Goal: Task Accomplishment & Management: Use online tool/utility

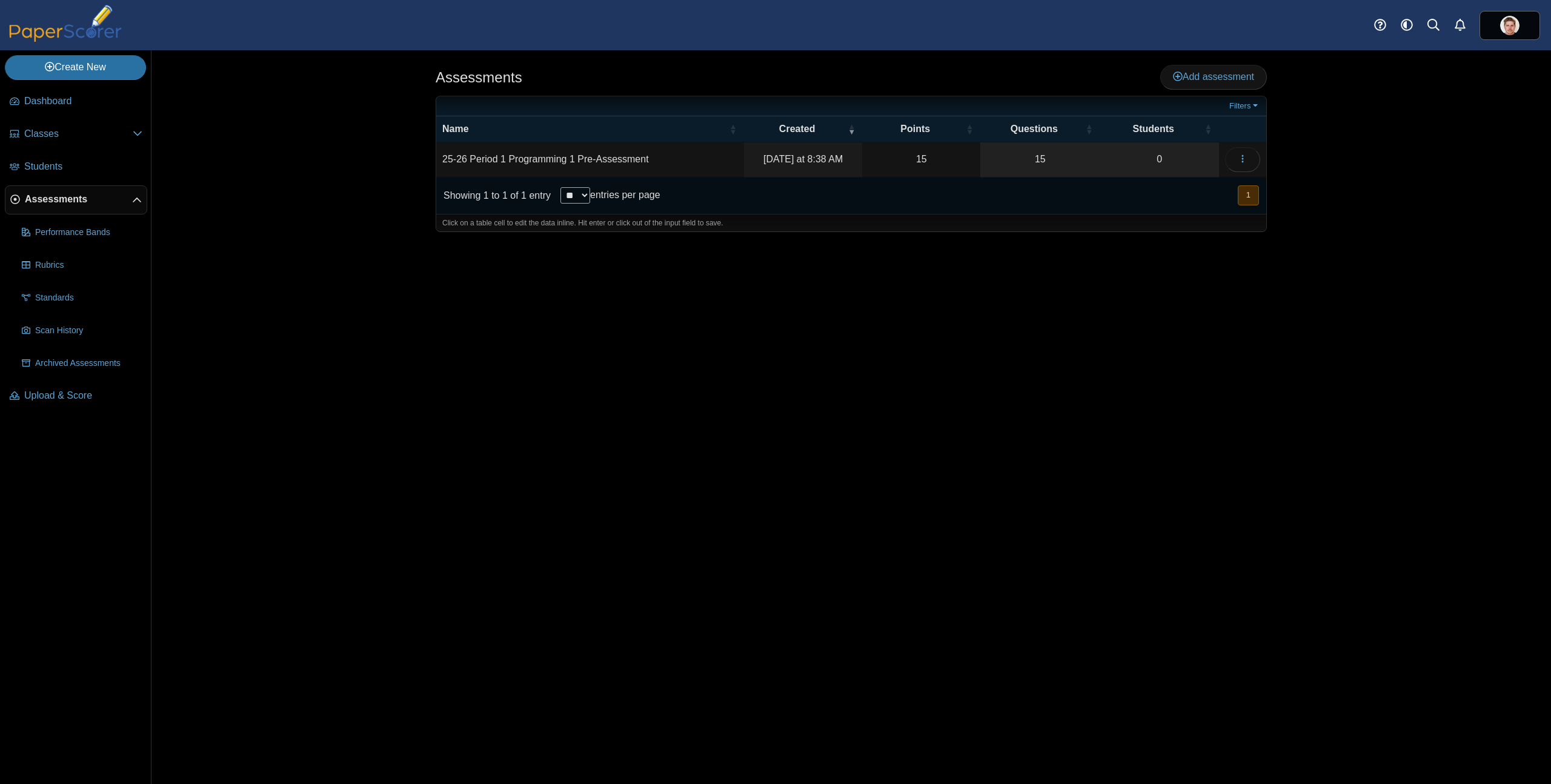
click at [412, 256] on div "Assessments Add assessment 15 0" at bounding box center [850, 416] width 908 height 733
click at [623, 158] on td "25-26 Period 1 Programming 1 Pre-Assessment" at bounding box center [589, 159] width 308 height 34
drag, startPoint x: 655, startPoint y: 157, endPoint x: 382, endPoint y: 153, distance: 273.0
click at [382, 153] on div "Assessments Add assessment Filters" at bounding box center [851, 416] width 1399 height 733
drag, startPoint x: 172, startPoint y: 454, endPoint x: 256, endPoint y: 407, distance: 96.3
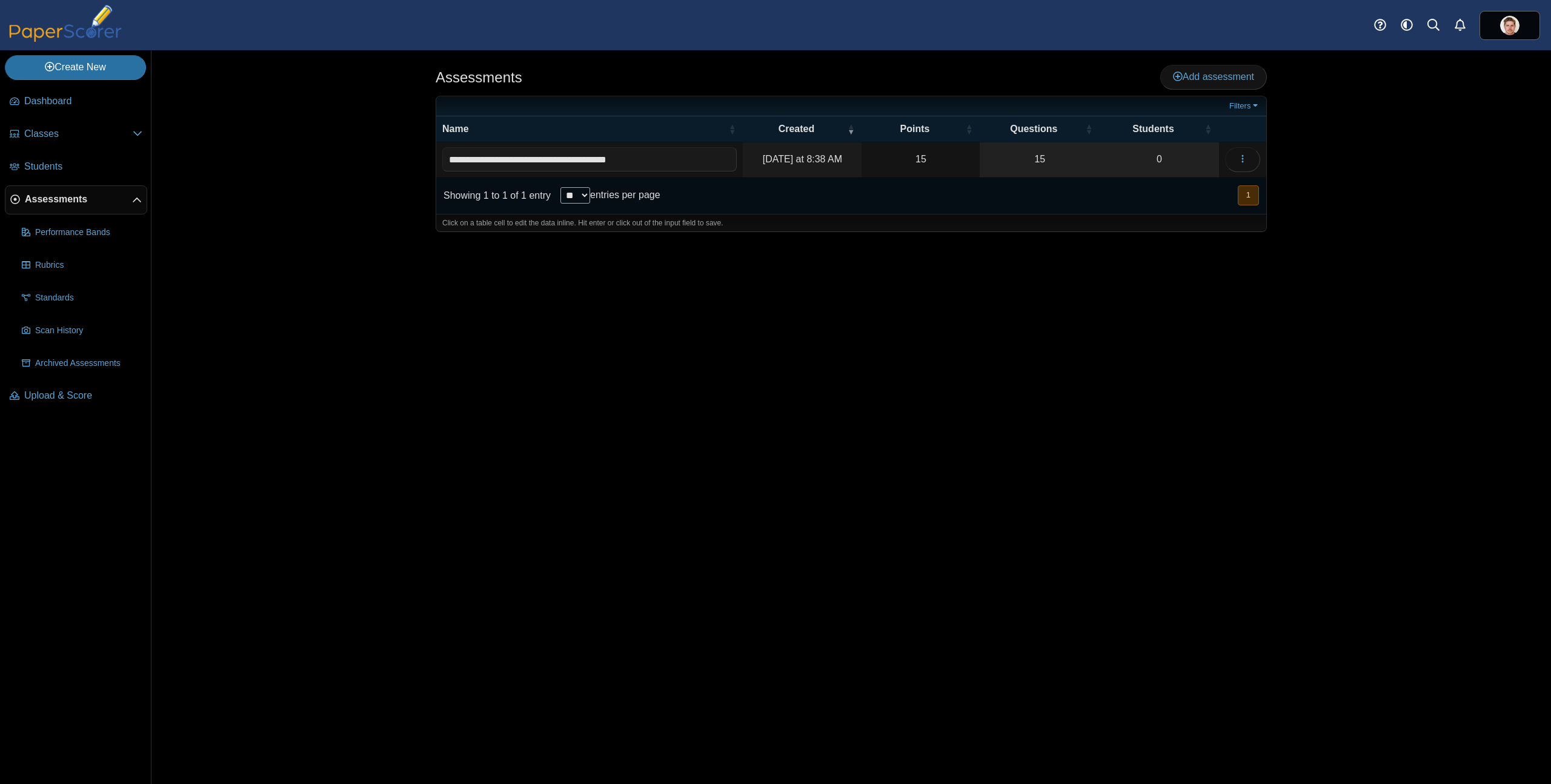
click at [172, 453] on div "Assessments Add assessment Filters" at bounding box center [851, 416] width 1399 height 733
click at [329, 319] on div "Assessments Add assessment Filters" at bounding box center [851, 416] width 1399 height 733
click at [648, 156] on td "25-26 Period 1 Programming 1 Pre-Assessment" at bounding box center [589, 159] width 308 height 34
click at [667, 161] on input "**********" at bounding box center [589, 159] width 294 height 25
drag, startPoint x: 667, startPoint y: 161, endPoint x: 282, endPoint y: 131, distance: 386.2
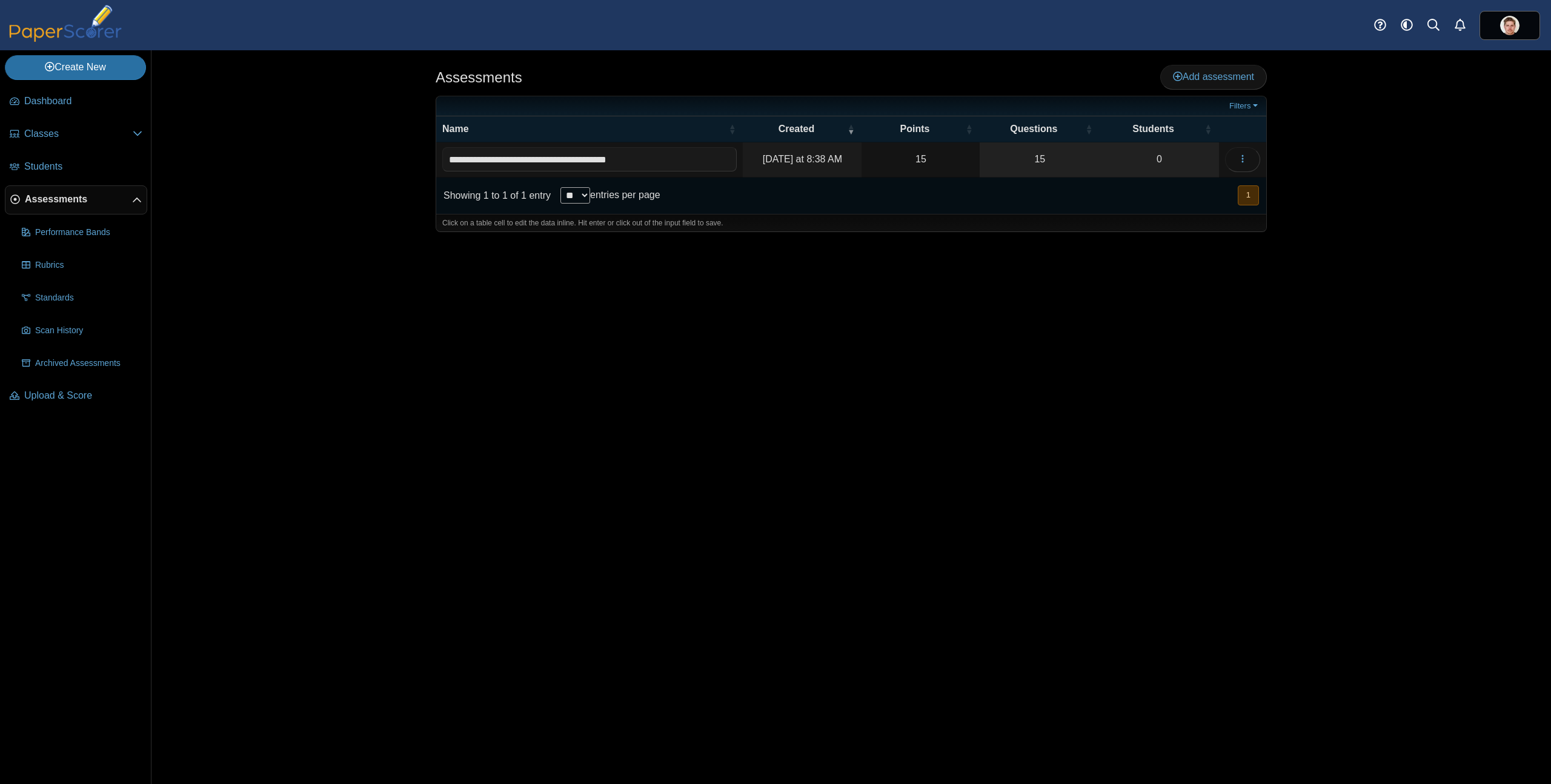
click at [317, 132] on div "Assessments Add assessment Filters" at bounding box center [851, 416] width 1399 height 733
click at [297, 150] on div "Assessments Add assessment Filters" at bounding box center [851, 416] width 1399 height 733
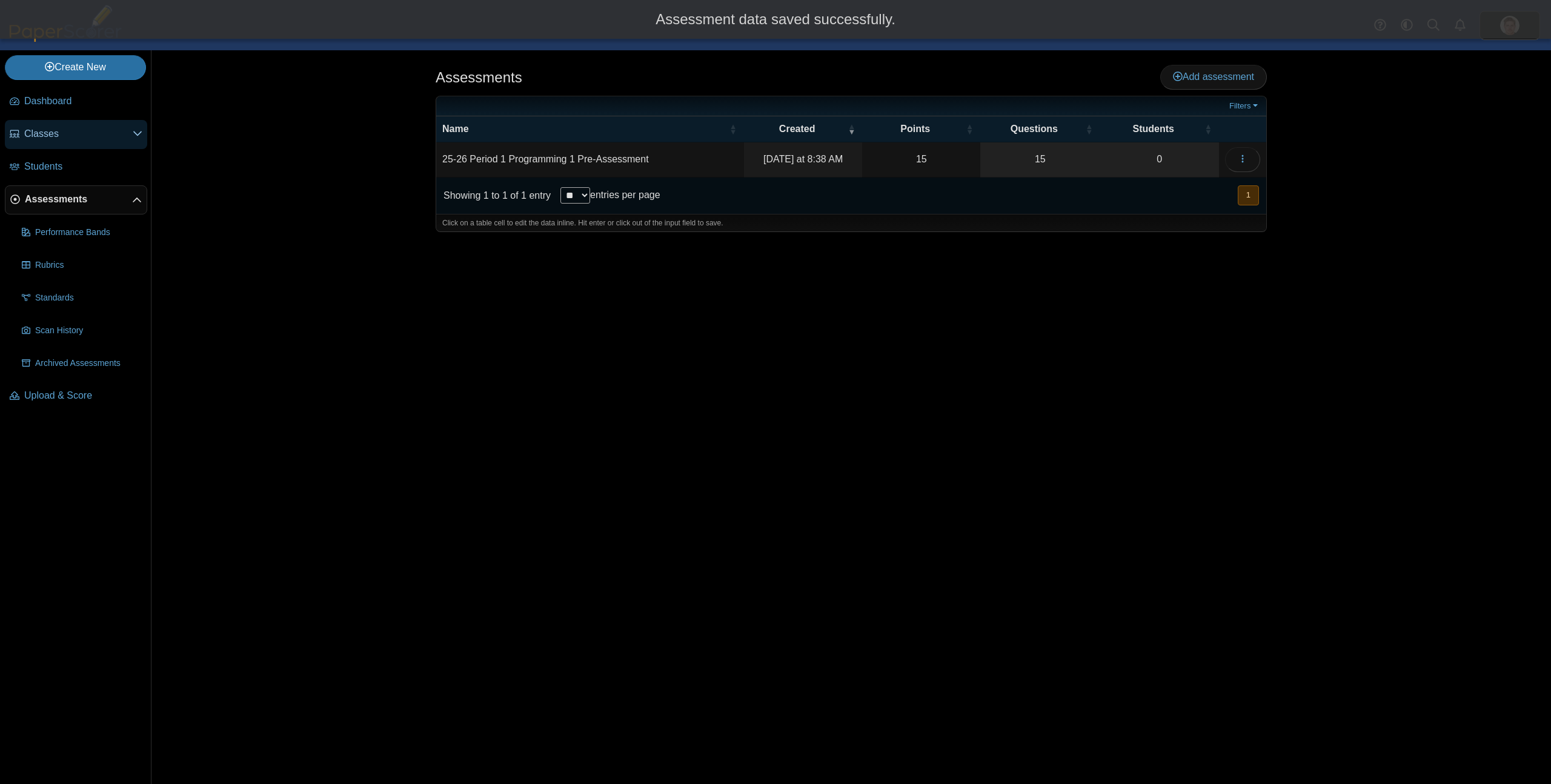
click at [43, 137] on span "Classes" at bounding box center [79, 134] width 108 height 14
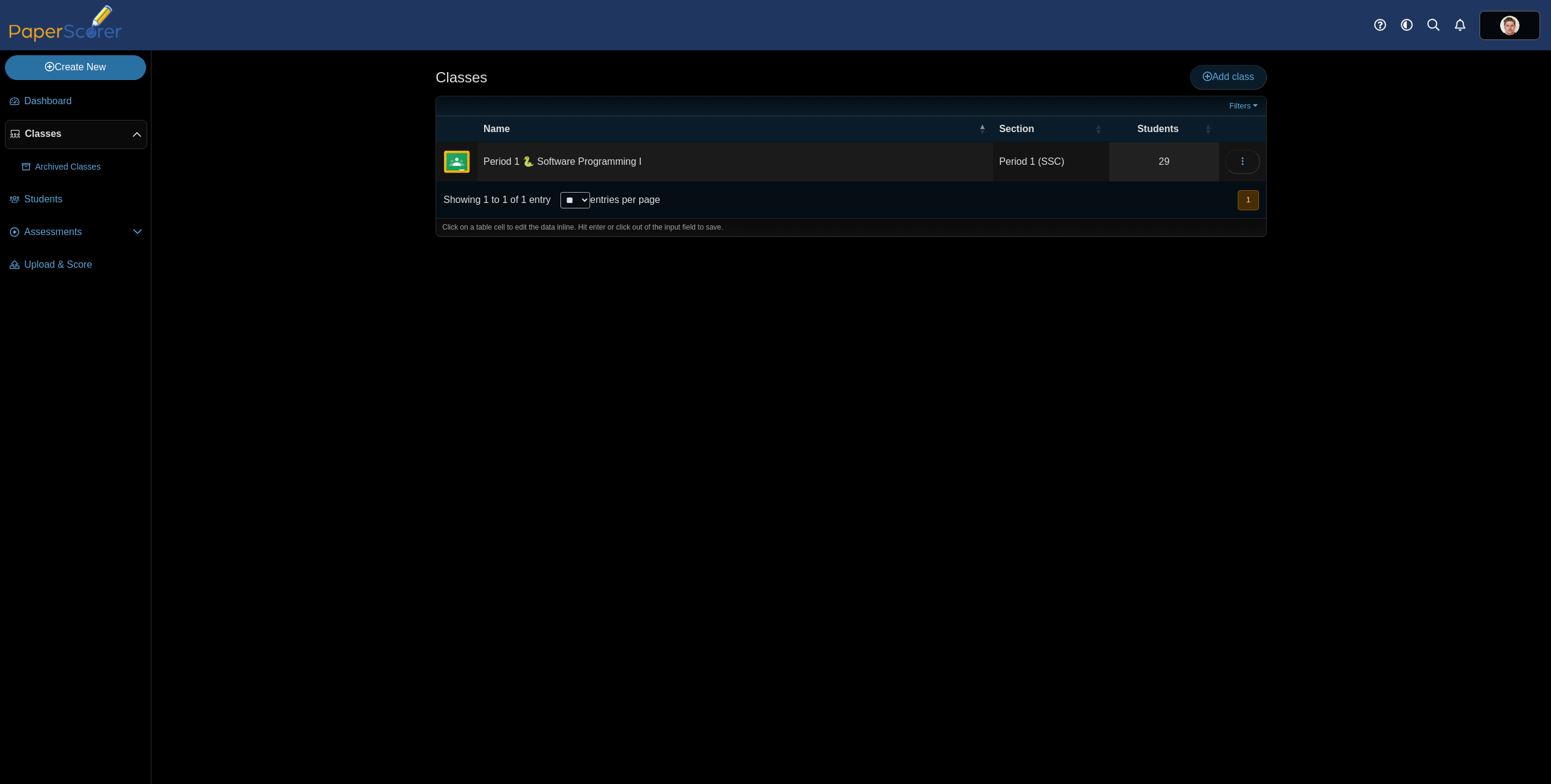
click at [1244, 79] on span "Add class" at bounding box center [1228, 77] width 51 height 10
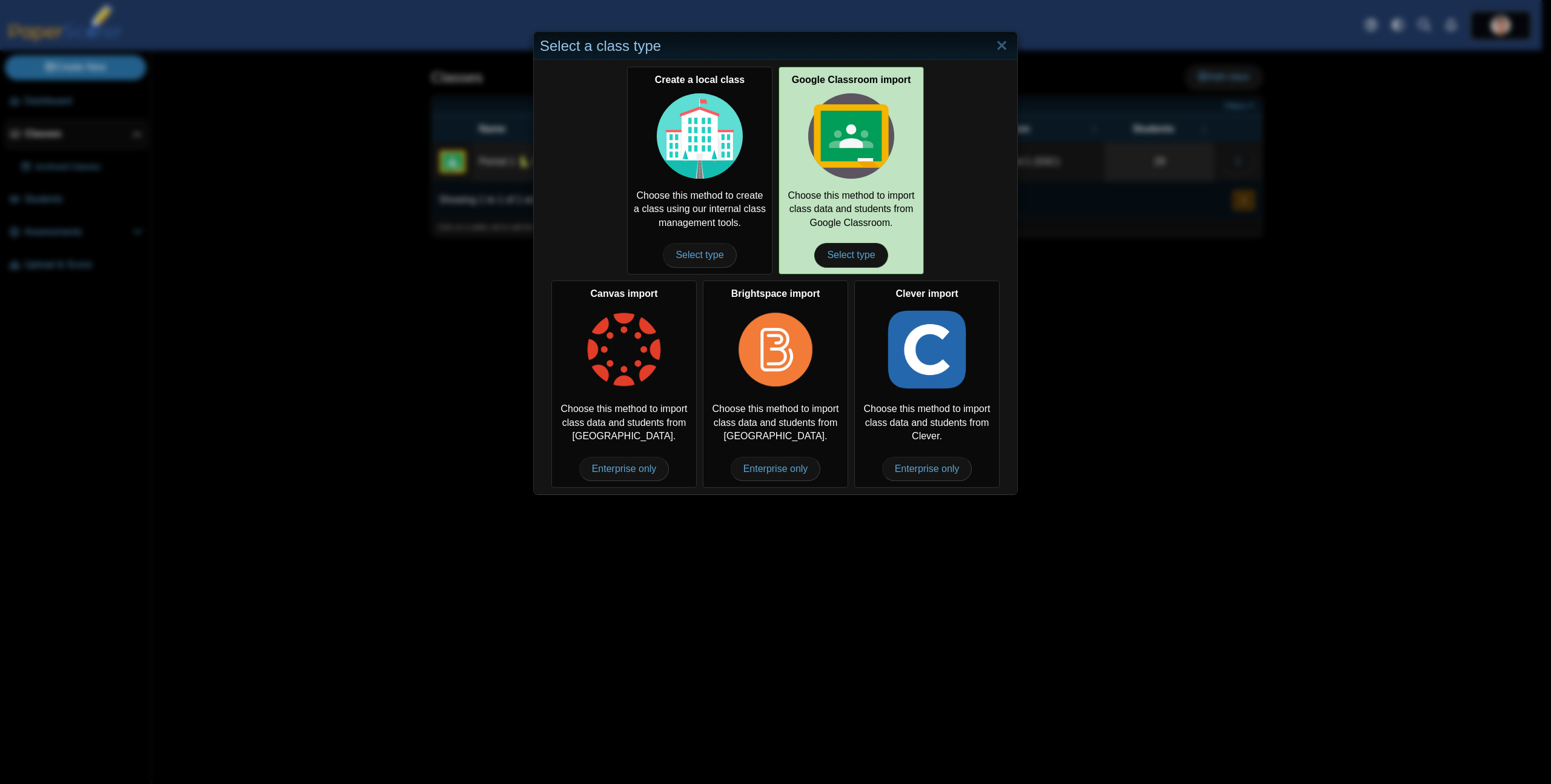
click at [865, 141] on img at bounding box center [850, 136] width 86 height 86
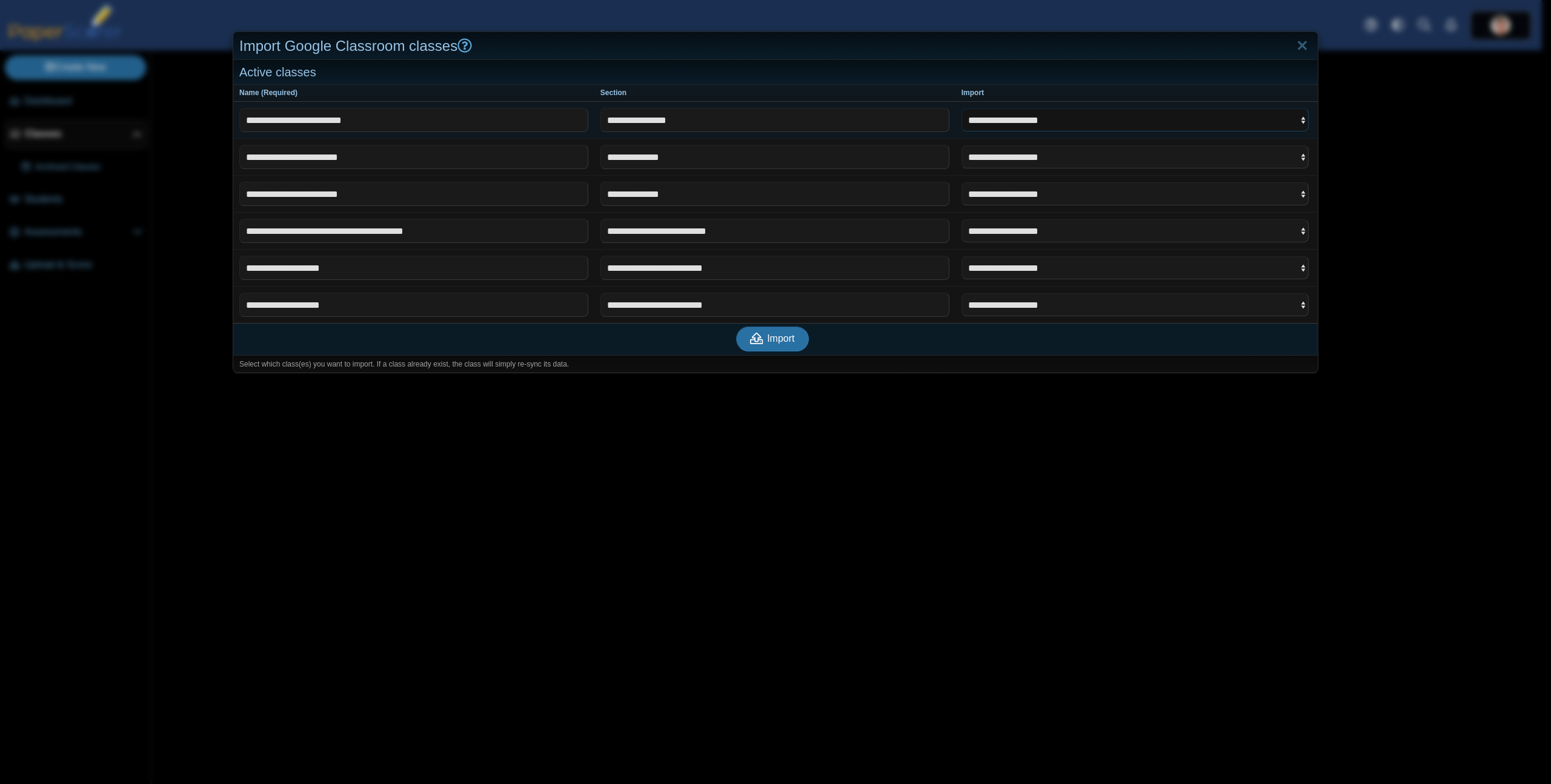
click at [1262, 120] on select "**********" at bounding box center [1135, 119] width 347 height 23
select select "**********"
click at [962, 108] on select "**********" at bounding box center [1135, 119] width 347 height 23
click at [777, 345] on button "Import" at bounding box center [773, 338] width 73 height 25
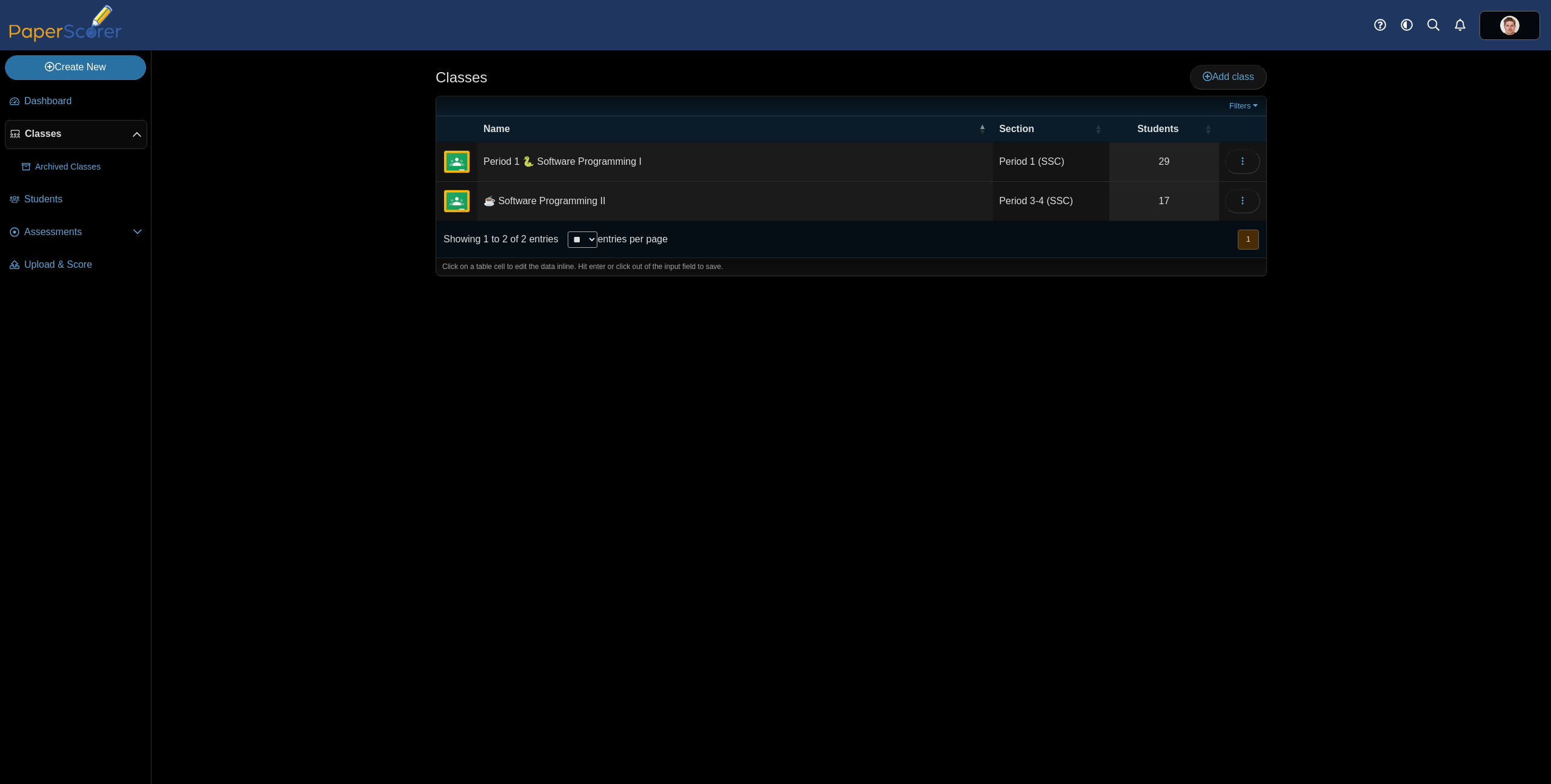
click at [544, 200] on td "☕️ Software Programming II" at bounding box center [735, 202] width 516 height 39
drag, startPoint x: 636, startPoint y: 201, endPoint x: 235, endPoint y: 182, distance: 401.4
click at [242, 182] on div "Classes Add class 29" at bounding box center [851, 416] width 1399 height 733
click at [551, 200] on input "**********" at bounding box center [735, 201] width 504 height 25
click at [492, 203] on input "**********" at bounding box center [735, 201] width 504 height 25
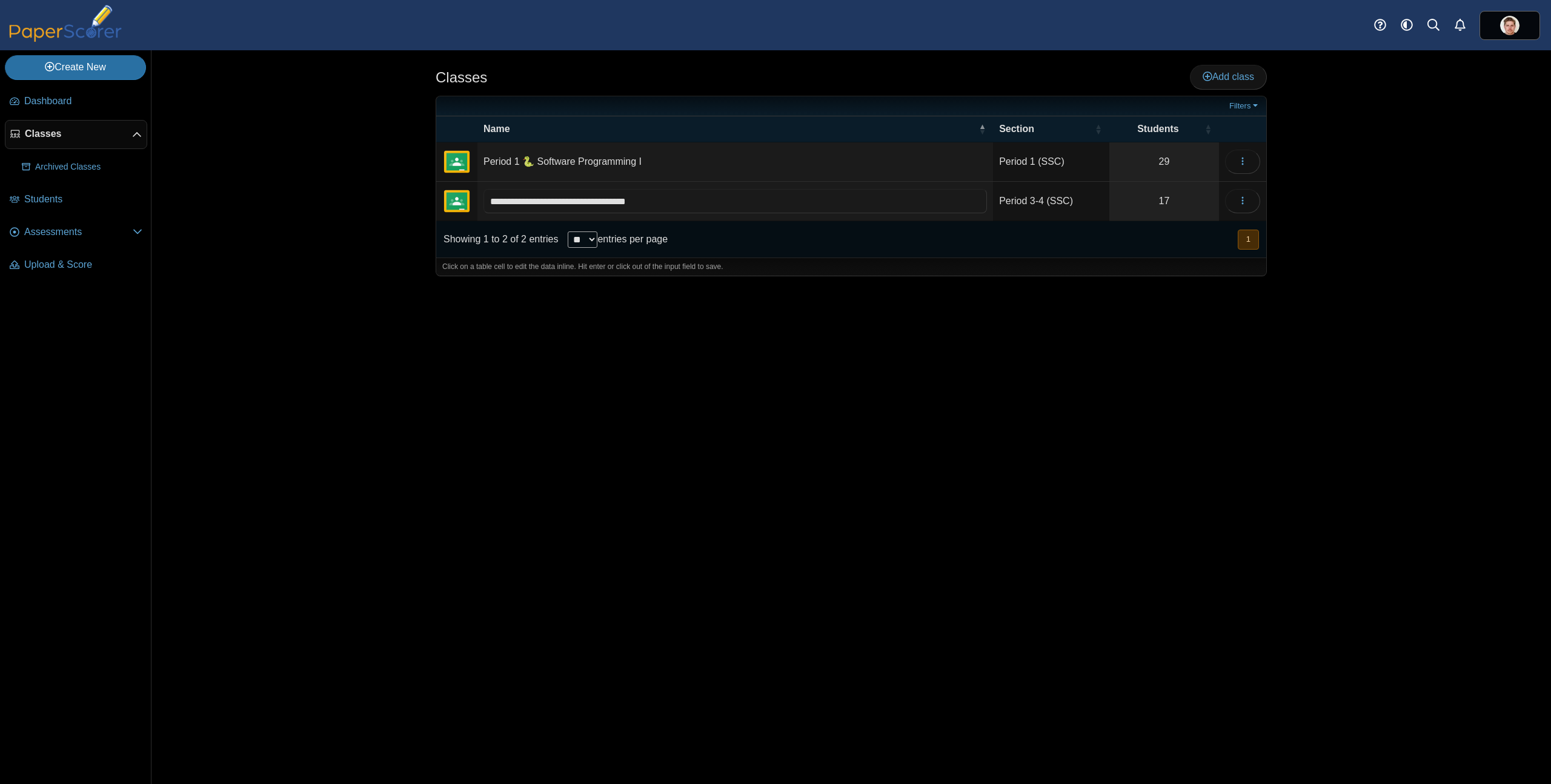
type input "**********"
click at [832, 476] on div "Classes Add class Filters 29" at bounding box center [850, 416] width 908 height 733
click at [41, 225] on span "Assessments" at bounding box center [79, 232] width 108 height 14
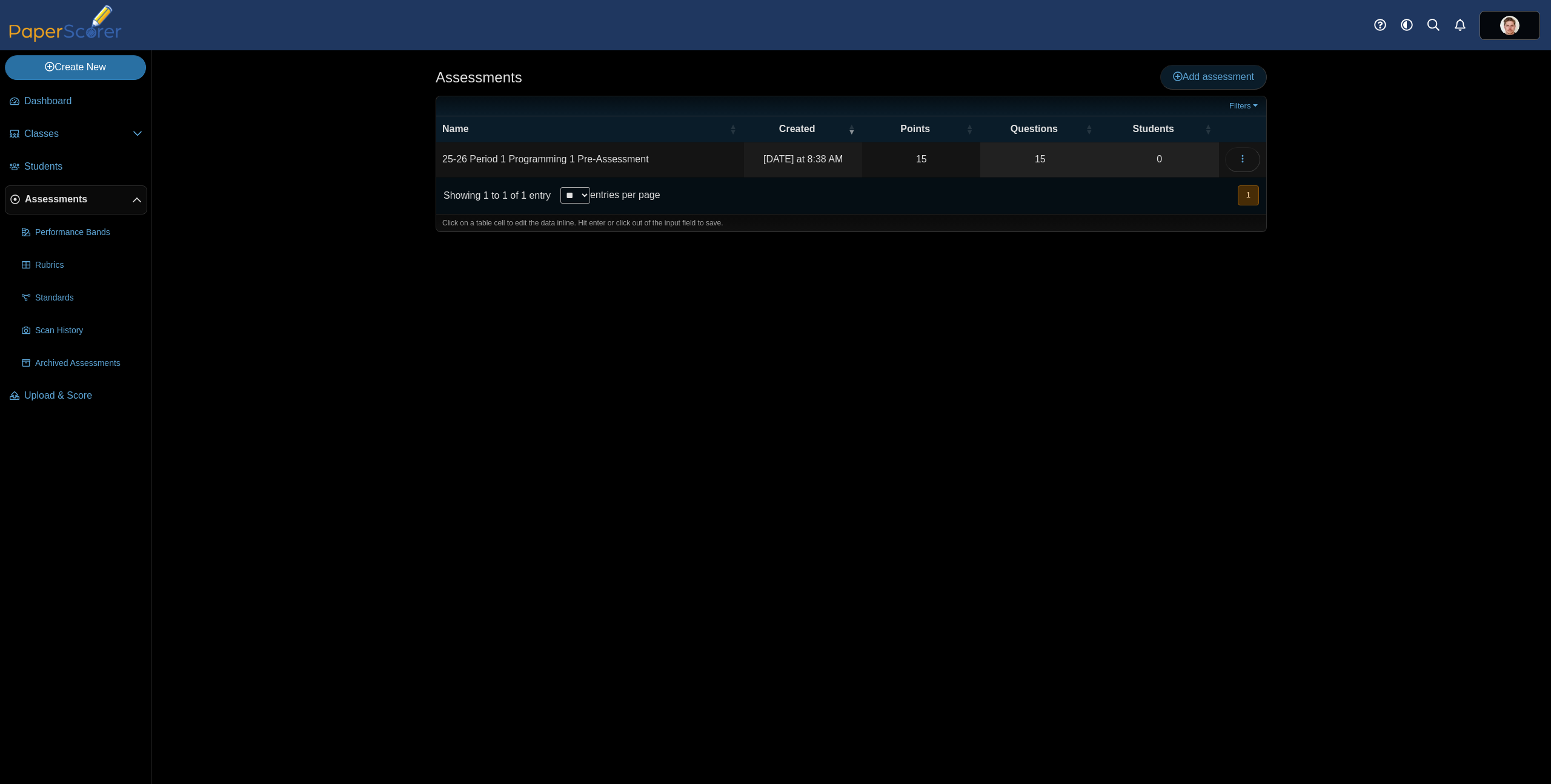
click at [1227, 83] on link "Add assessment" at bounding box center [1213, 77] width 106 height 25
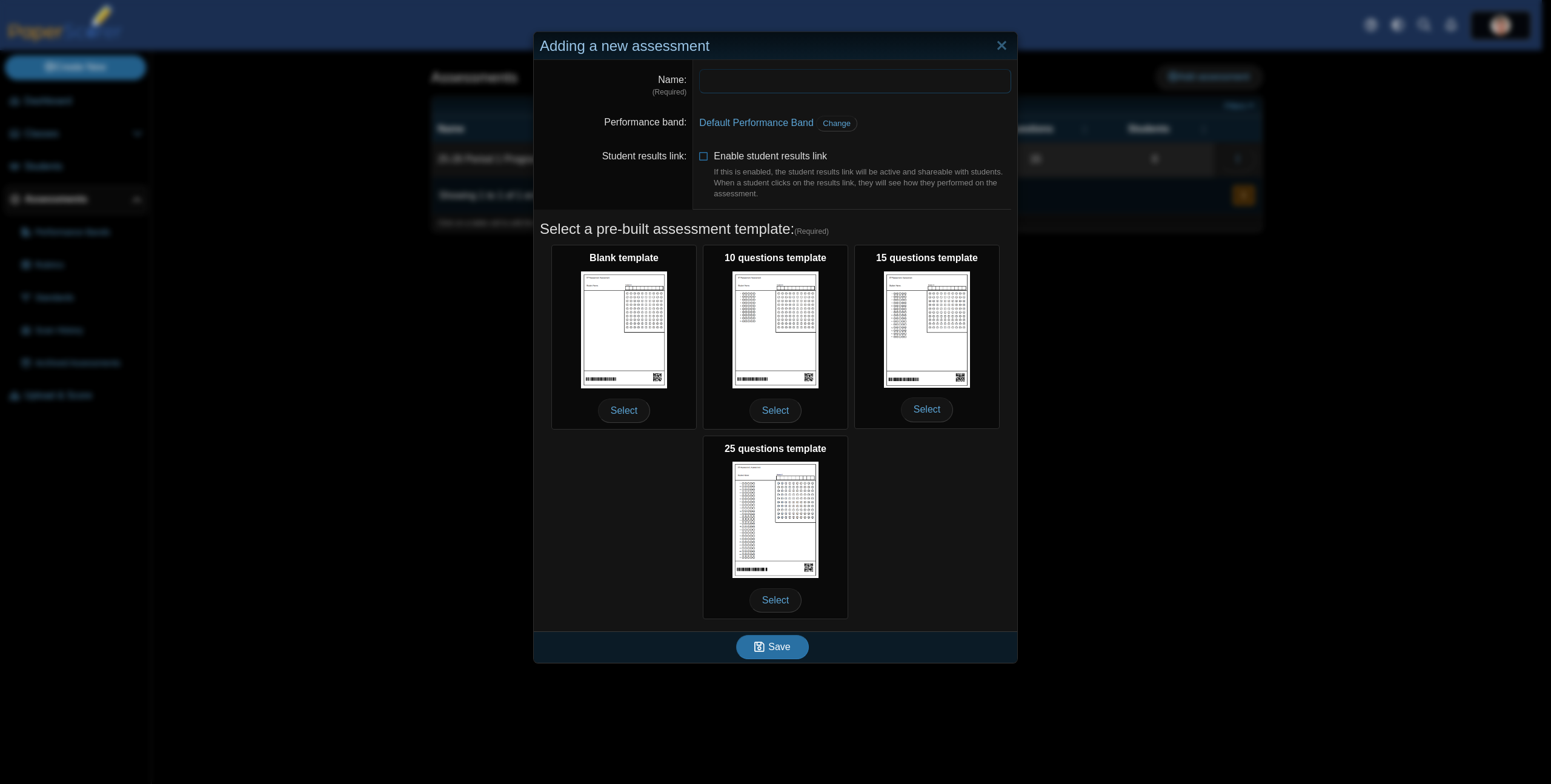
paste input "**********"
click at [762, 83] on input "**********" at bounding box center [854, 81] width 312 height 25
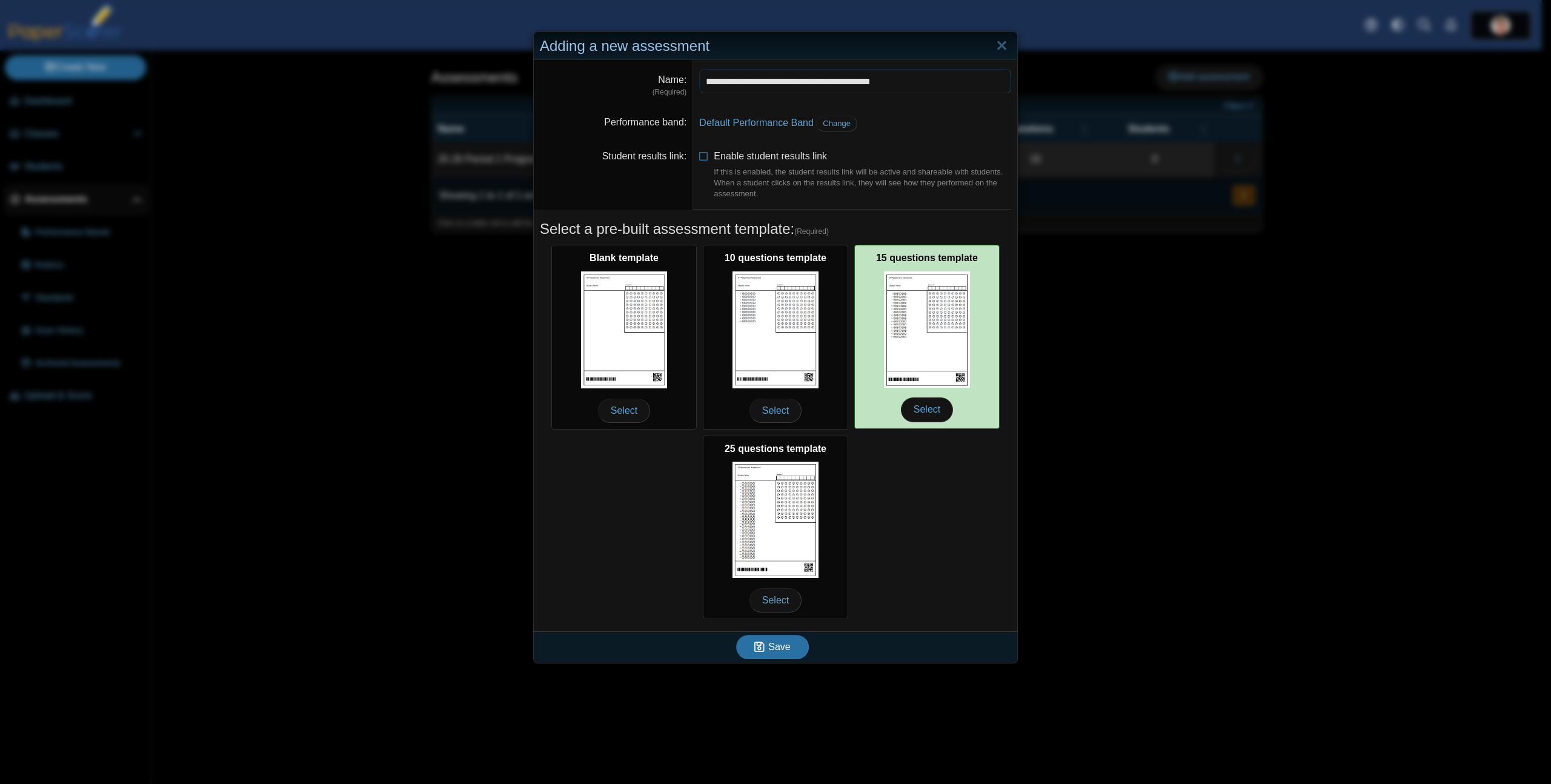
type input "**********"
click at [919, 358] on img at bounding box center [926, 330] width 86 height 116
click at [924, 408] on span "Select" at bounding box center [926, 409] width 52 height 25
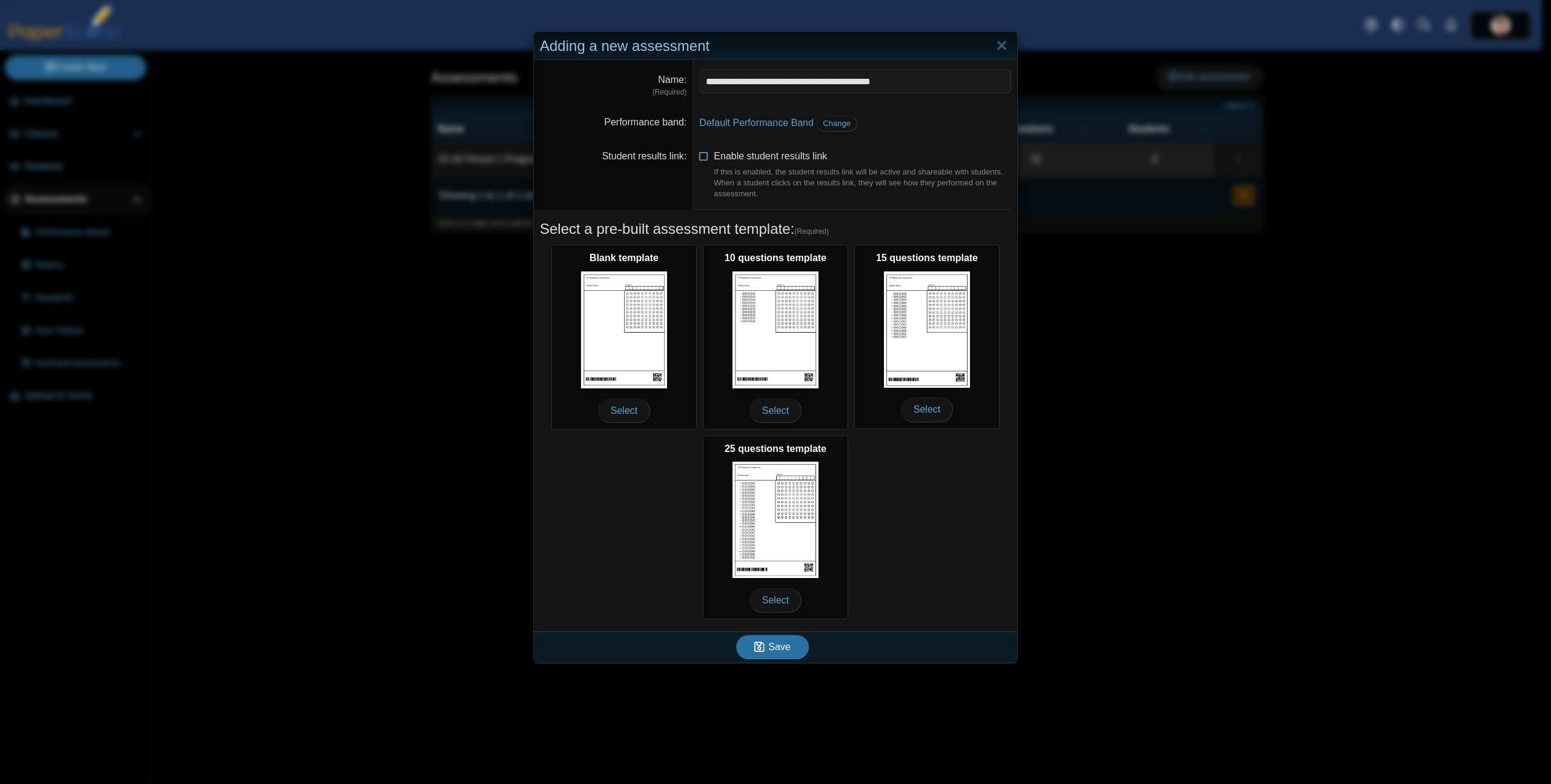
click at [701, 156] on icon at bounding box center [704, 153] width 10 height 9
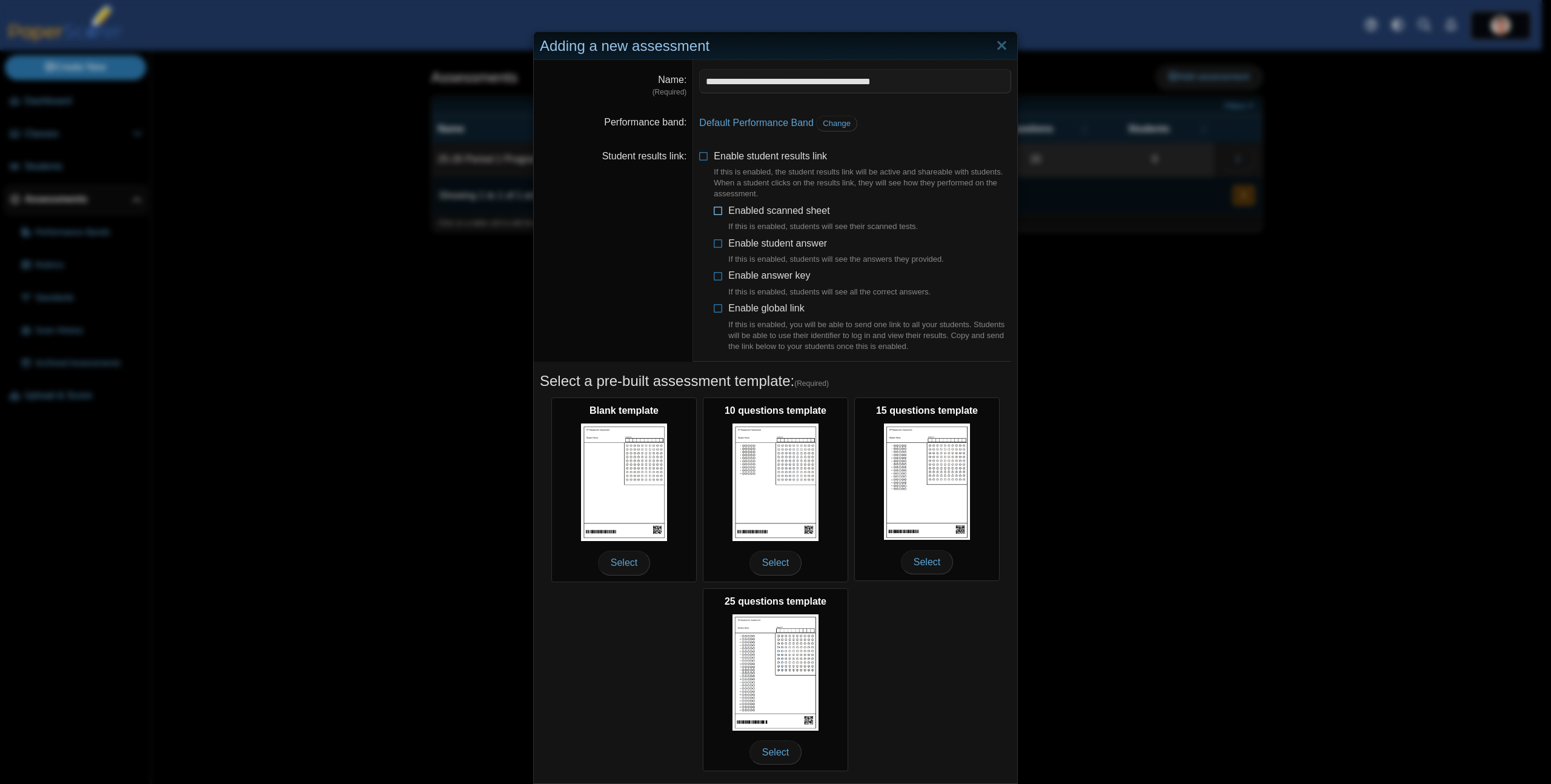
click at [717, 212] on icon at bounding box center [718, 208] width 10 height 9
click at [717, 249] on li "Enable student answer If this is enabled, students will see the answers they pr…" at bounding box center [862, 252] width 297 height 30
click at [716, 245] on icon at bounding box center [718, 241] width 10 height 9
click at [713, 284] on li "Enable answer key If this is enabled, students will see all the correct answers." at bounding box center [862, 283] width 297 height 30
click at [714, 277] on icon at bounding box center [718, 272] width 10 height 9
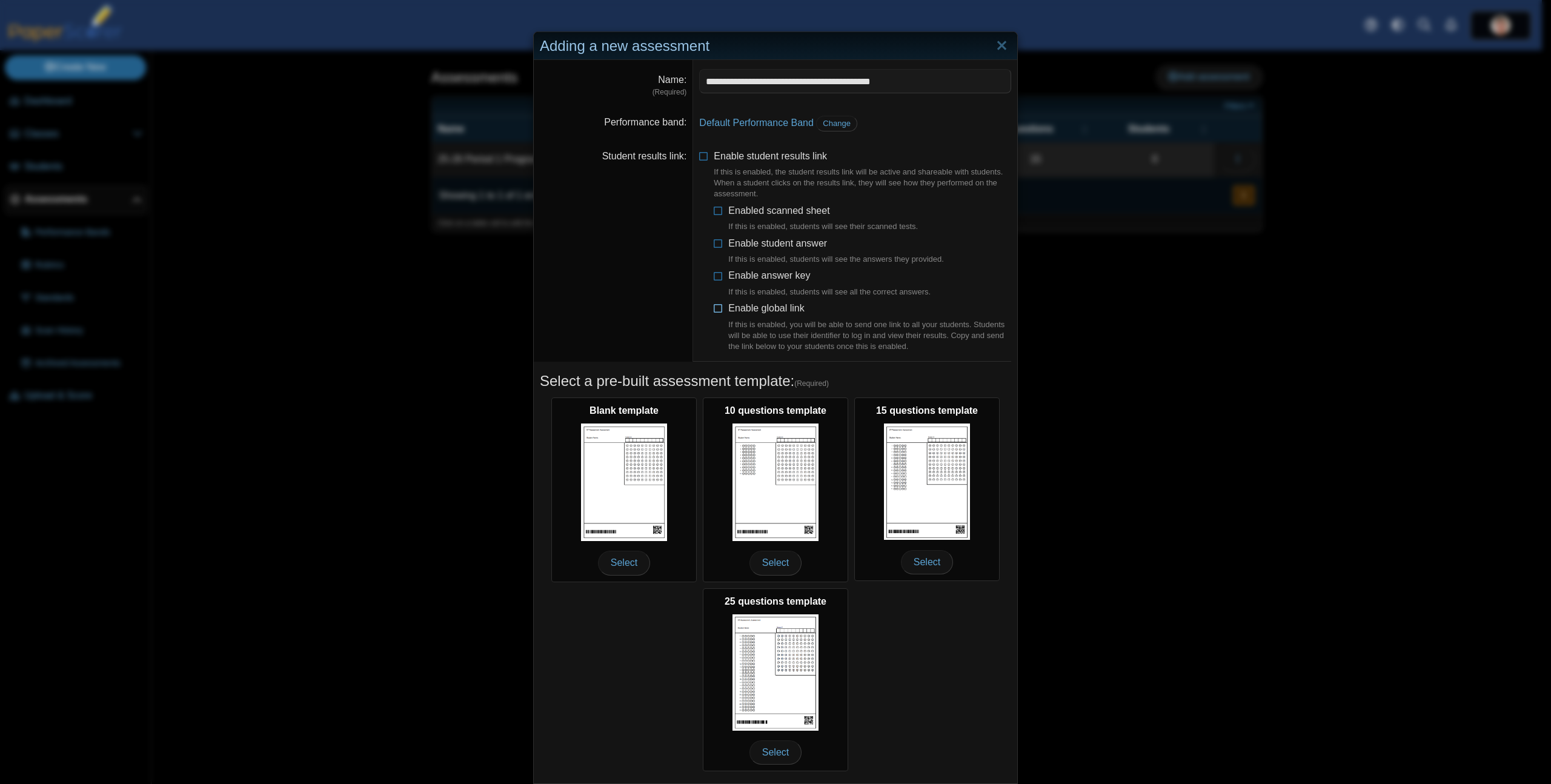
click at [714, 310] on icon at bounding box center [718, 306] width 10 height 9
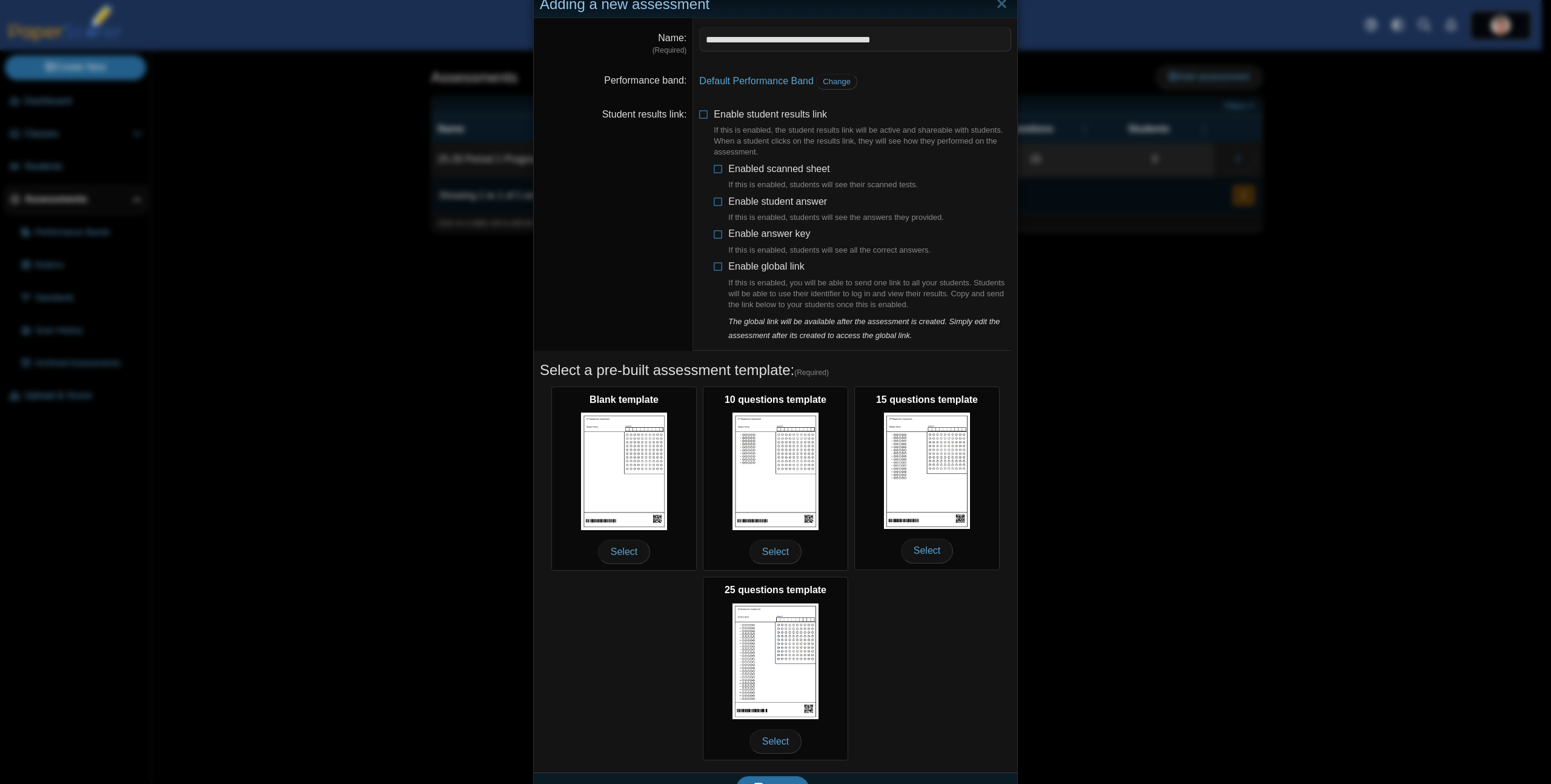
scroll to position [68, 0]
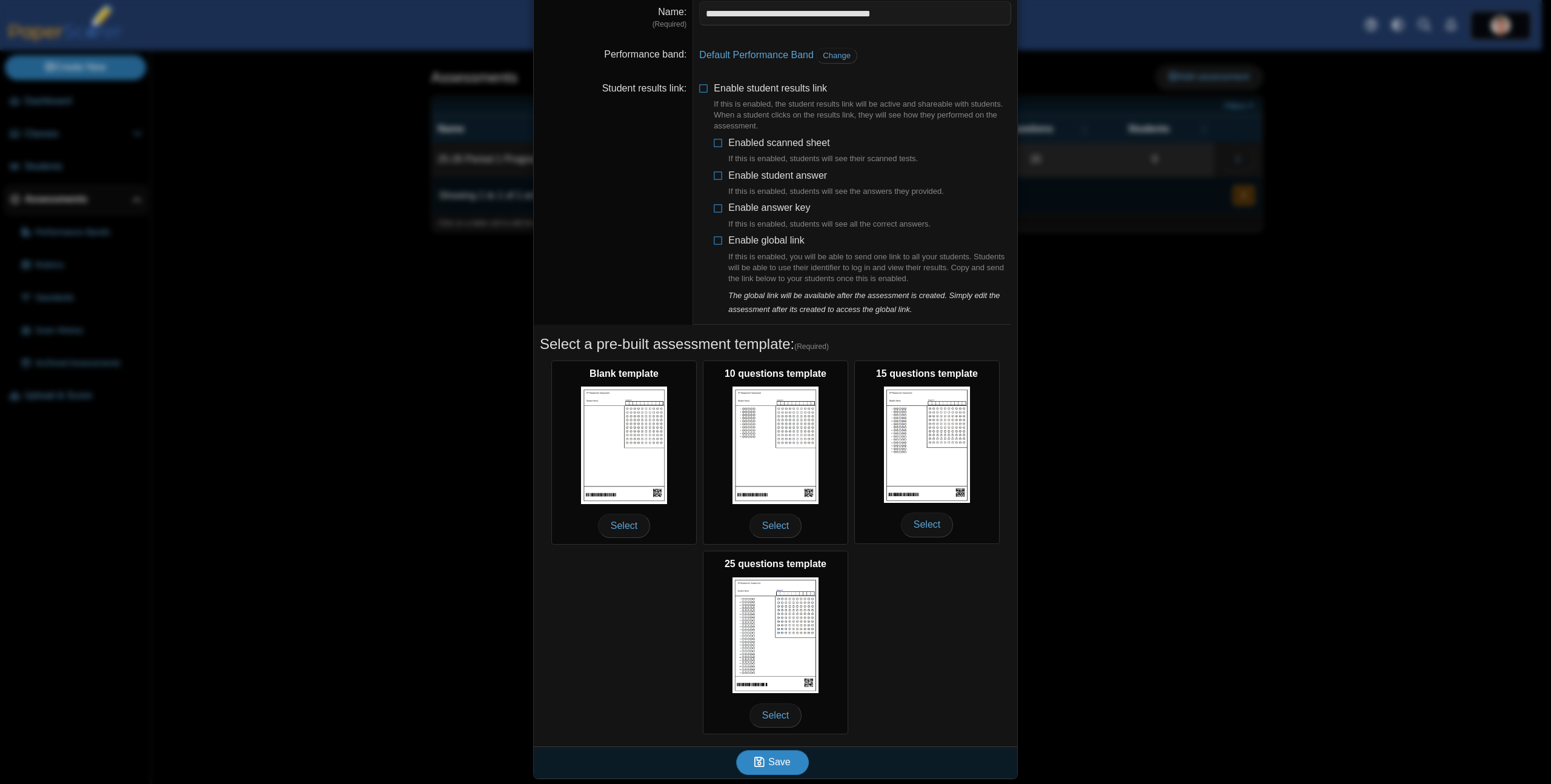
click at [776, 760] on span "Save" at bounding box center [779, 761] width 22 height 10
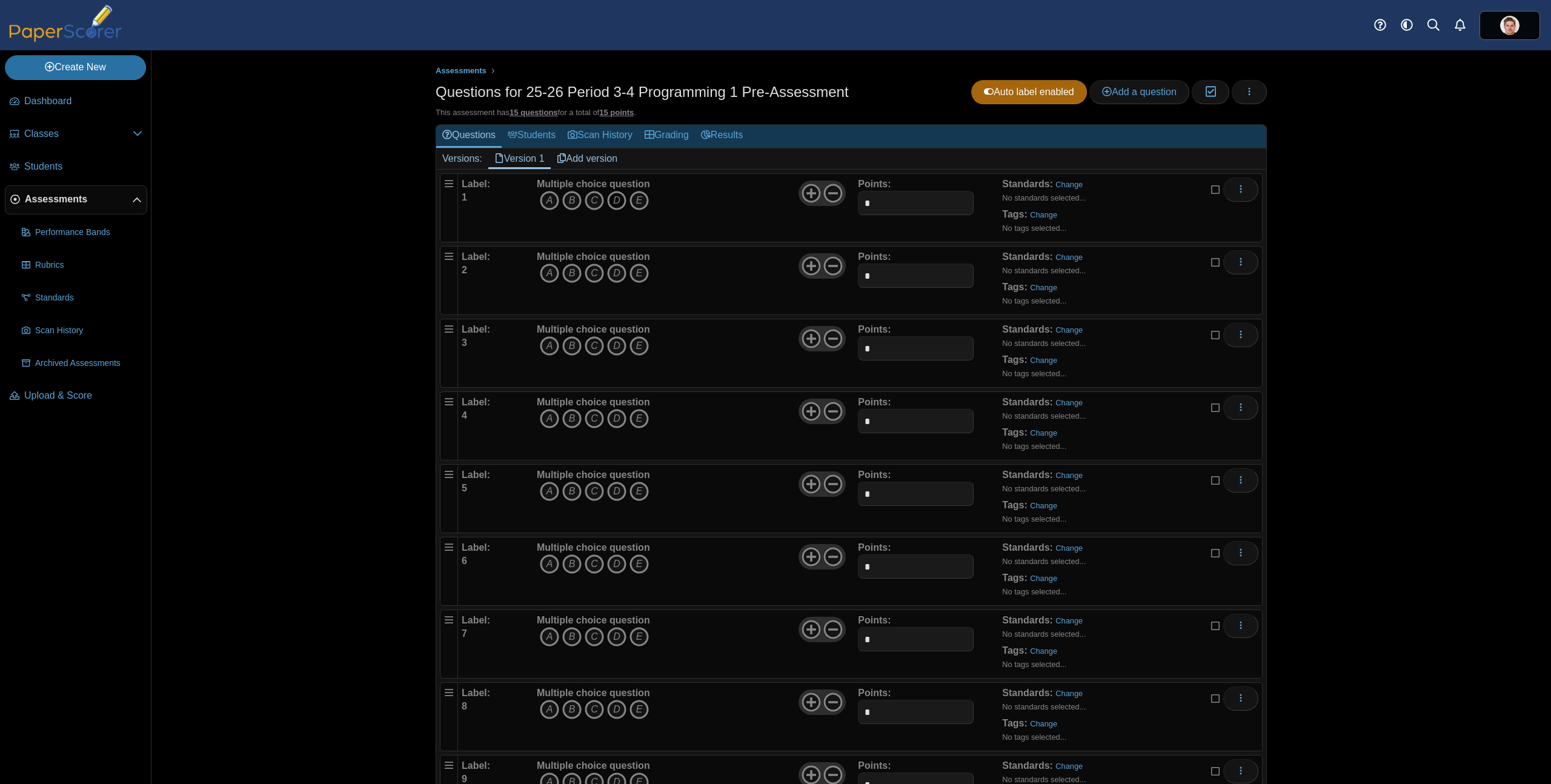
click at [614, 197] on icon "D" at bounding box center [617, 201] width 20 height 20
click at [828, 193] on use at bounding box center [833, 193] width 19 height 19
click at [615, 269] on icon "D" at bounding box center [617, 273] width 20 height 20
click at [832, 266] on use at bounding box center [833, 266] width 19 height 19
click at [543, 340] on icon "A" at bounding box center [549, 346] width 20 height 20
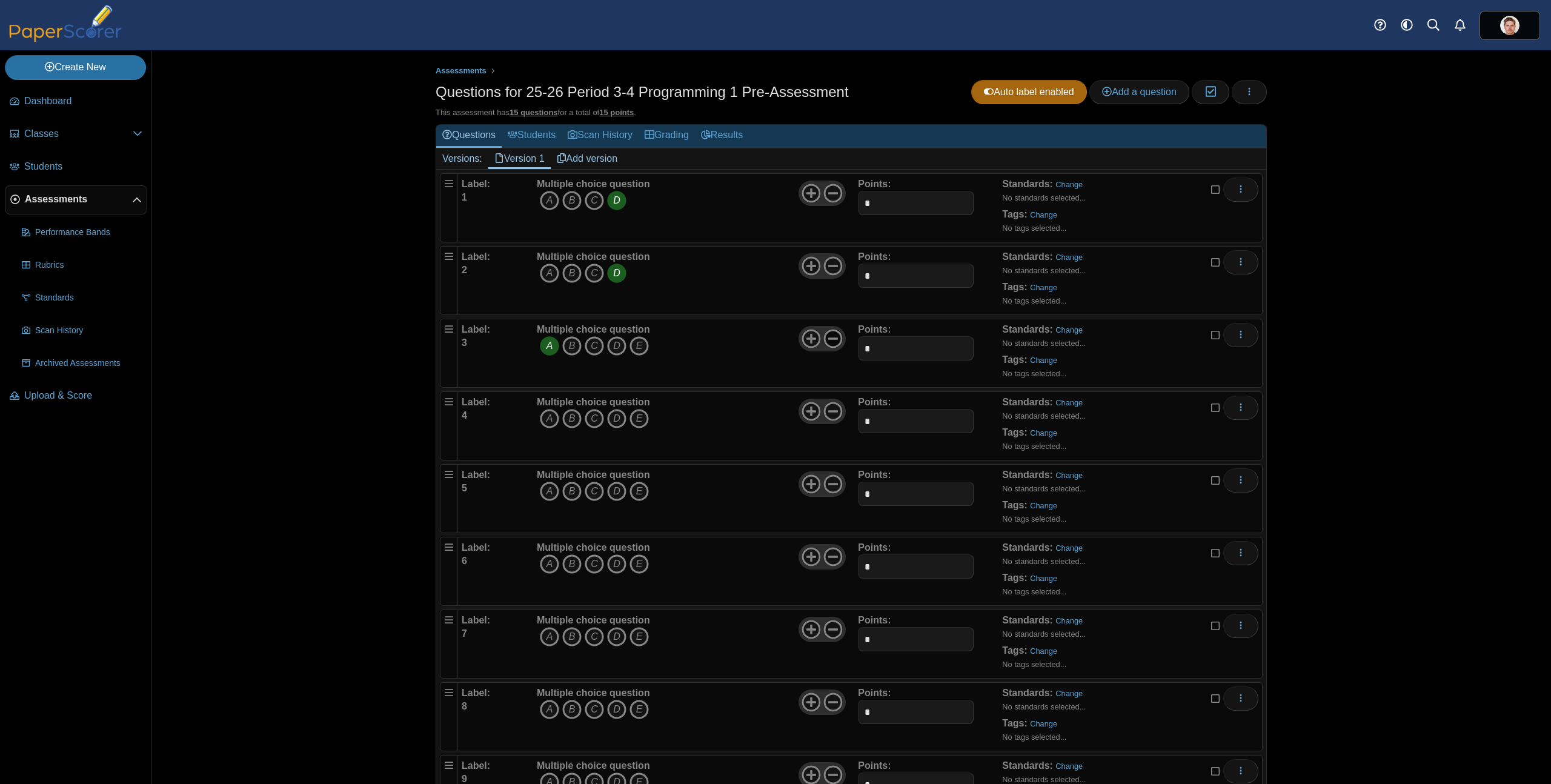
click at [827, 339] on icon at bounding box center [834, 338] width 20 height 20
click at [611, 417] on icon "D" at bounding box center [617, 419] width 20 height 20
click at [830, 414] on icon at bounding box center [834, 411] width 20 height 20
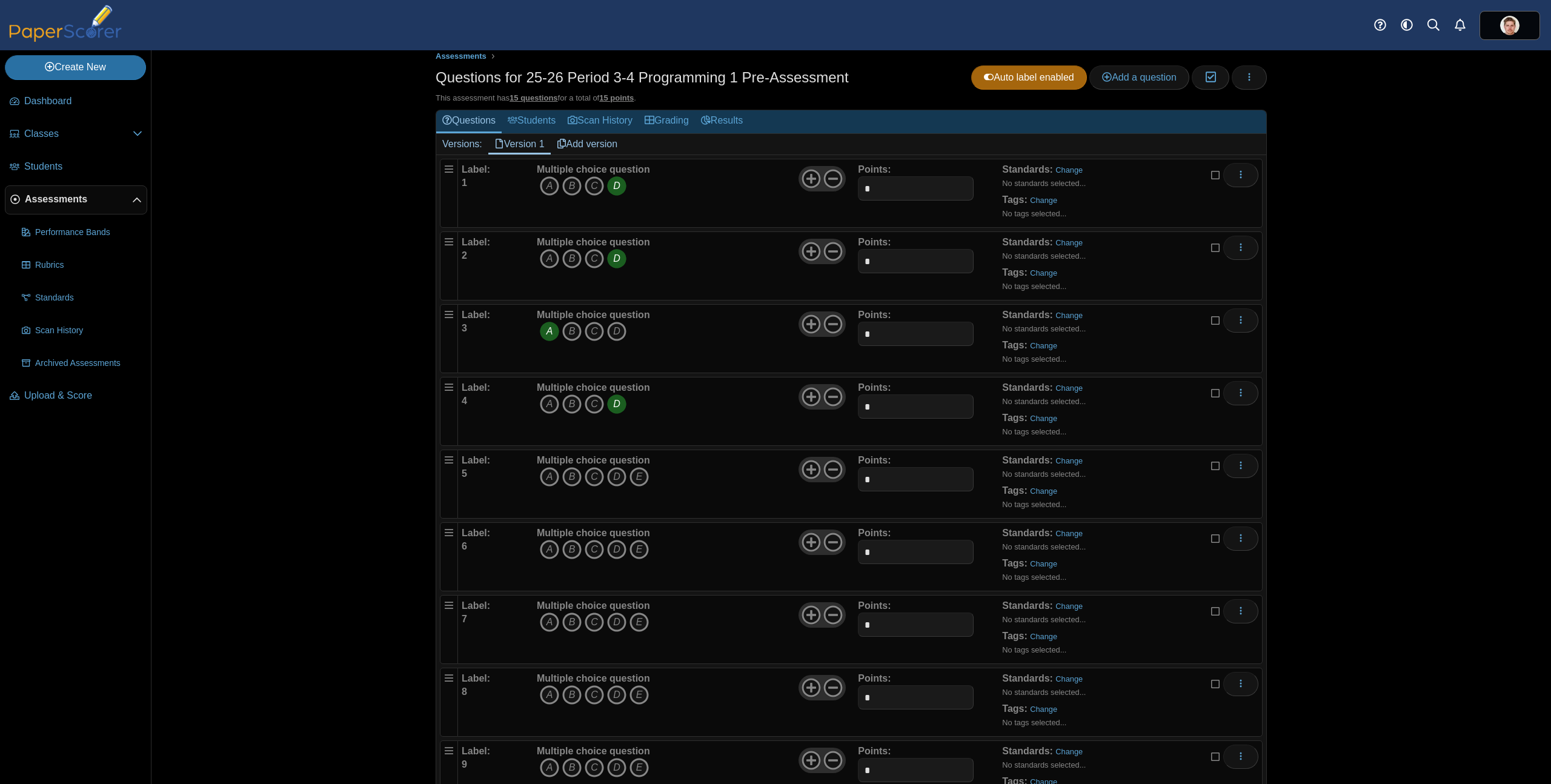
scroll to position [69, 0]
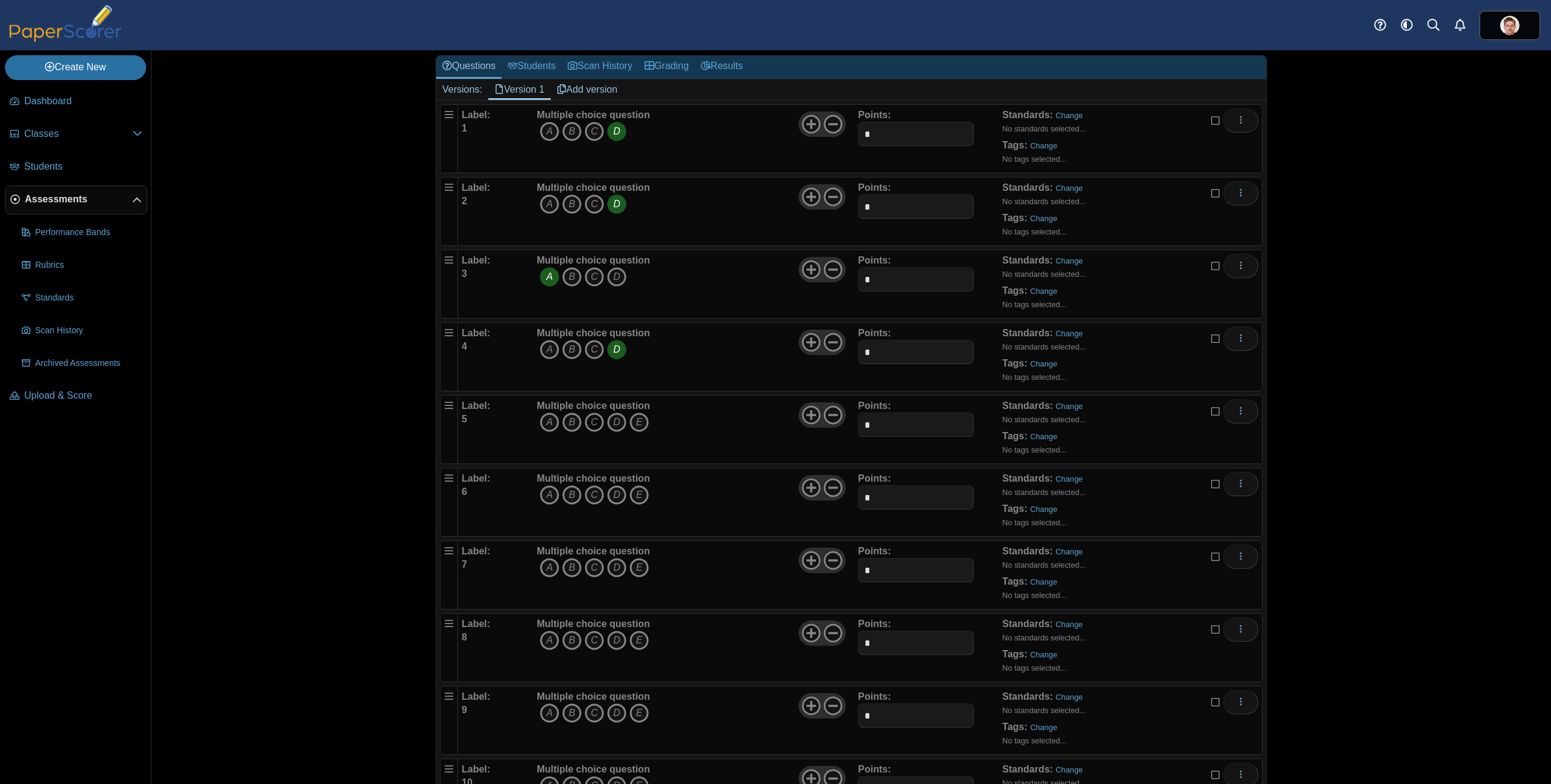
click at [592, 421] on icon "C" at bounding box center [594, 422] width 20 height 20
click at [828, 413] on use at bounding box center [833, 414] width 19 height 19
click at [593, 494] on icon "C" at bounding box center [594, 495] width 20 height 20
click at [832, 487] on use at bounding box center [833, 487] width 19 height 19
click at [541, 563] on icon "A" at bounding box center [549, 568] width 20 height 20
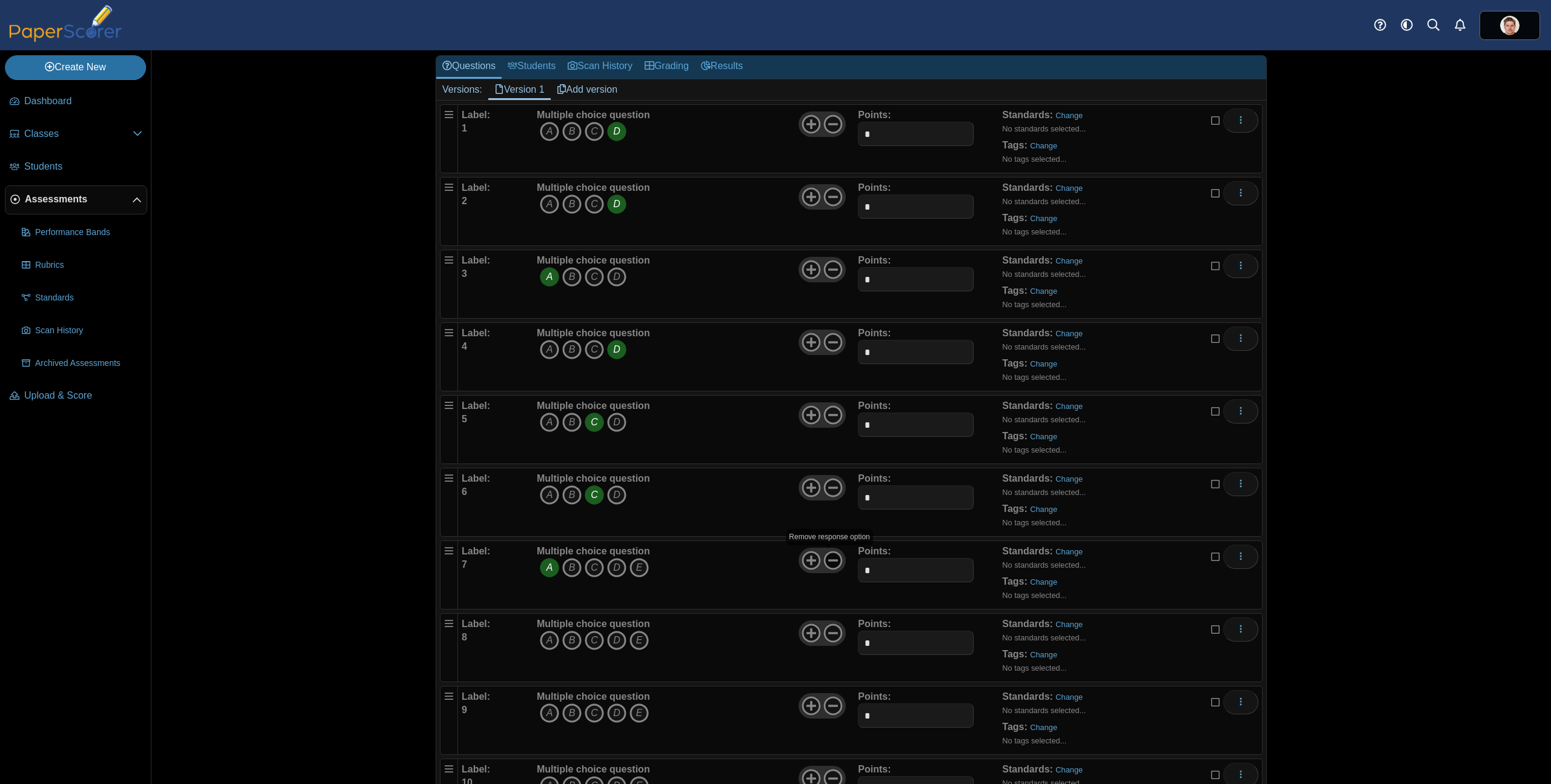
click at [827, 565] on icon at bounding box center [834, 561] width 20 height 20
click at [567, 642] on icon "B" at bounding box center [572, 640] width 20 height 20
click at [830, 635] on icon at bounding box center [834, 633] width 20 height 20
click at [569, 712] on icon "B" at bounding box center [572, 713] width 20 height 20
click at [828, 708] on icon at bounding box center [834, 705] width 20 height 20
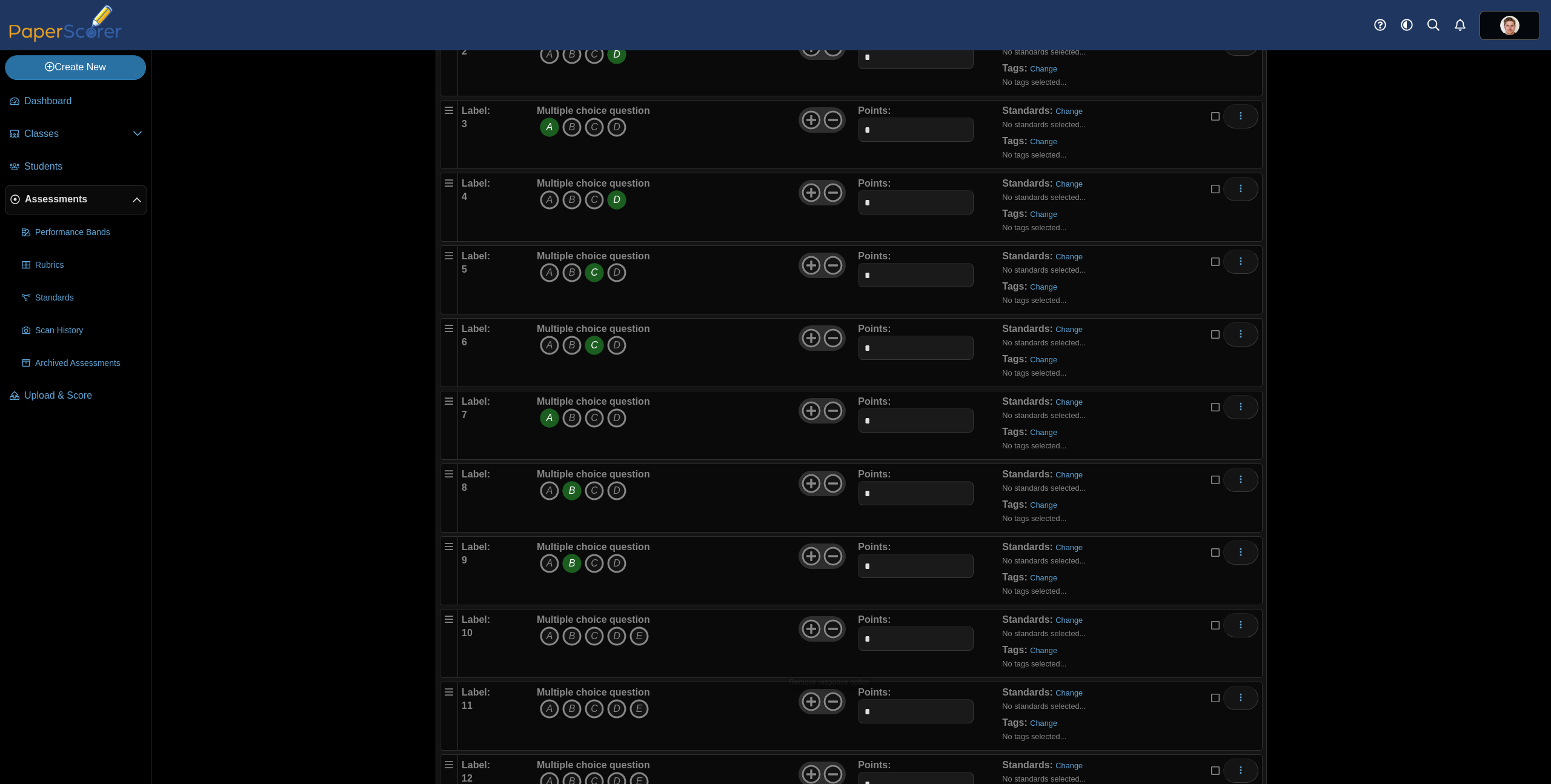
scroll to position [347, 0]
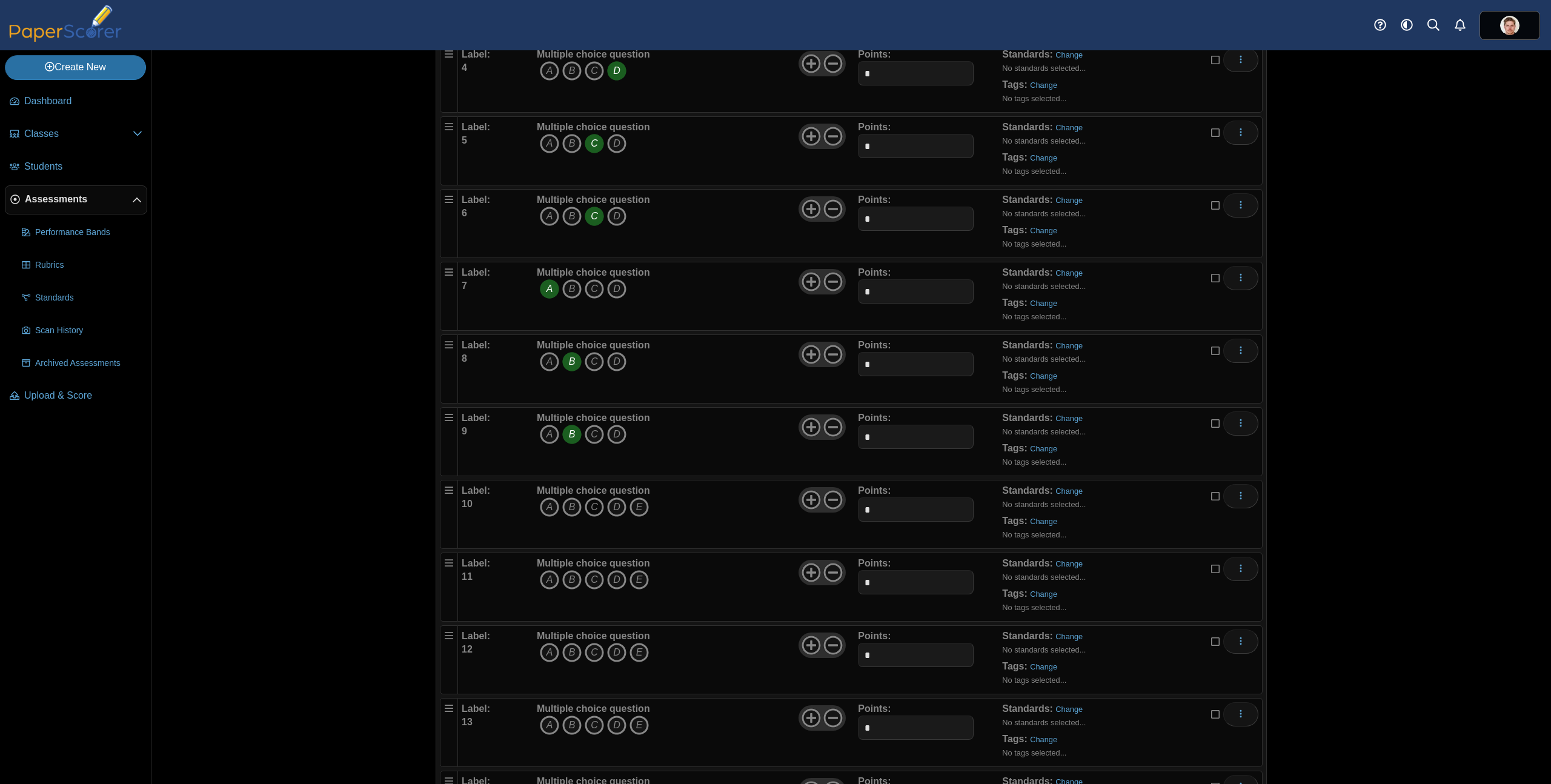
click at [588, 507] on icon "C" at bounding box center [594, 507] width 20 height 20
click at [831, 501] on icon at bounding box center [834, 500] width 20 height 20
click at [568, 577] on icon "B" at bounding box center [572, 579] width 20 height 20
click at [825, 570] on icon at bounding box center [834, 573] width 20 height 20
click at [612, 651] on icon "D" at bounding box center [617, 652] width 20 height 20
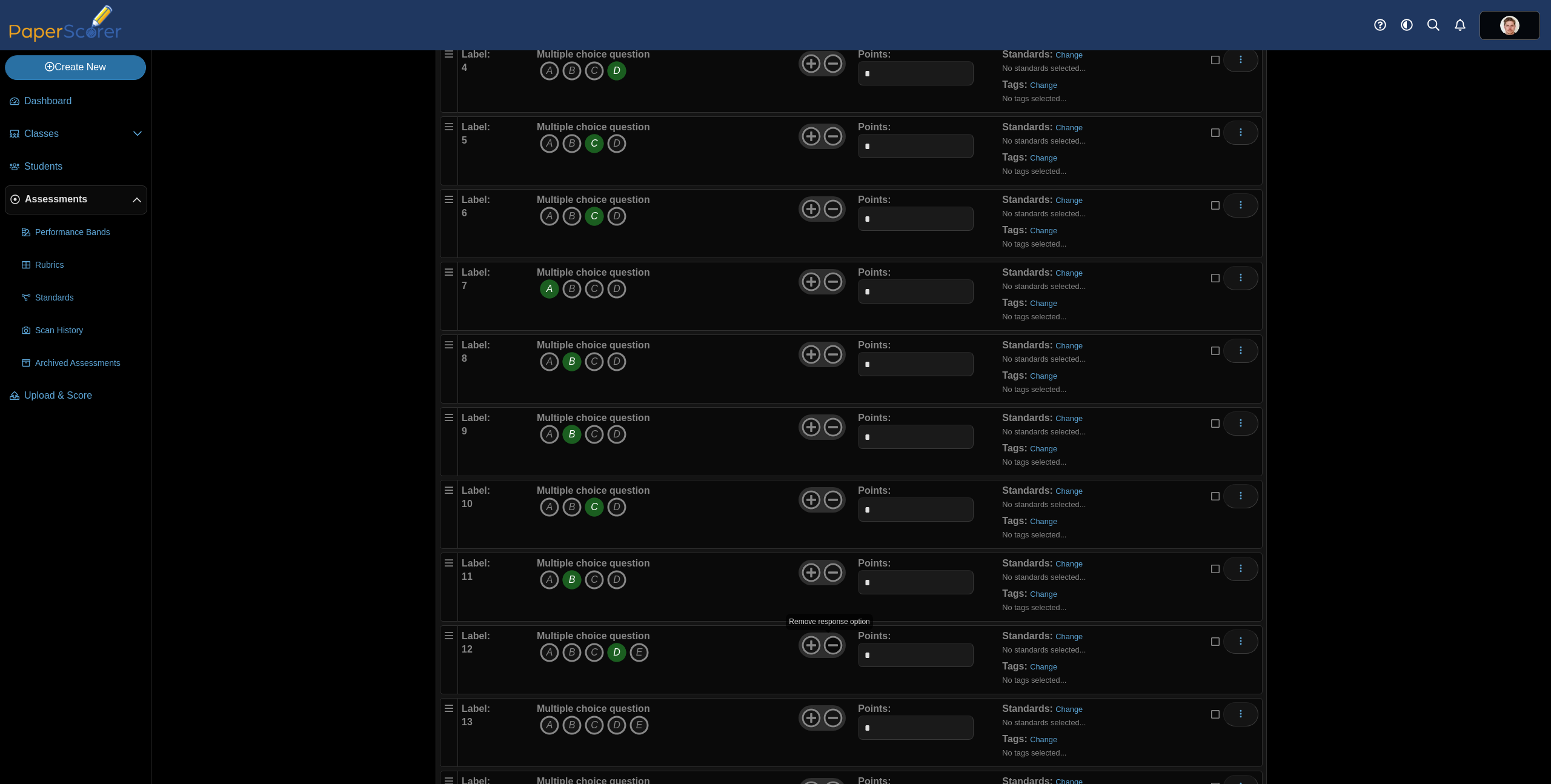
click at [831, 646] on icon at bounding box center [834, 645] width 20 height 20
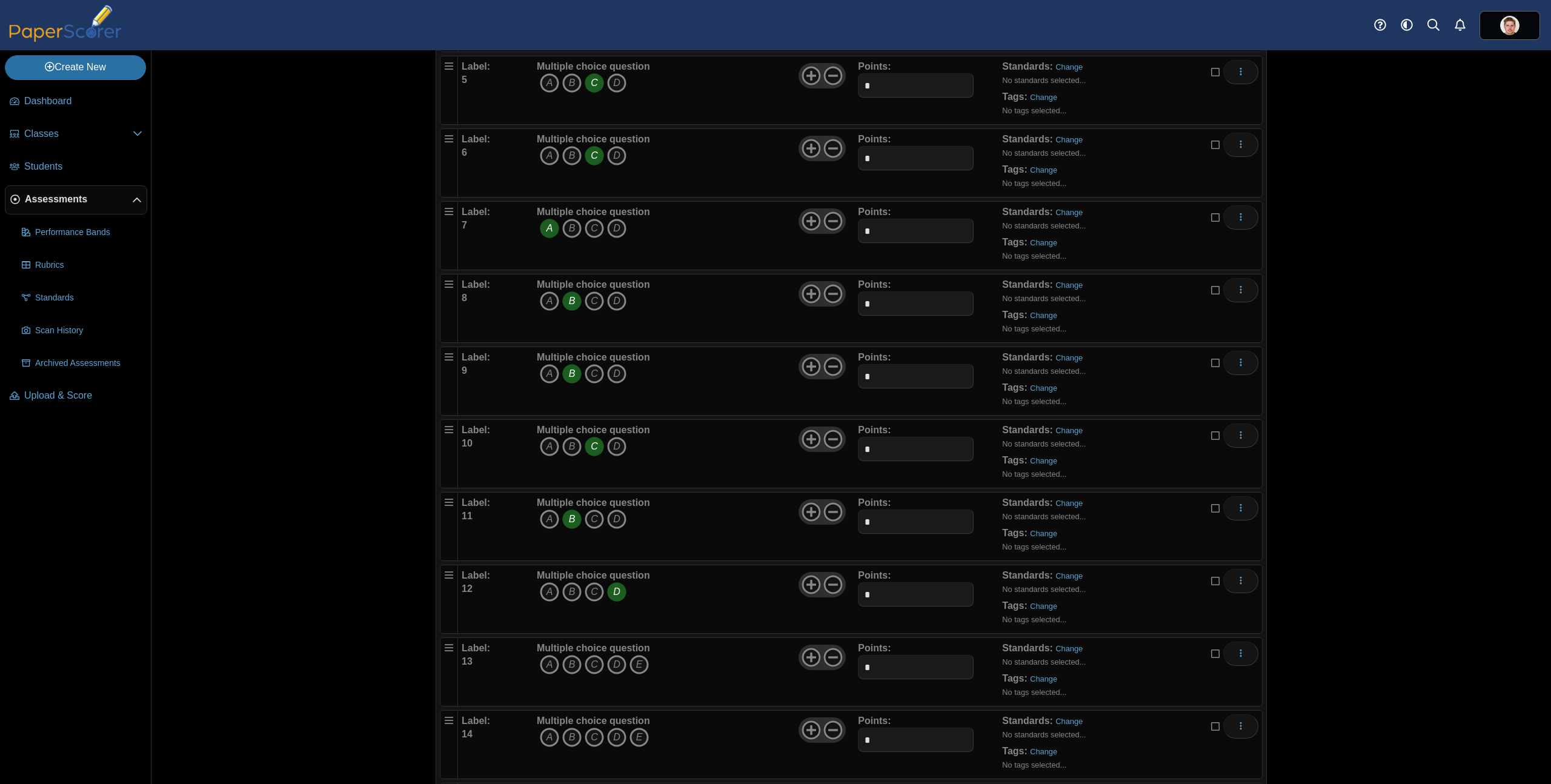
scroll to position [415, 0]
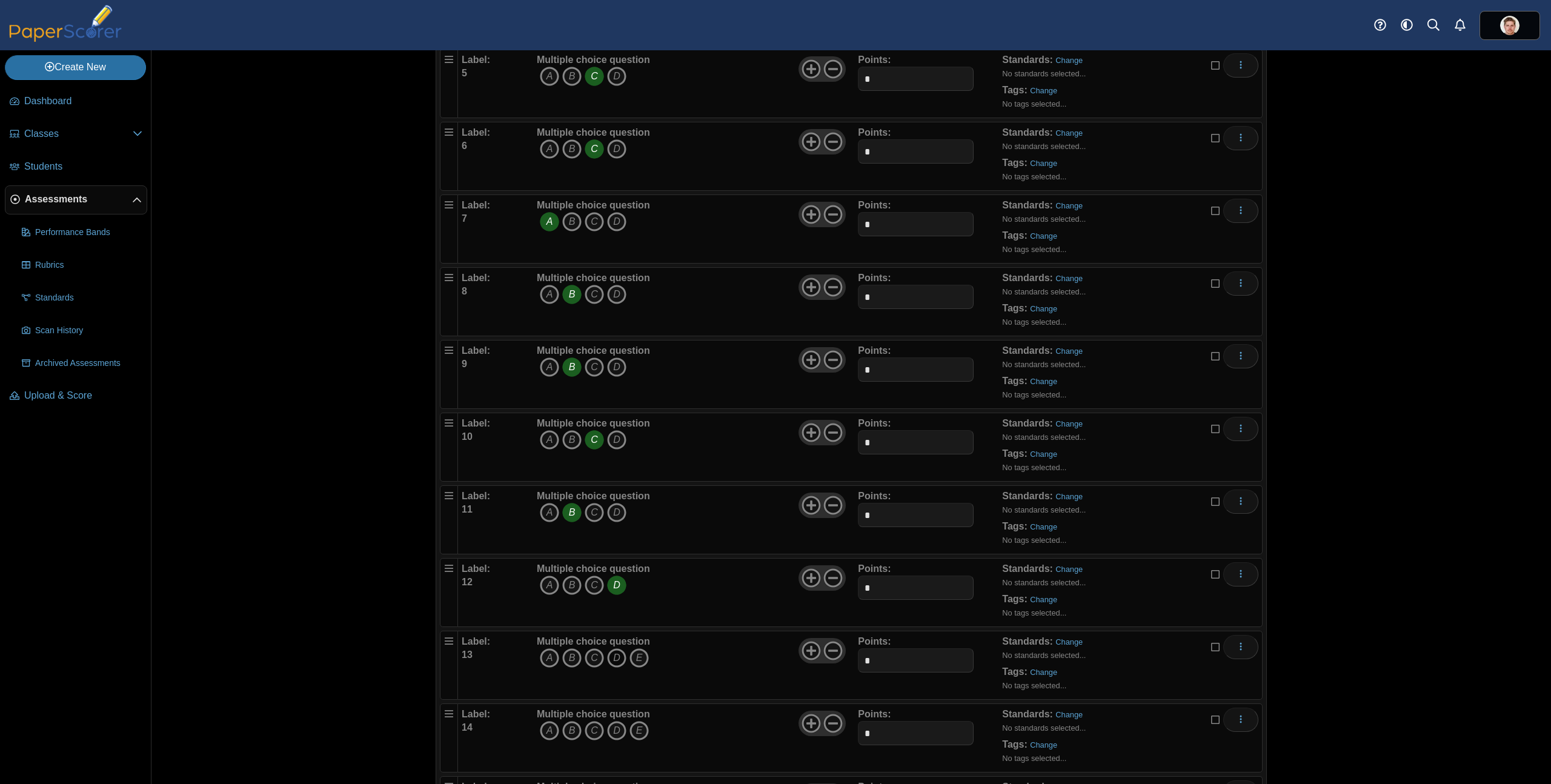
click at [609, 664] on icon "D" at bounding box center [617, 658] width 20 height 20
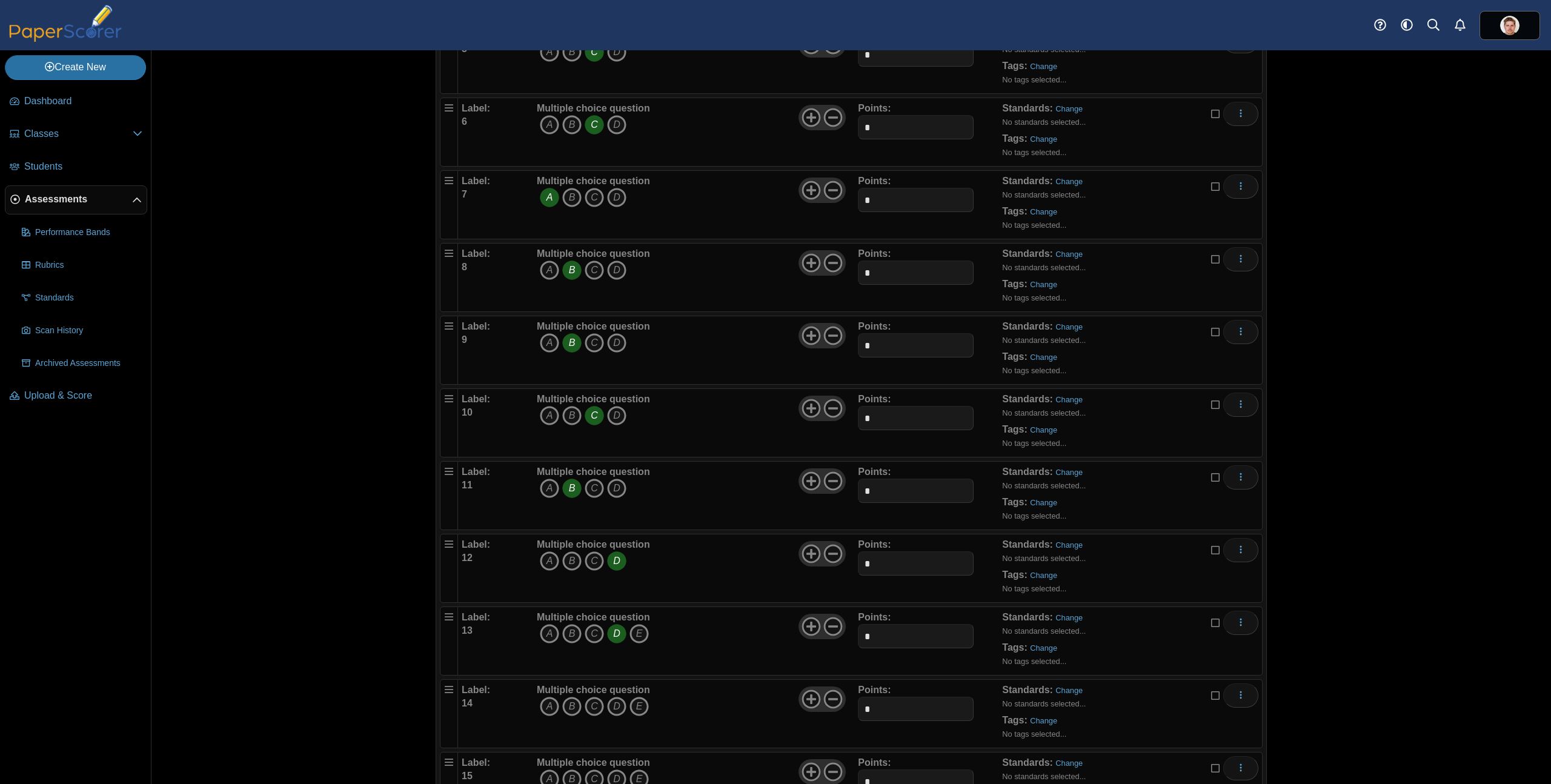
scroll to position [504, 0]
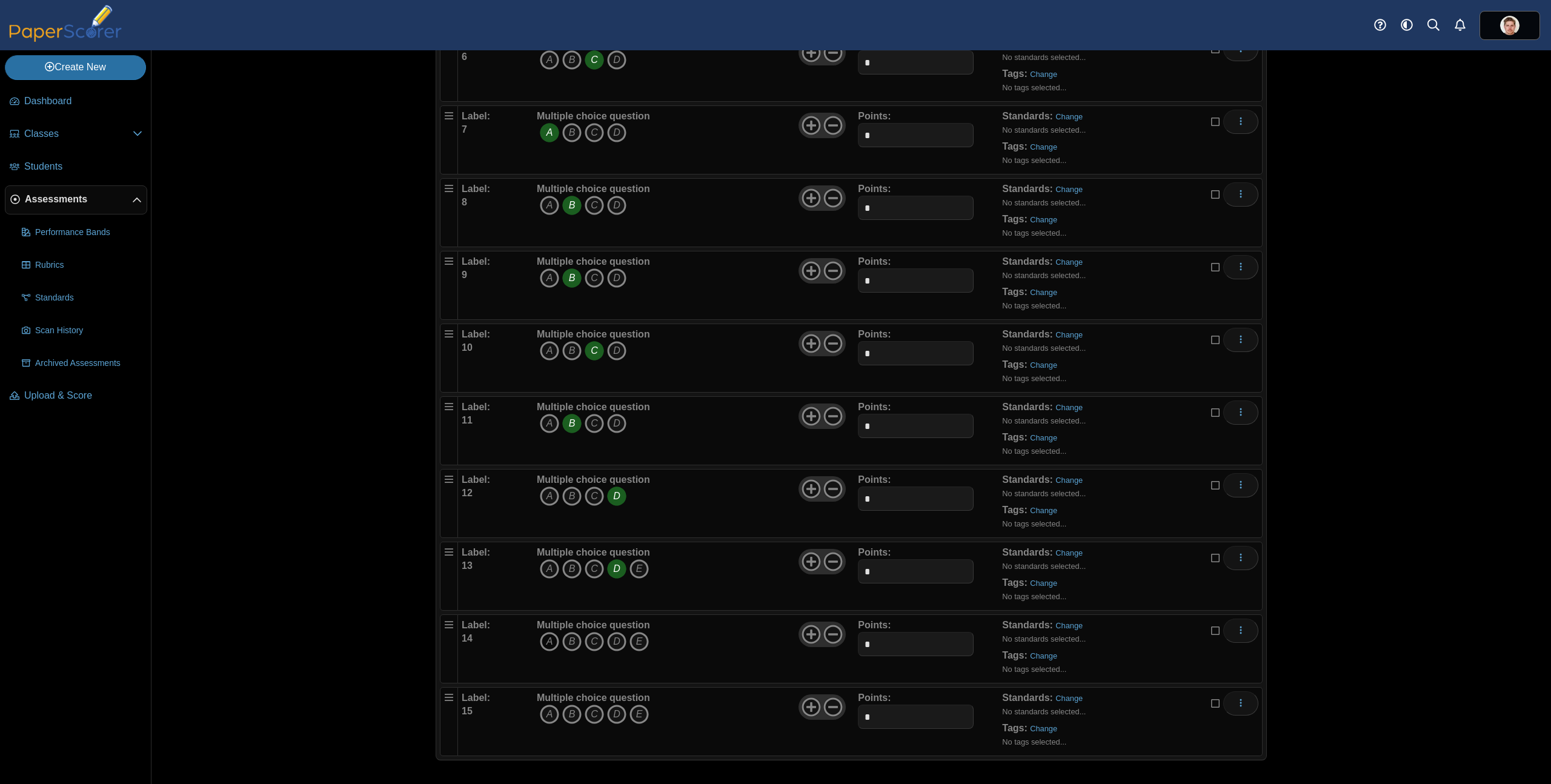
click at [546, 642] on icon "A" at bounding box center [549, 641] width 20 height 20
click at [832, 630] on icon at bounding box center [834, 634] width 20 height 20
click at [589, 712] on icon "C" at bounding box center [594, 714] width 20 height 20
click at [833, 705] on use at bounding box center [833, 706] width 19 height 19
click at [1432, 580] on div "Assessments Questions for 25-26 Period 3-4 Programming 1 Pre-Assessment Auto la…" at bounding box center [851, 416] width 1399 height 733
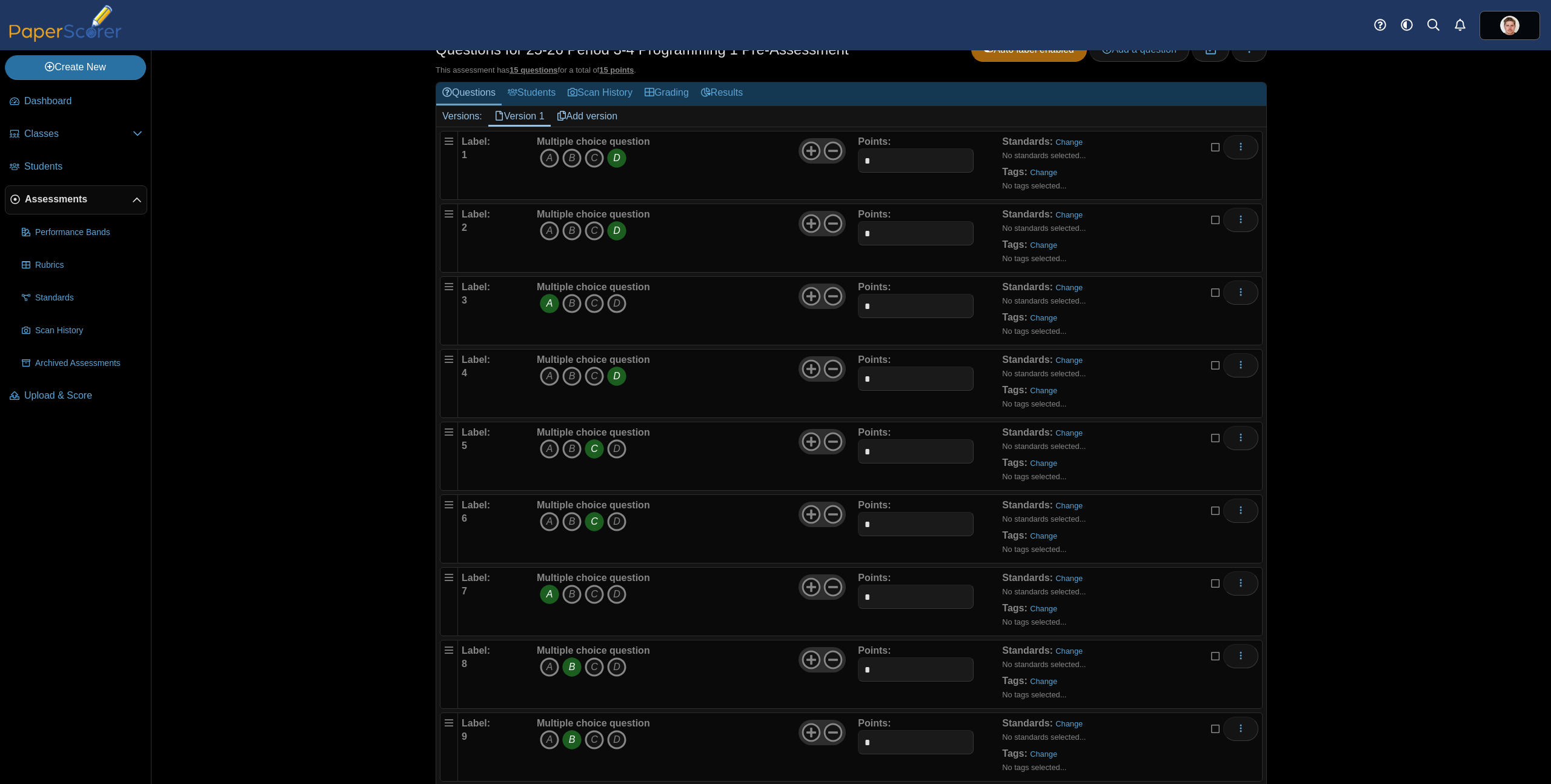
scroll to position [0, 0]
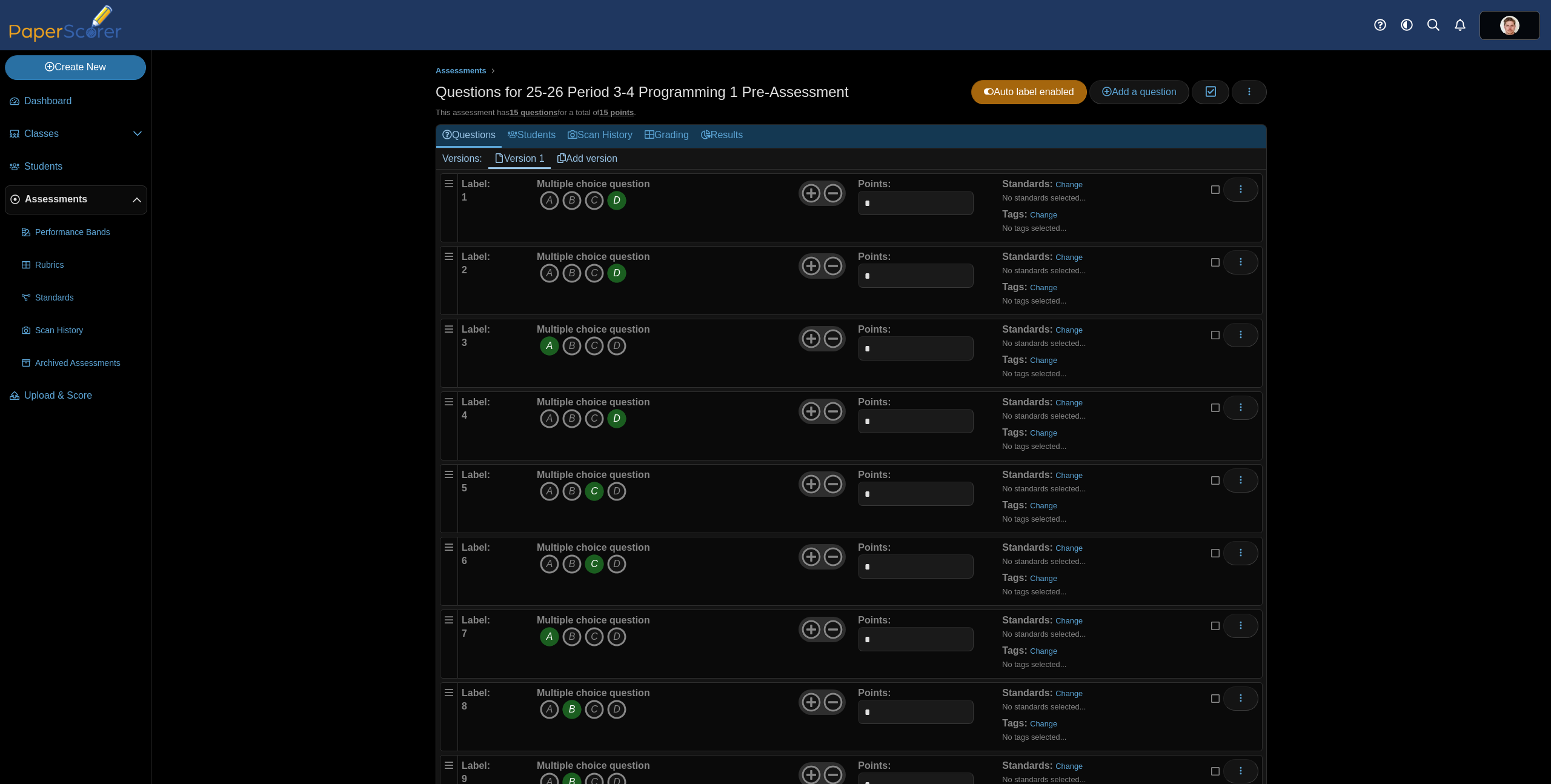
click at [44, 200] on span "Assessments" at bounding box center [78, 200] width 107 height 14
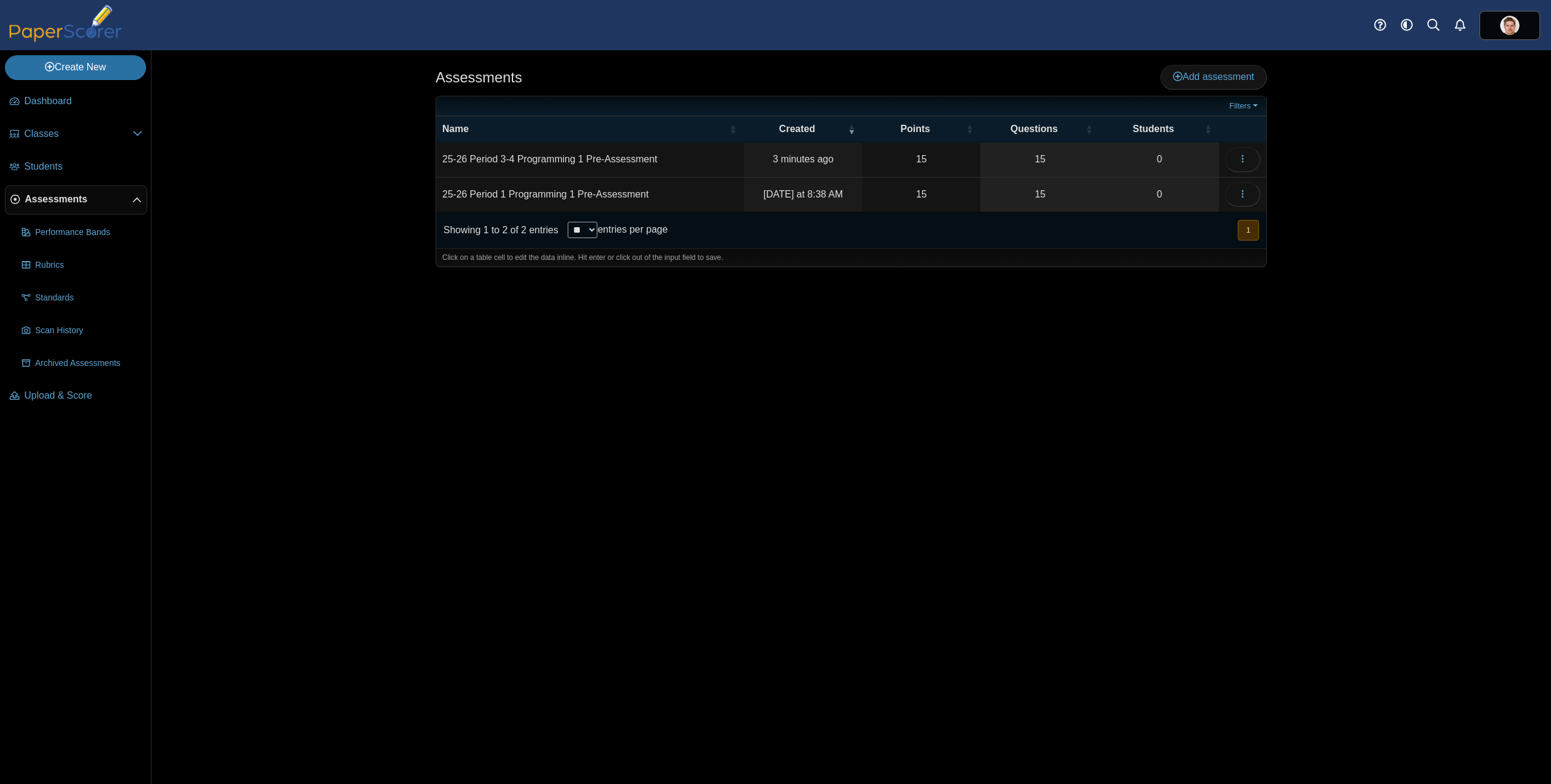
click at [531, 158] on td "25-26 Period 3-4 Programming 1 Pre-Assessment" at bounding box center [589, 159] width 308 height 34
click at [531, 158] on input "**********" at bounding box center [589, 159] width 295 height 25
click at [666, 161] on input "**********" at bounding box center [589, 159] width 295 height 25
drag, startPoint x: 677, startPoint y: 160, endPoint x: 294, endPoint y: 154, distance: 383.0
click at [313, 153] on div "Assessments Add assessment Filters" at bounding box center [851, 416] width 1399 height 733
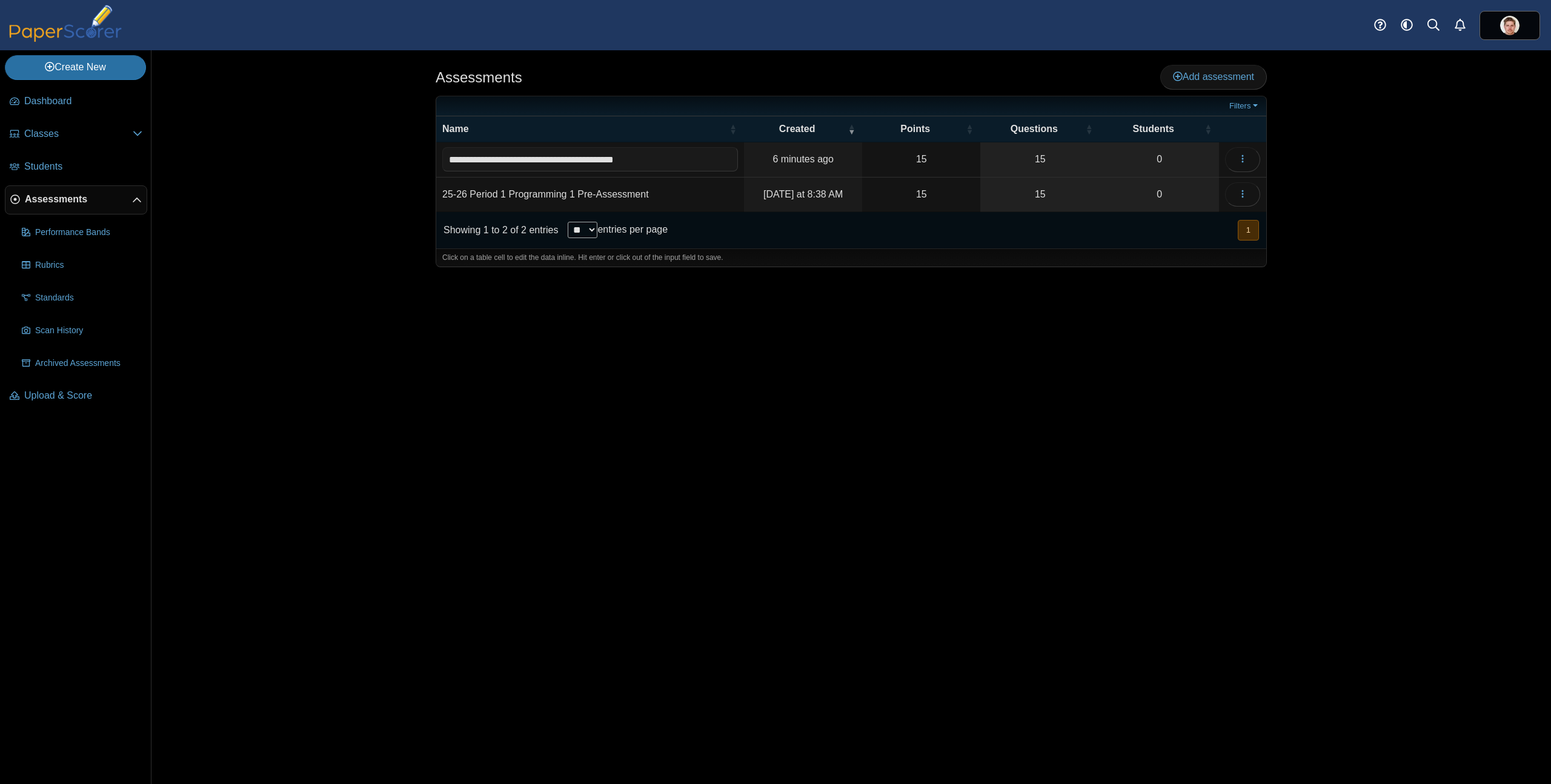
click at [324, 447] on div "Assessments Add assessment Filters" at bounding box center [851, 416] width 1399 height 733
click at [1532, 30] on link at bounding box center [1510, 26] width 61 height 30
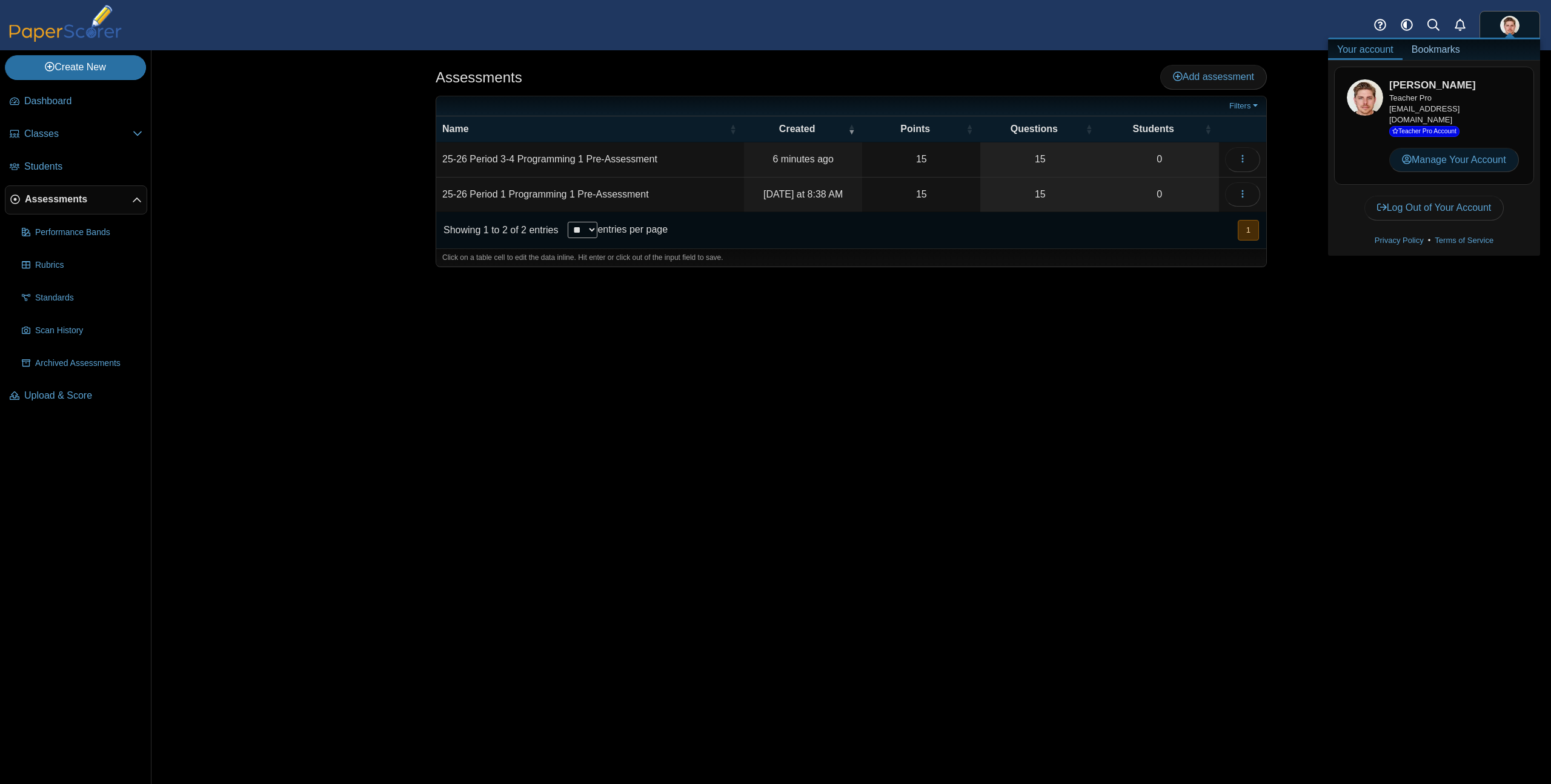
click at [1442, 150] on link "Manage Your Account" at bounding box center [1455, 159] width 130 height 25
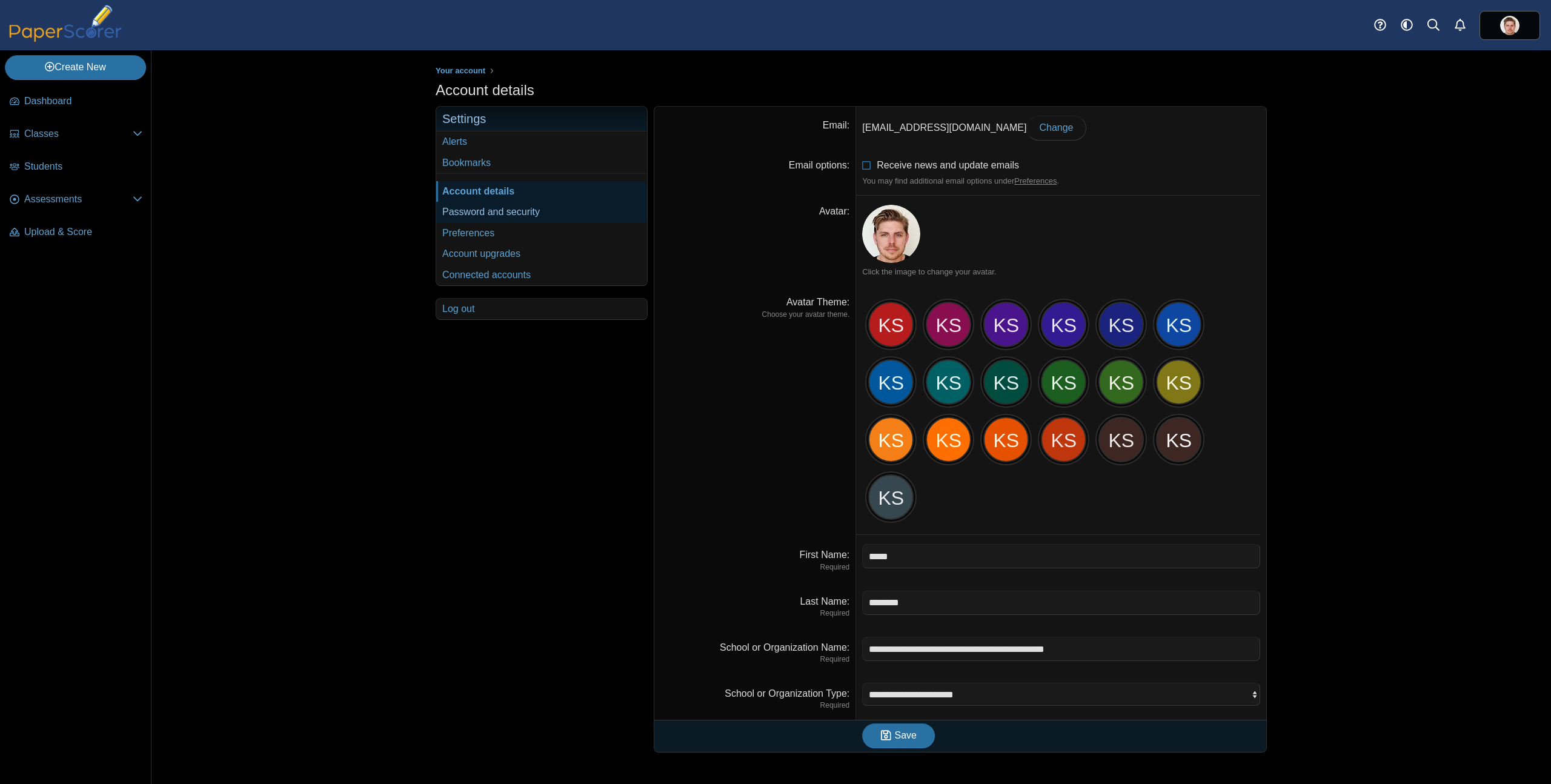
click at [510, 212] on link "Password and security" at bounding box center [541, 211] width 211 height 21
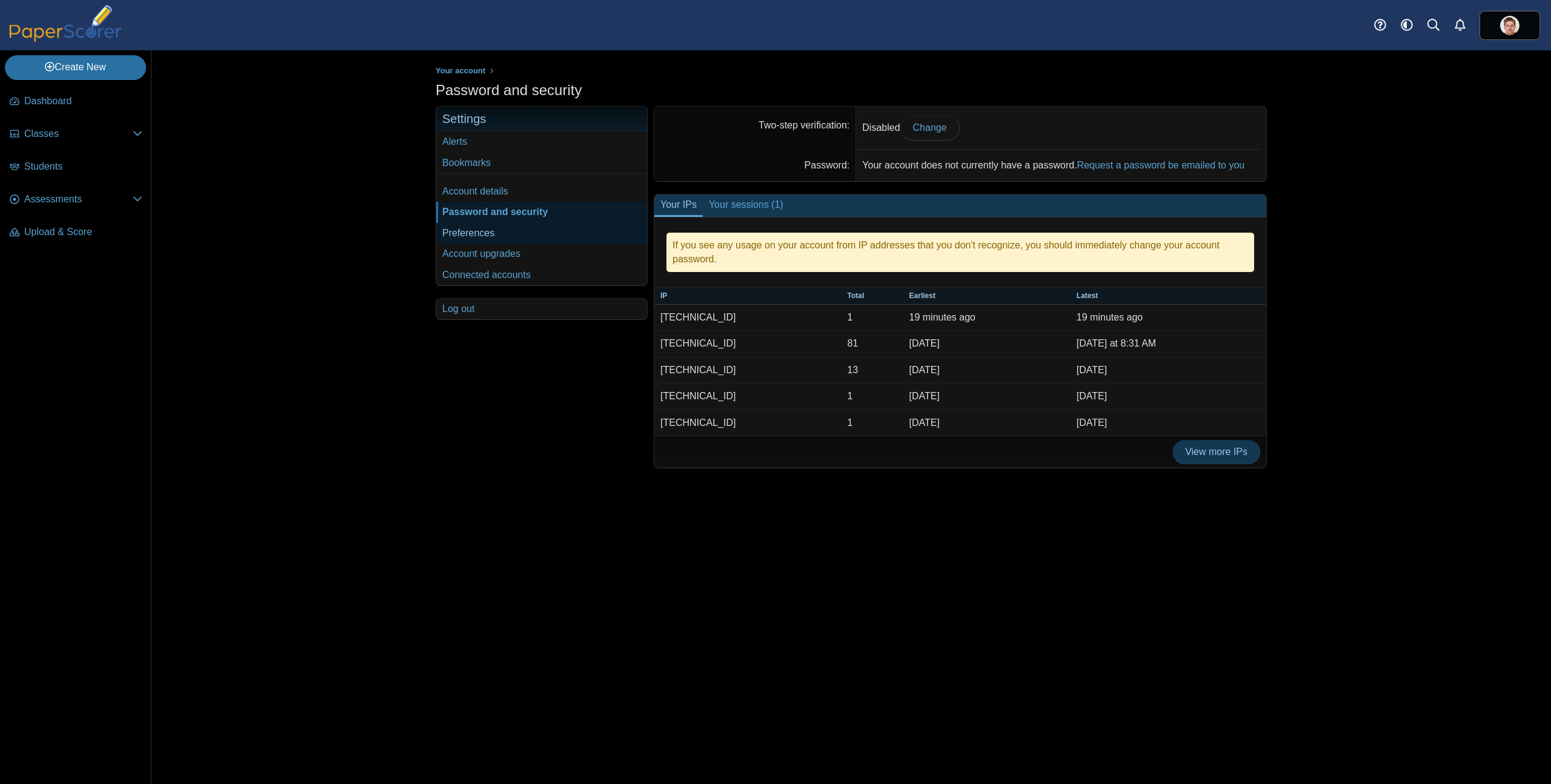
click at [486, 235] on link "Preferences" at bounding box center [541, 233] width 211 height 21
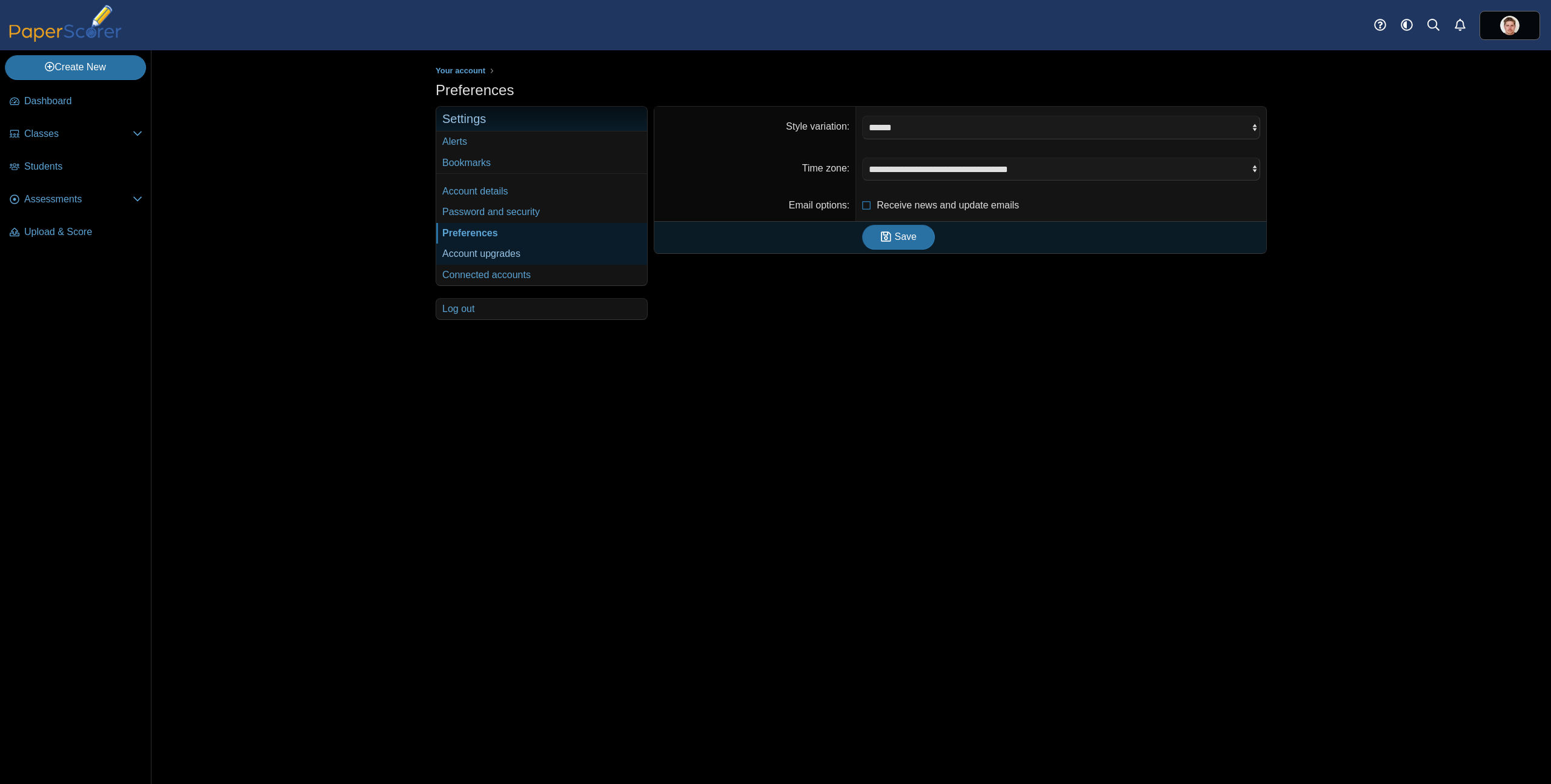
click at [491, 259] on link "Account upgrades" at bounding box center [541, 253] width 211 height 21
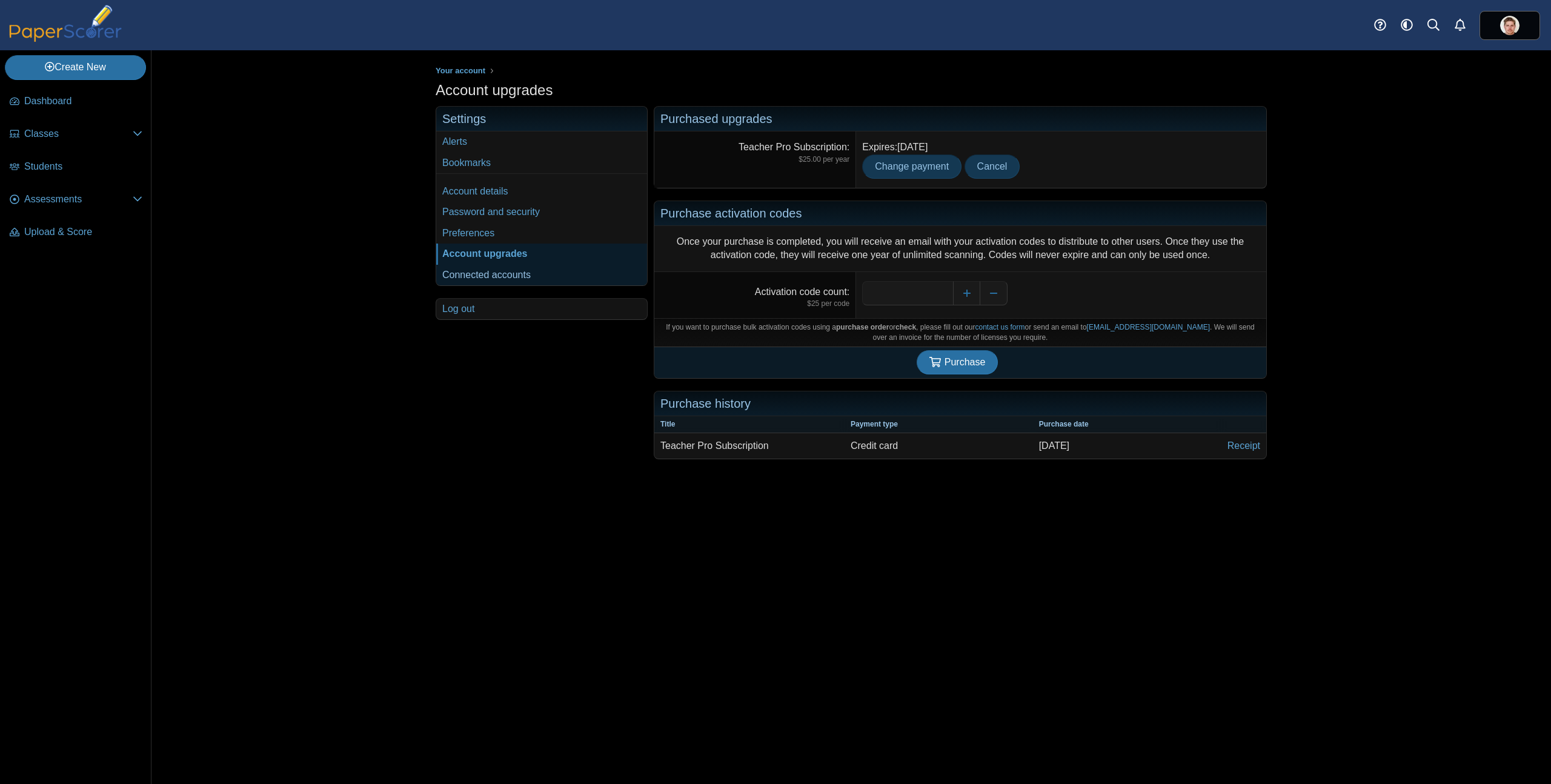
click at [493, 273] on link "Connected accounts" at bounding box center [541, 274] width 211 height 21
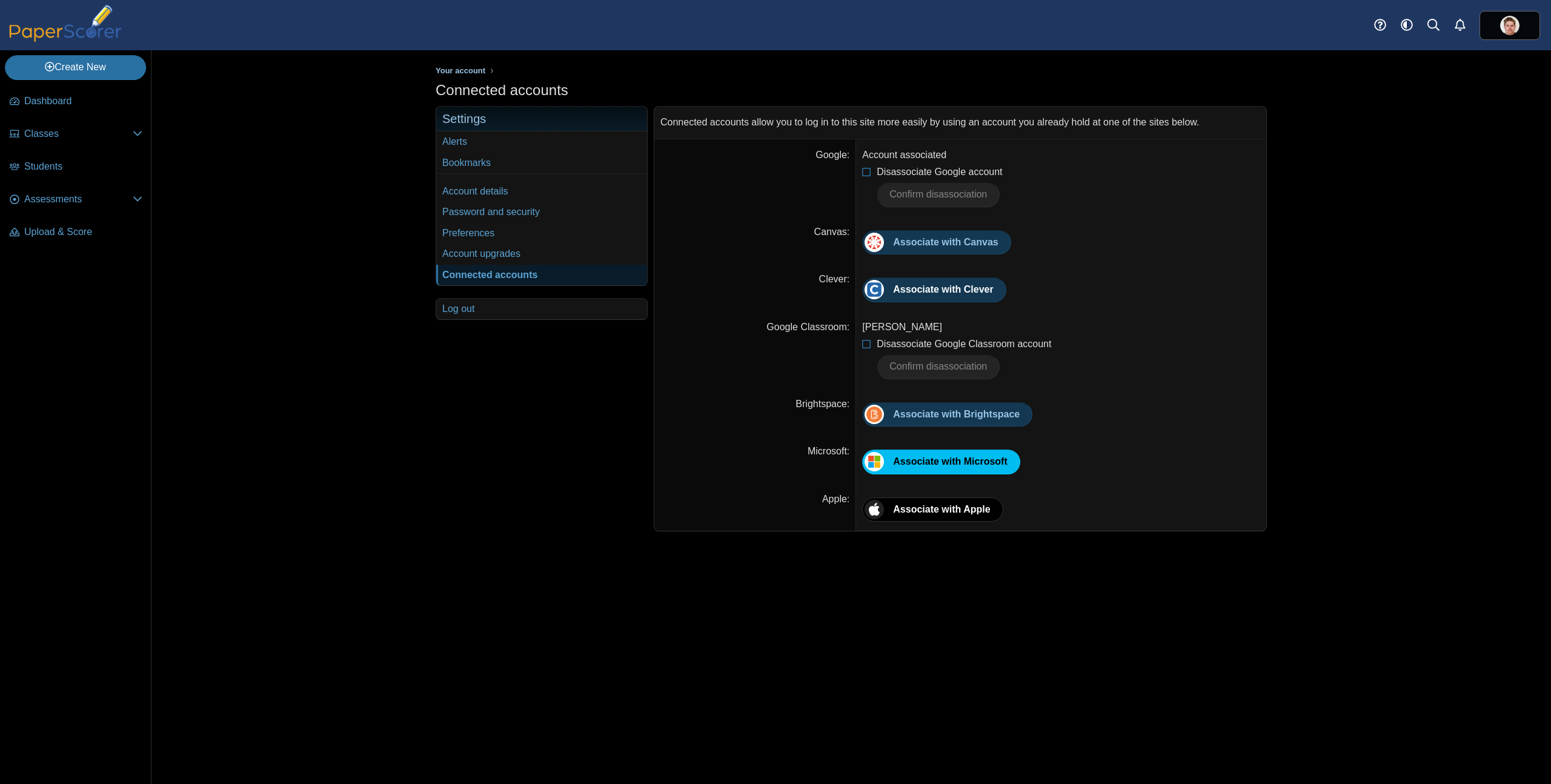
click span "Your account"
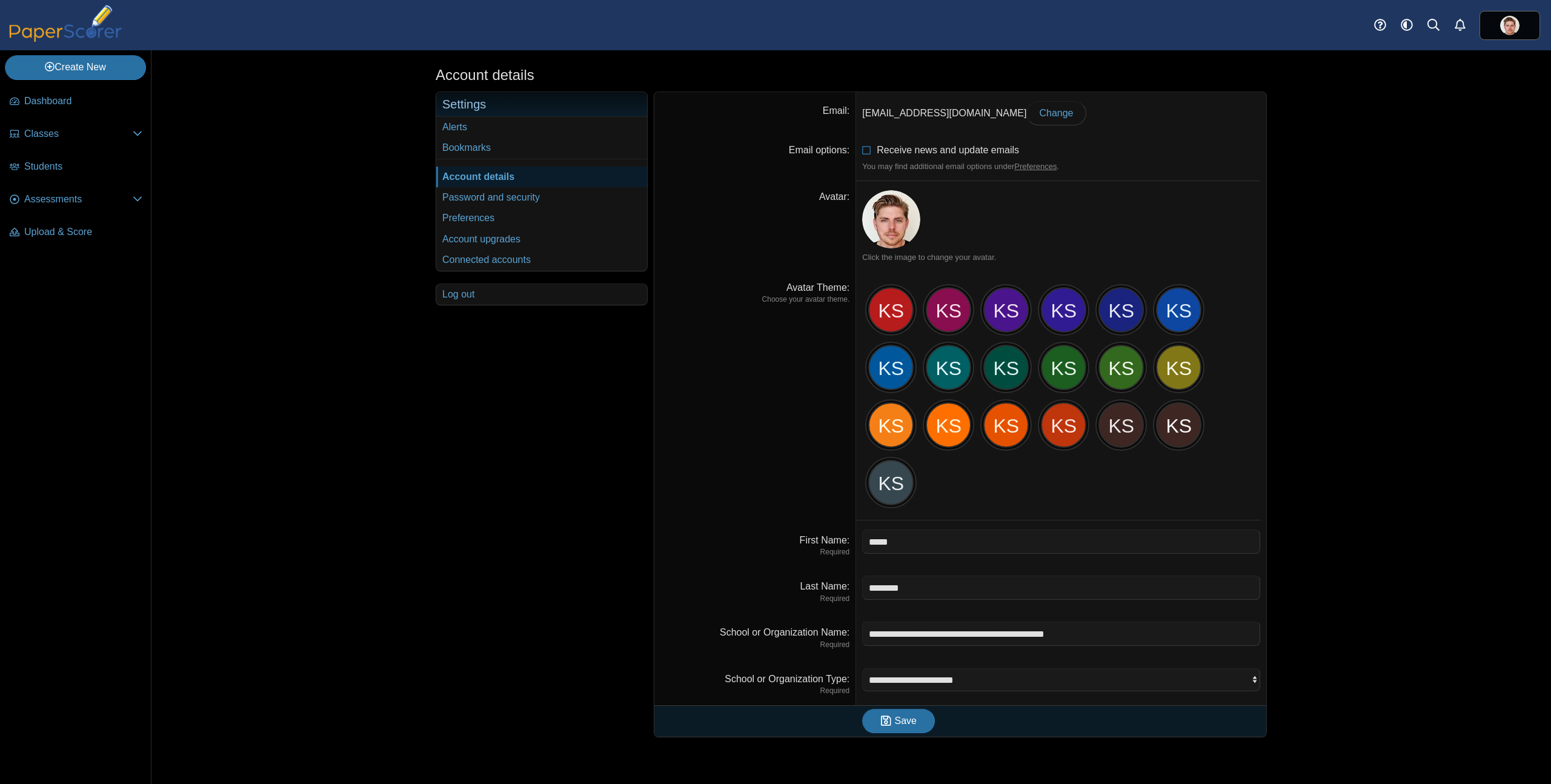
click at [366, 629] on div "Account details Your account" at bounding box center [851, 416] width 1399 height 733
click at [35, 104] on span "Dashboard" at bounding box center [84, 101] width 118 height 14
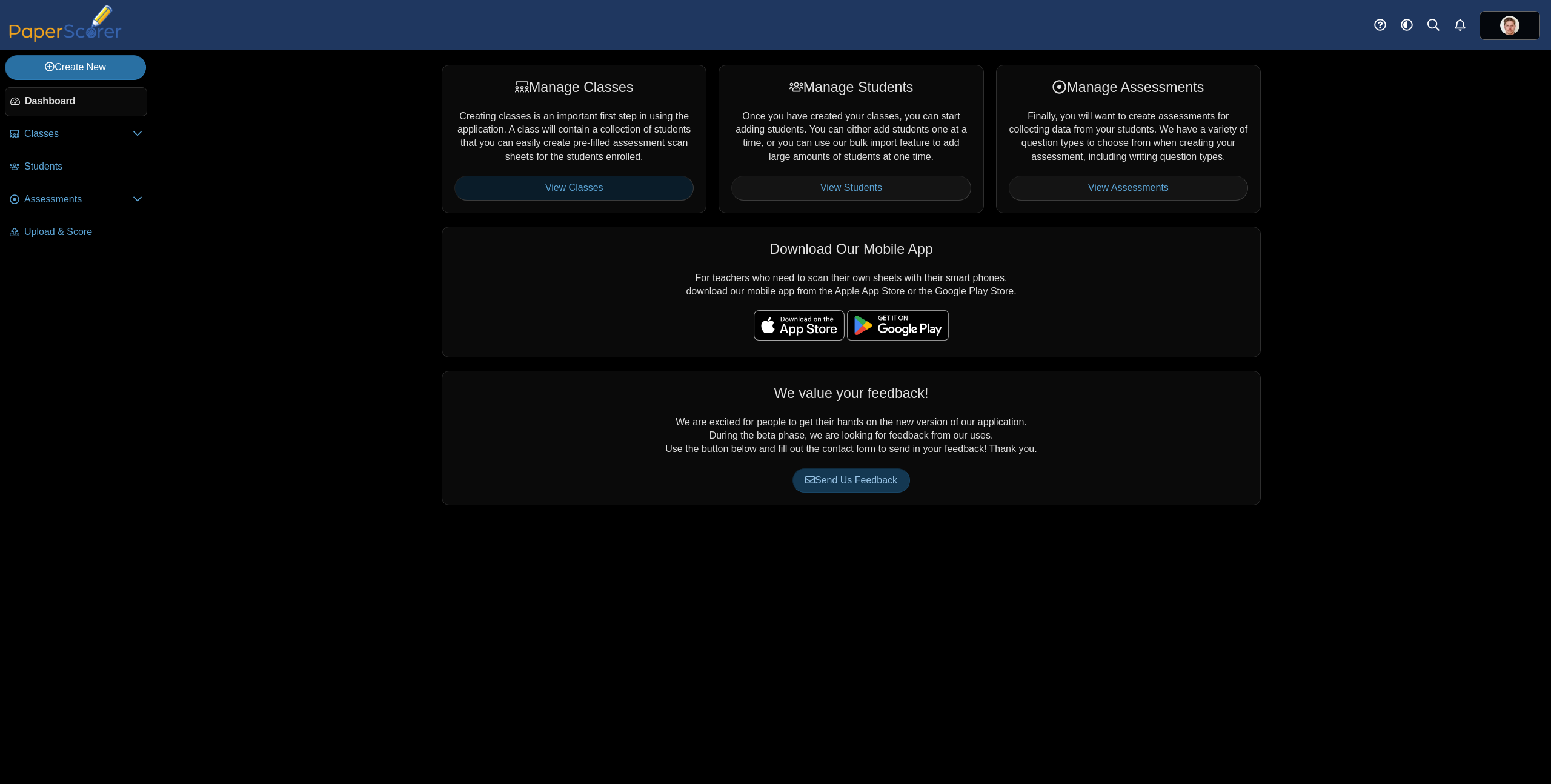
click at [651, 192] on link "View Classes" at bounding box center [574, 188] width 239 height 25
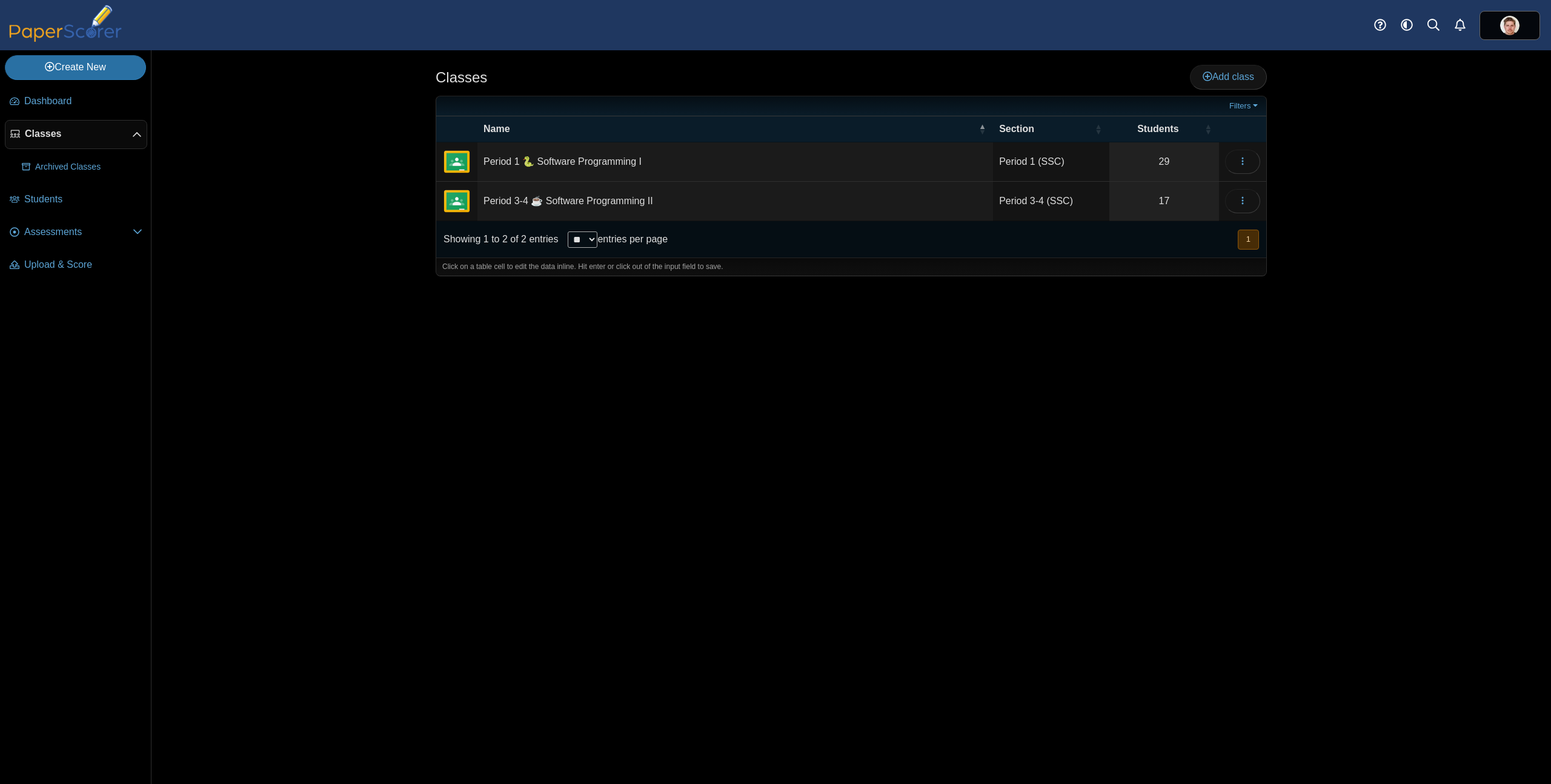
click at [528, 167] on td "Period 1 🐍 Software Programming I" at bounding box center [735, 162] width 516 height 39
click at [539, 164] on input "**********" at bounding box center [735, 161] width 504 height 25
click at [538, 202] on td "Period 3-4 ☕️ Software Programming II" at bounding box center [735, 202] width 516 height 39
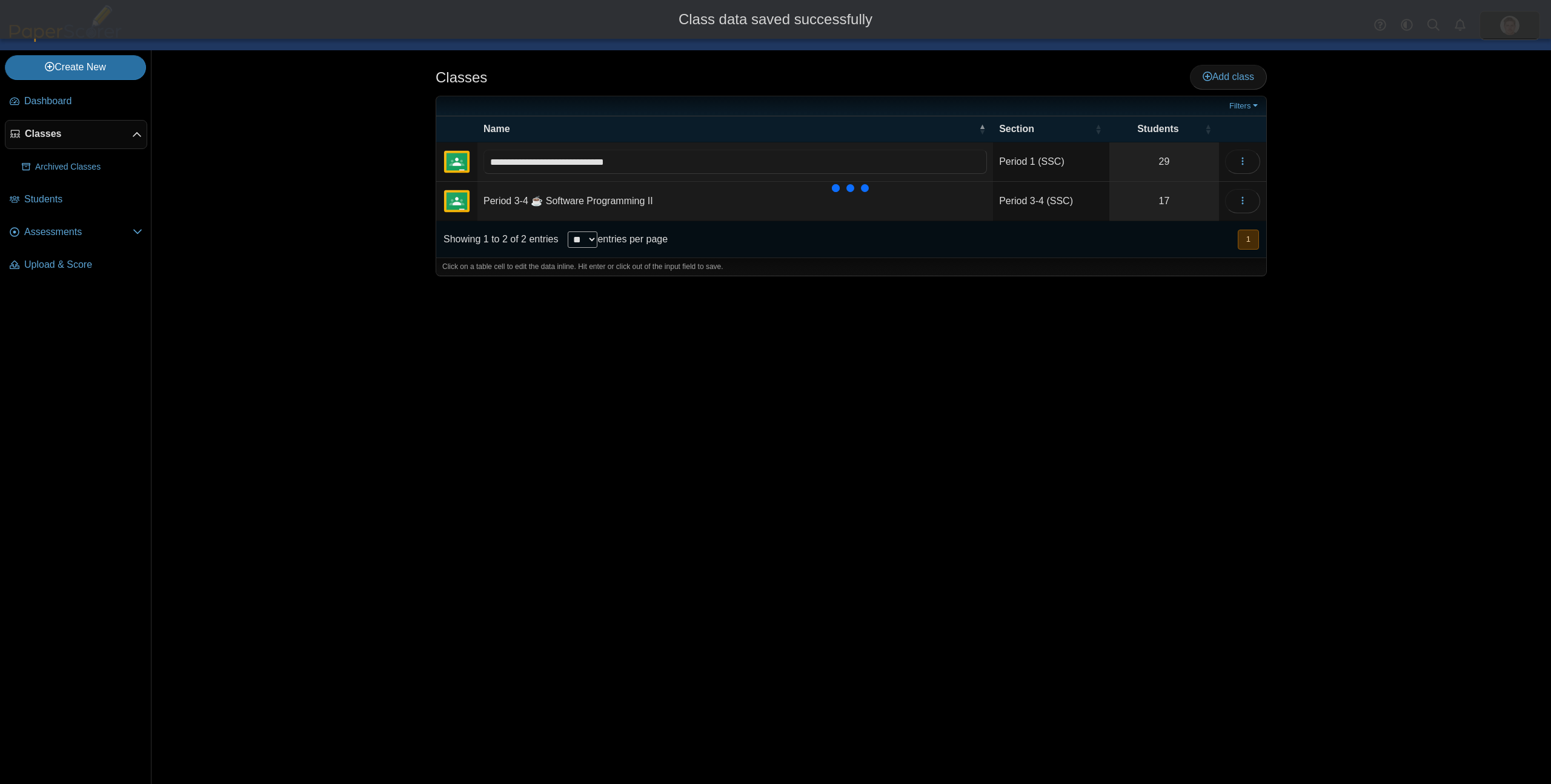
type input "**********"
click at [548, 203] on input "**********" at bounding box center [735, 201] width 504 height 25
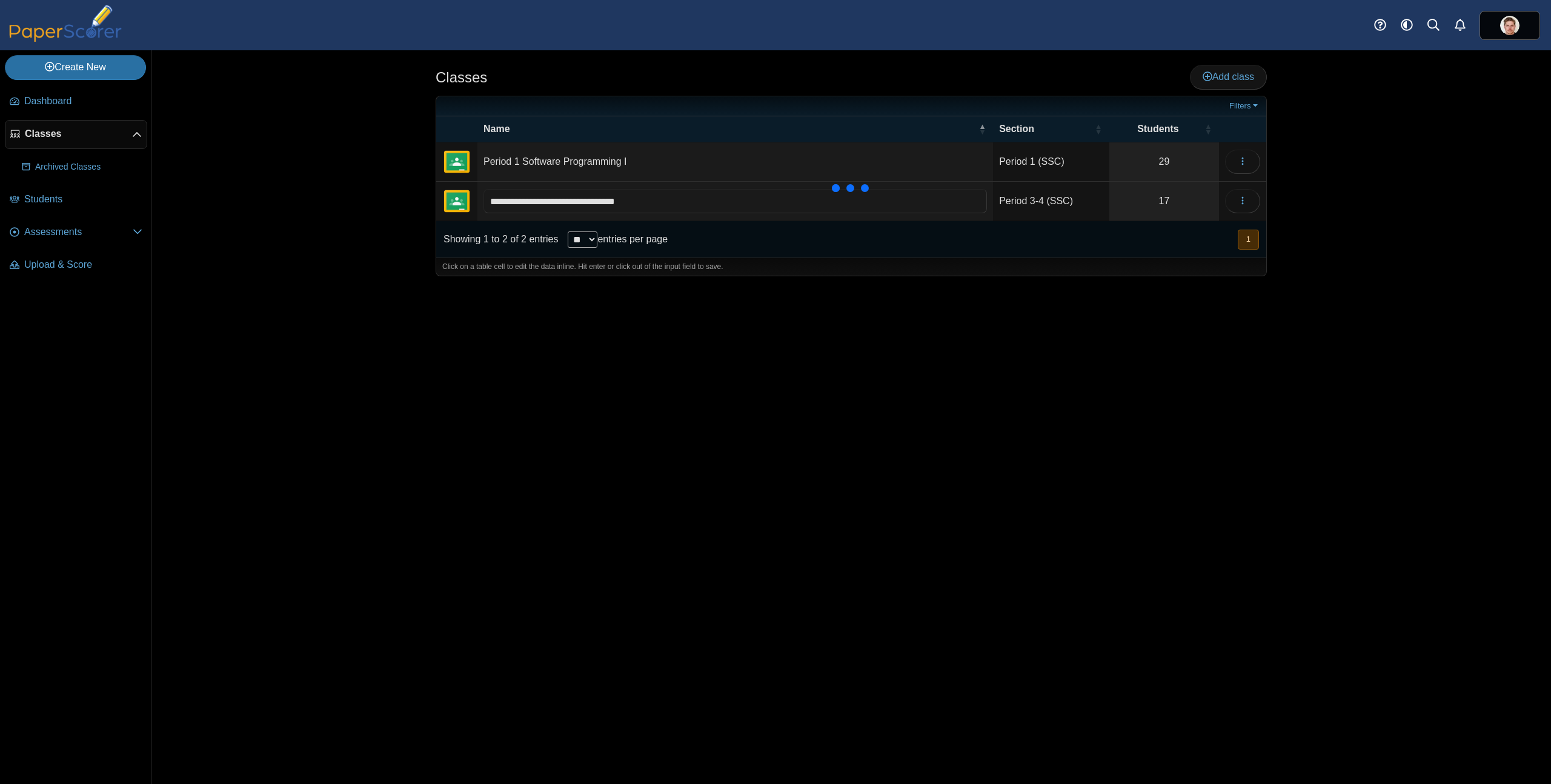
type input "**********"
click at [635, 491] on div "Classes Add class Filters 29" at bounding box center [850, 416] width 908 height 733
click at [49, 194] on span "Students" at bounding box center [84, 200] width 118 height 14
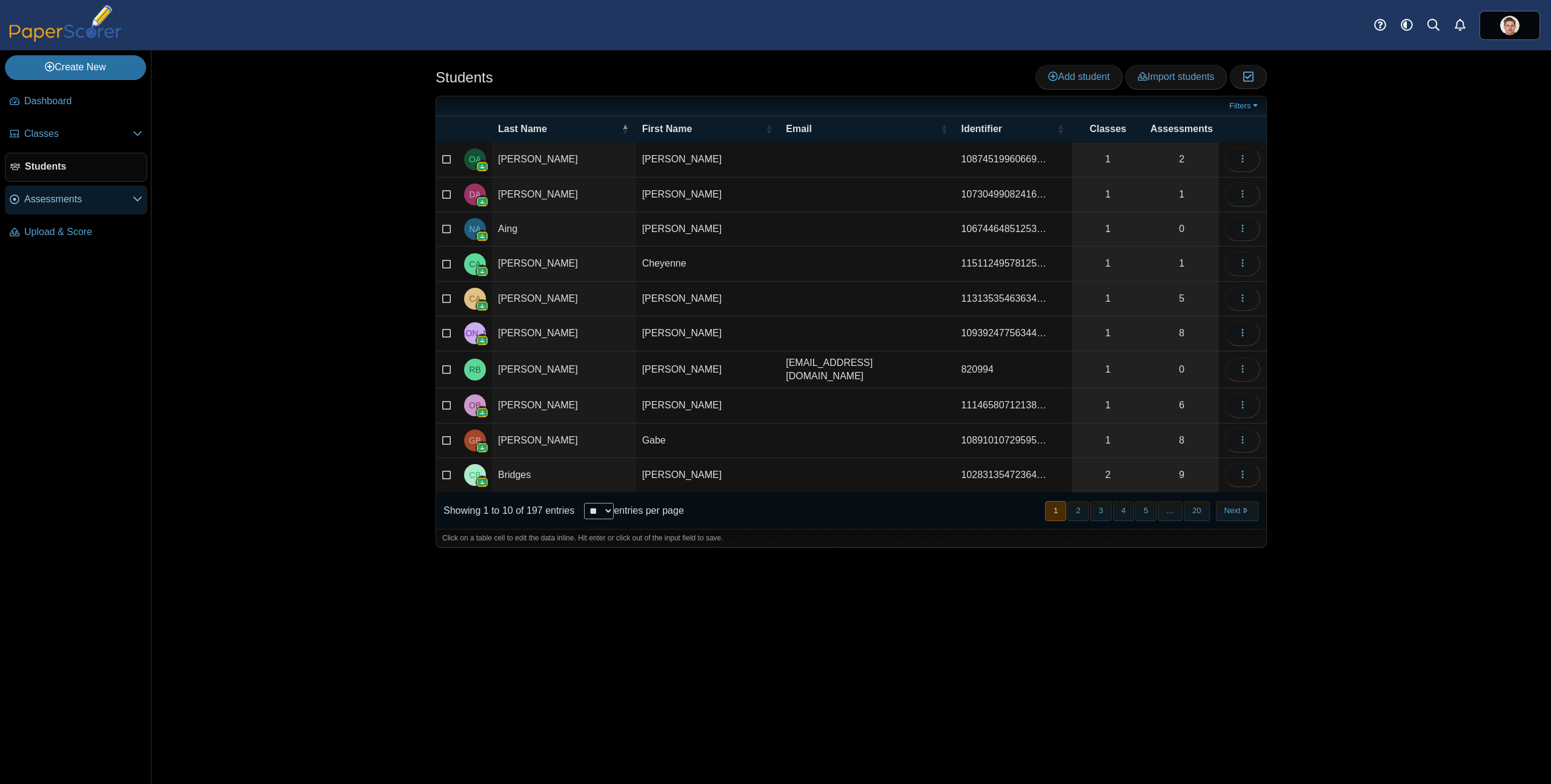
click at [65, 203] on span "Assessments" at bounding box center [79, 200] width 108 height 14
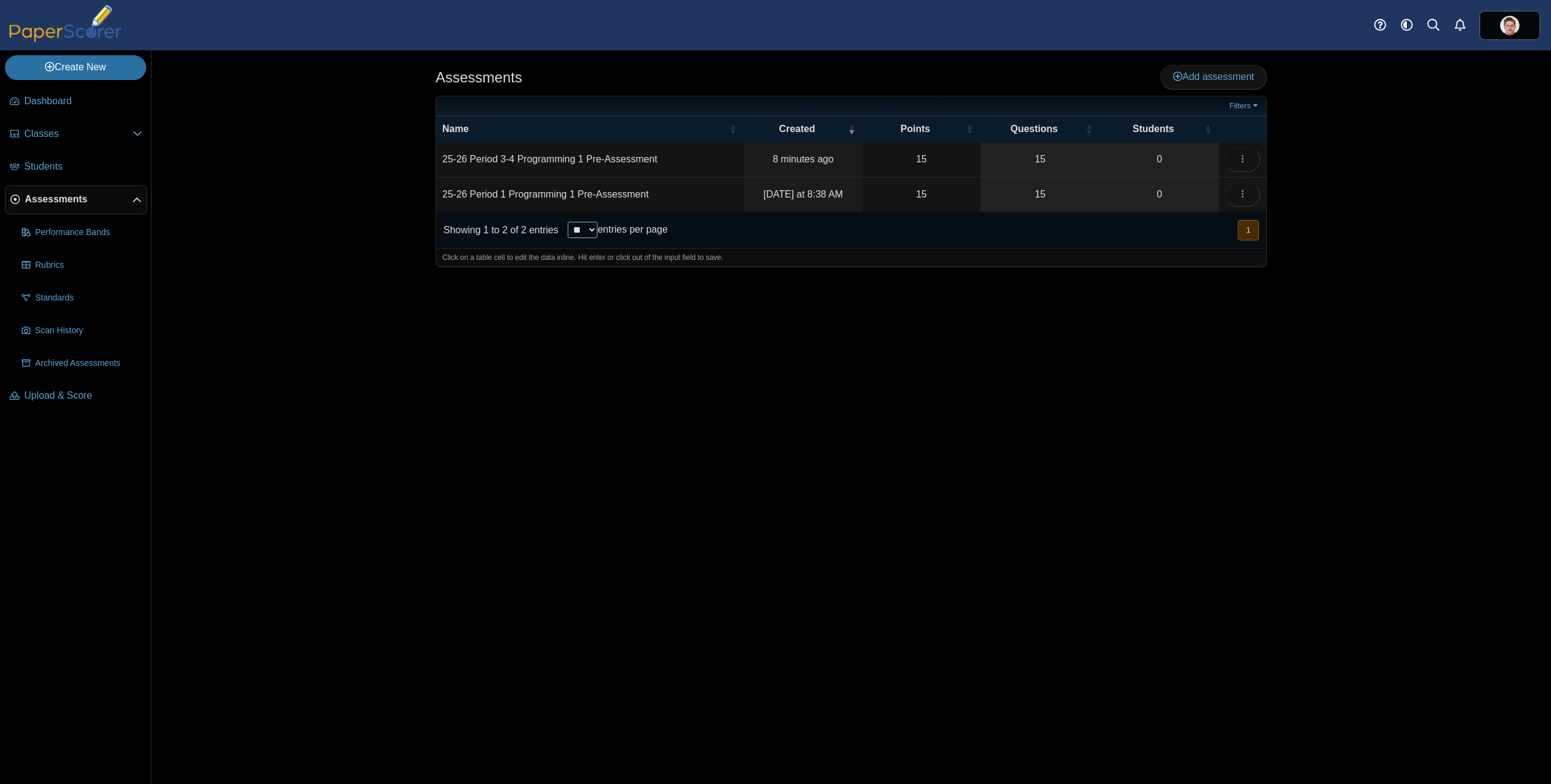
click at [641, 156] on td "25-26 Period 3-4 Programming 1 Pre-Assessment" at bounding box center [589, 159] width 308 height 34
click at [1387, 148] on div "Assessments Add assessment Filters" at bounding box center [851, 416] width 1399 height 733
click at [69, 394] on span "Upload & Score" at bounding box center [84, 395] width 118 height 14
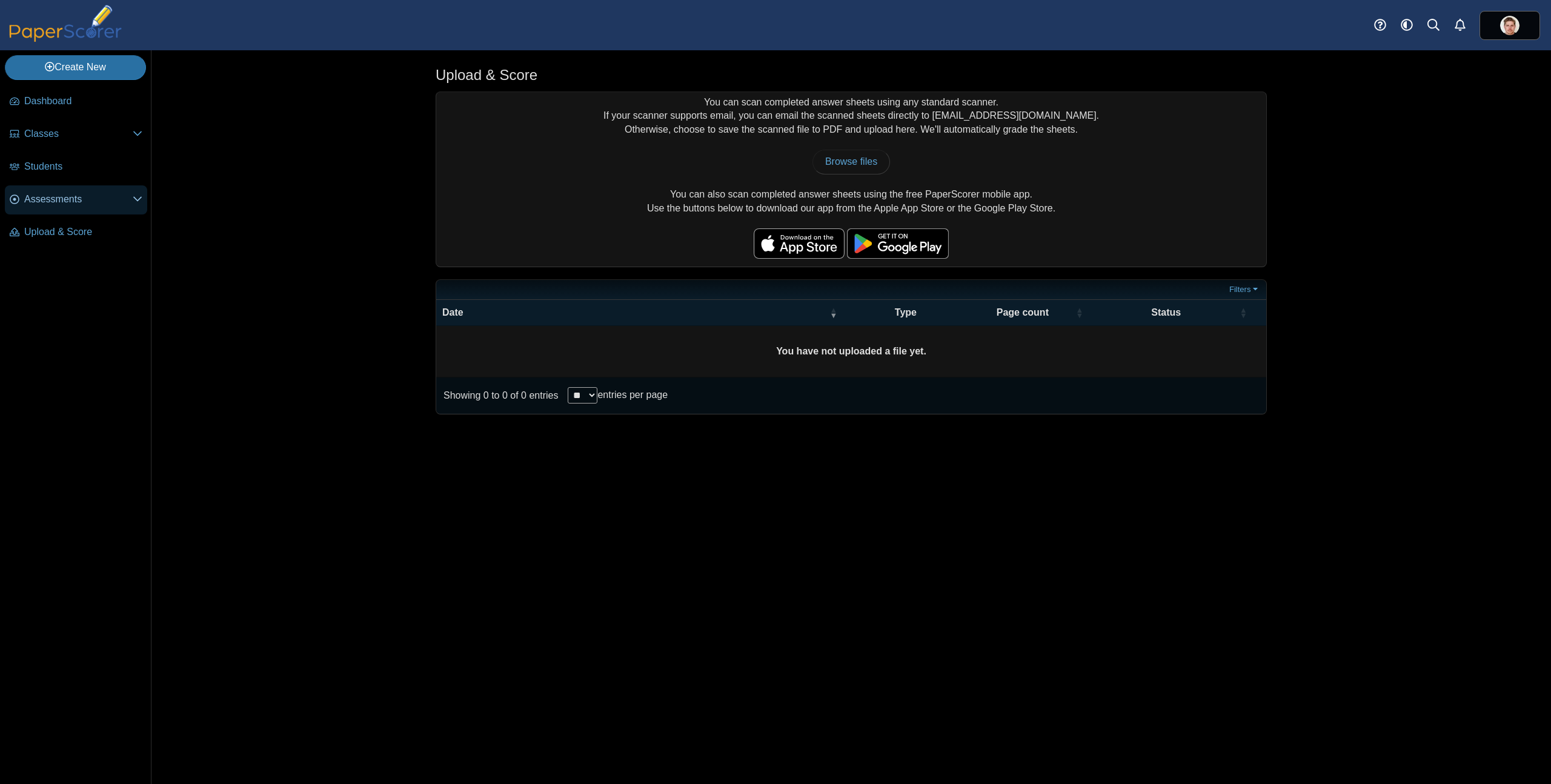
click at [64, 200] on span "Assessments" at bounding box center [79, 200] width 108 height 14
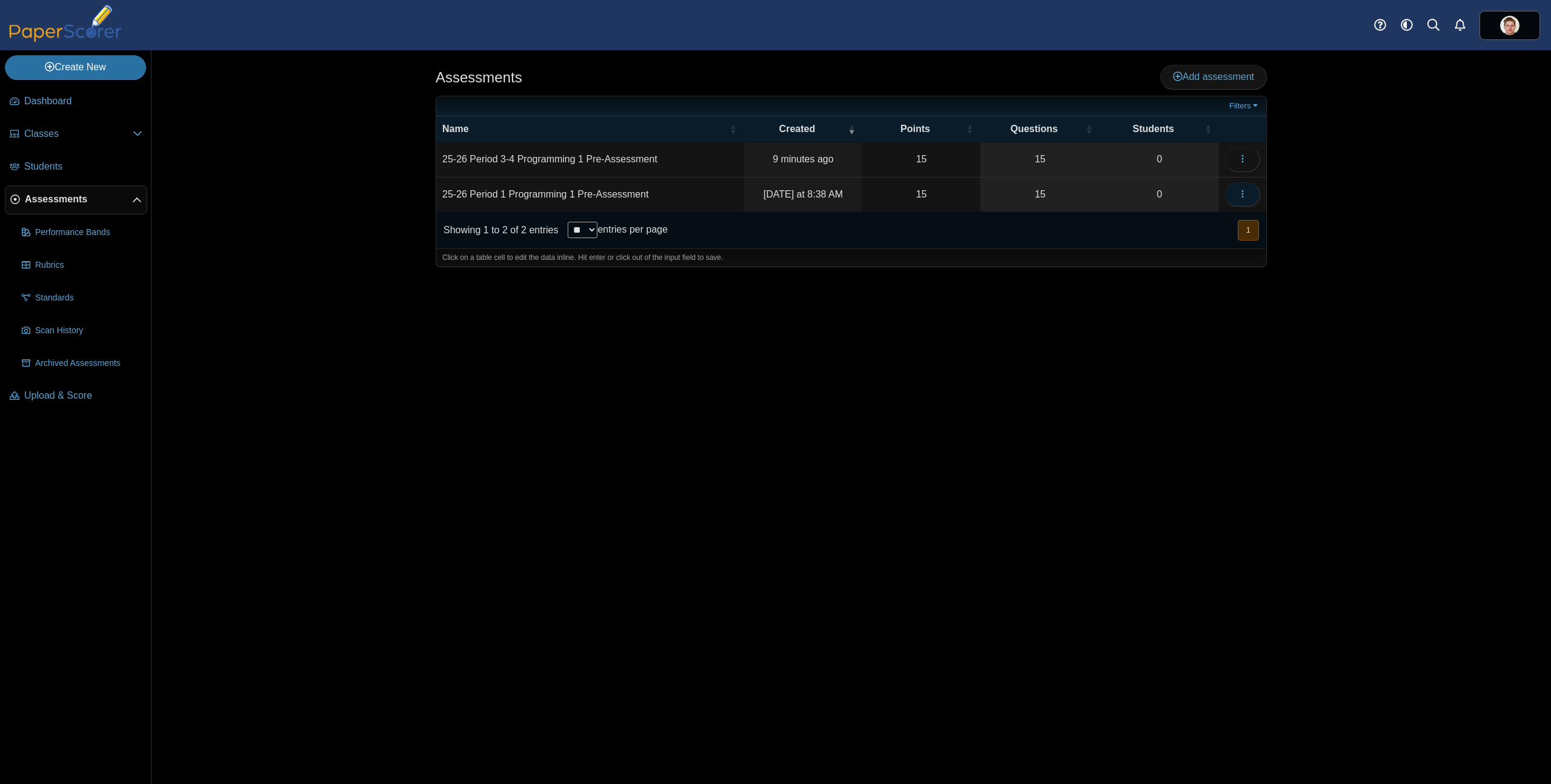
click at [1243, 192] on icon "button" at bounding box center [1243, 194] width 10 height 10
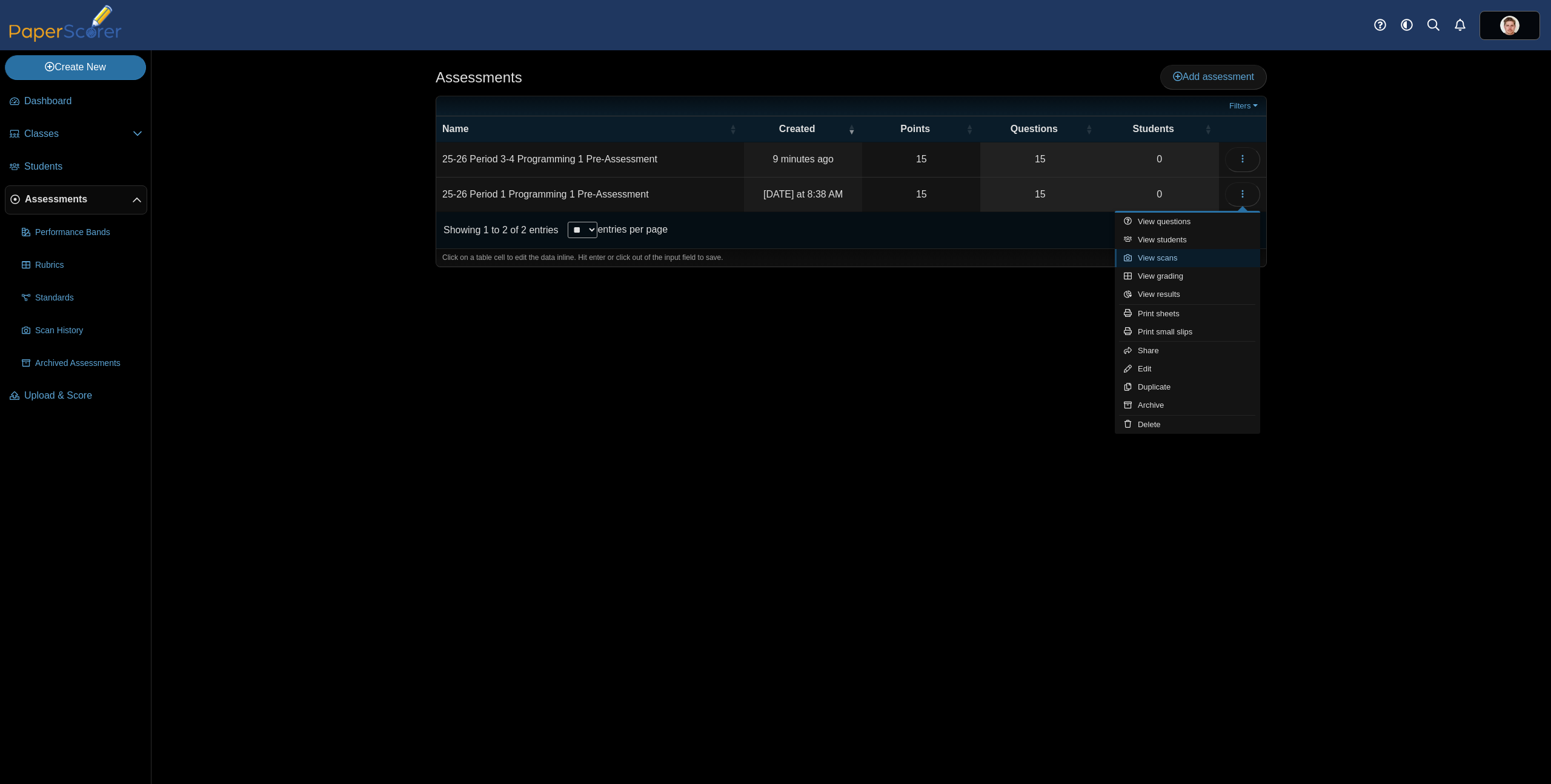
click at [1149, 256] on link "View scans" at bounding box center [1188, 258] width 146 height 18
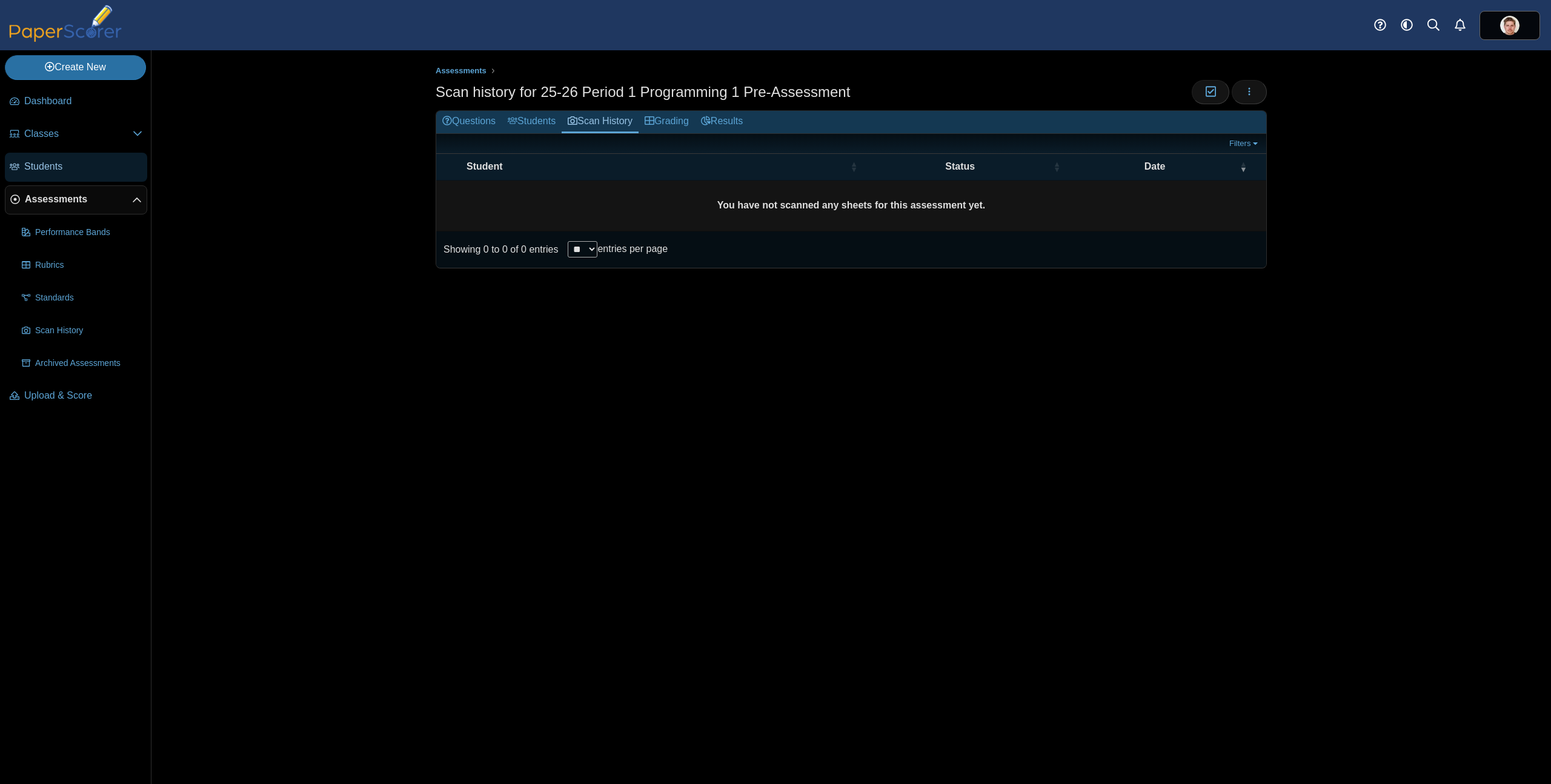
click at [57, 164] on span "Students" at bounding box center [84, 167] width 118 height 14
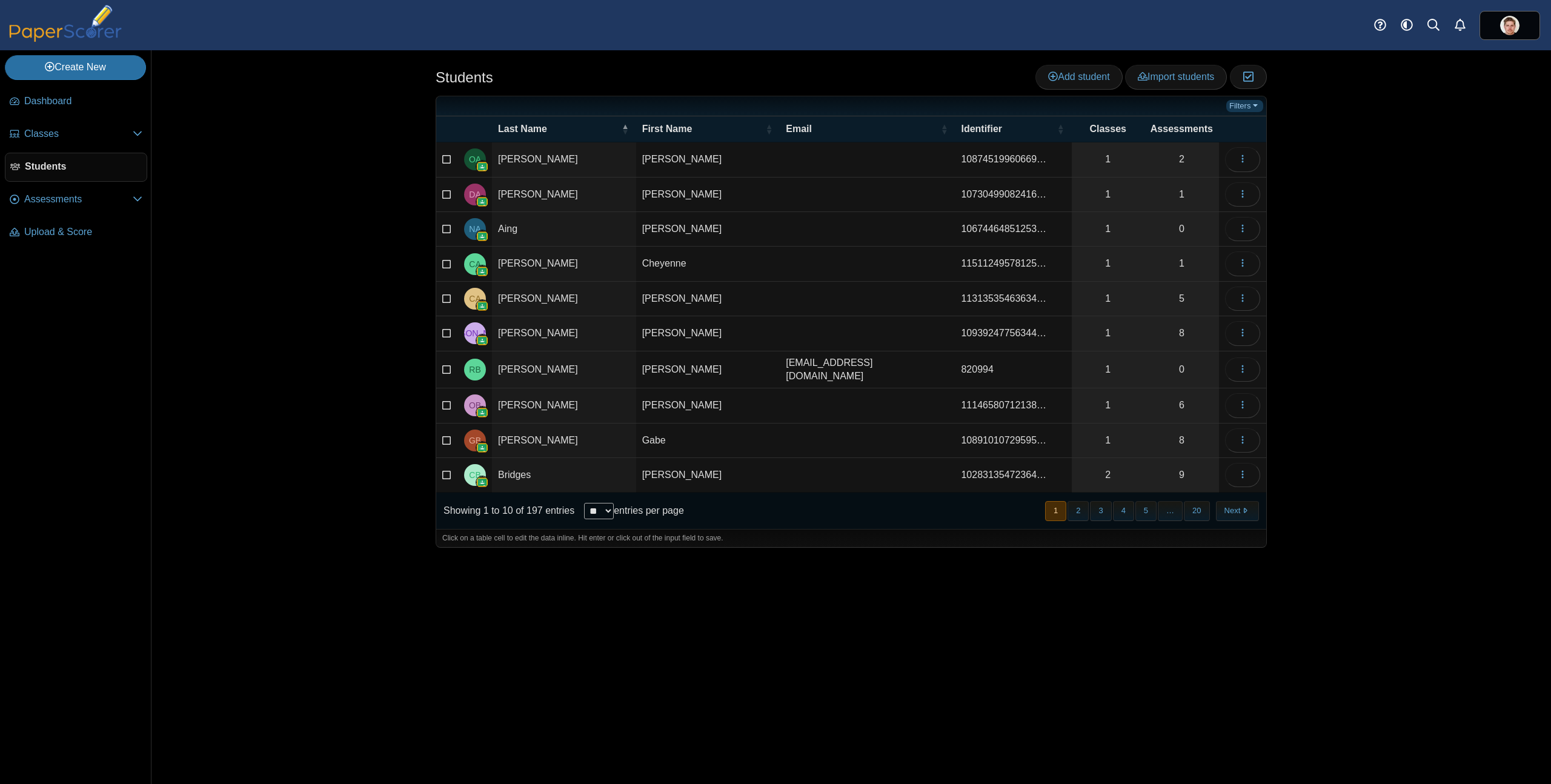
click at [1243, 105] on link "Filters" at bounding box center [1245, 106] width 37 height 12
type input "******"
click at [1206, 191] on button "Filter" at bounding box center [1229, 203] width 48 height 25
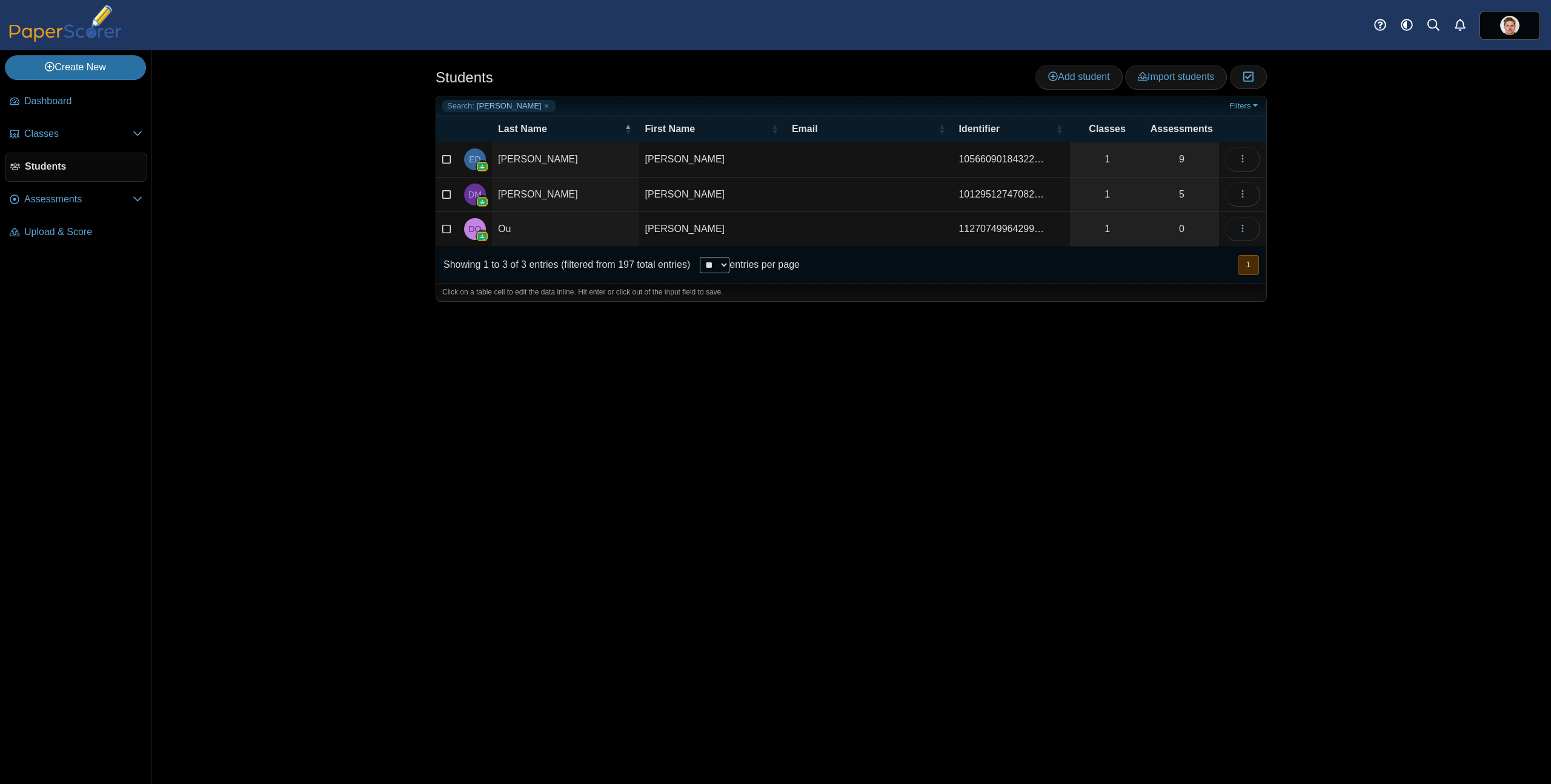
click at [961, 228] on span "11270749964299…" at bounding box center [1001, 228] width 86 height 10
click at [1180, 224] on link "0" at bounding box center [1182, 228] width 75 height 33
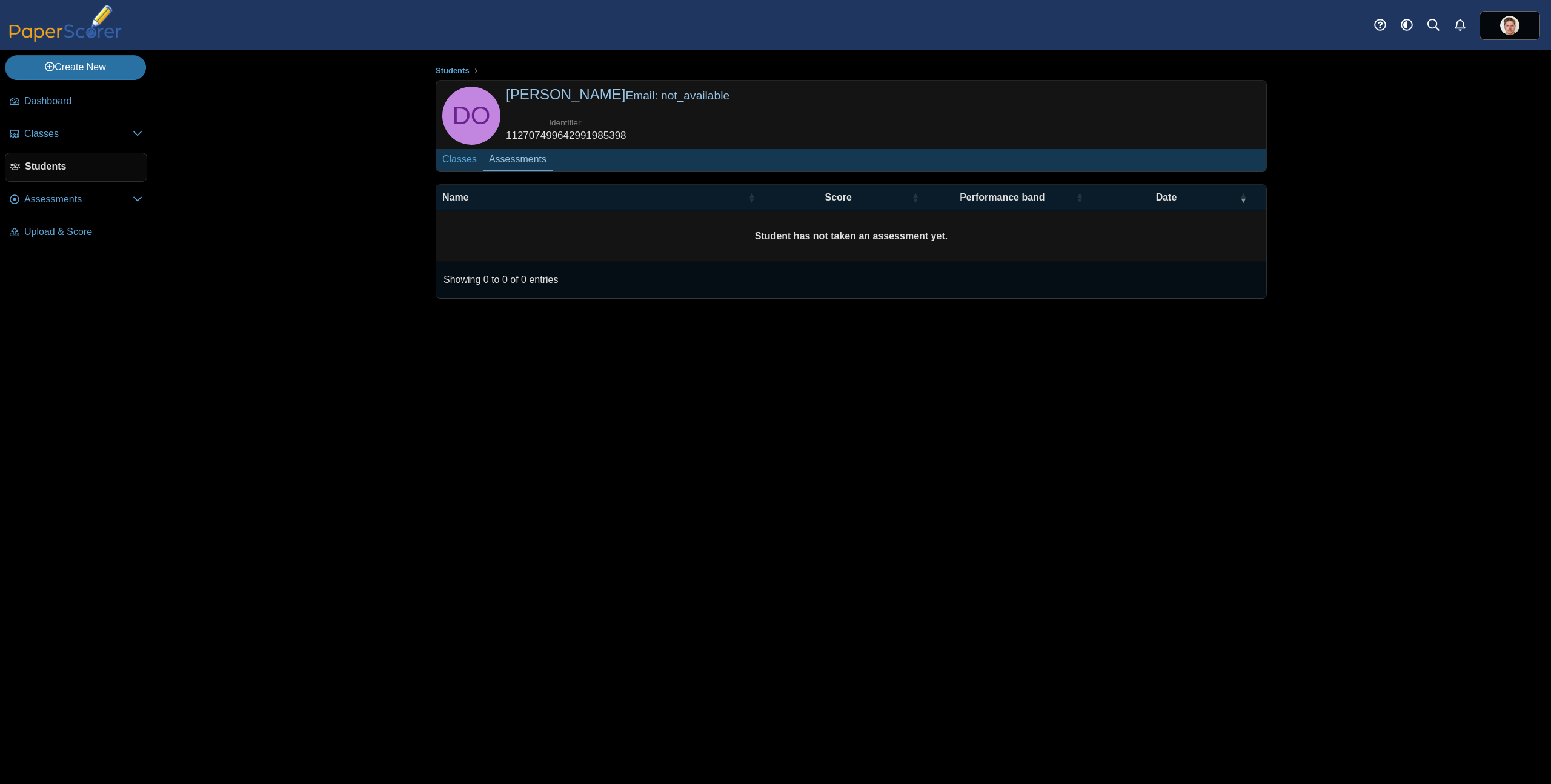
click at [472, 464] on div "Students DO" at bounding box center [850, 416] width 908 height 733
click at [85, 33] on img at bounding box center [65, 24] width 121 height 37
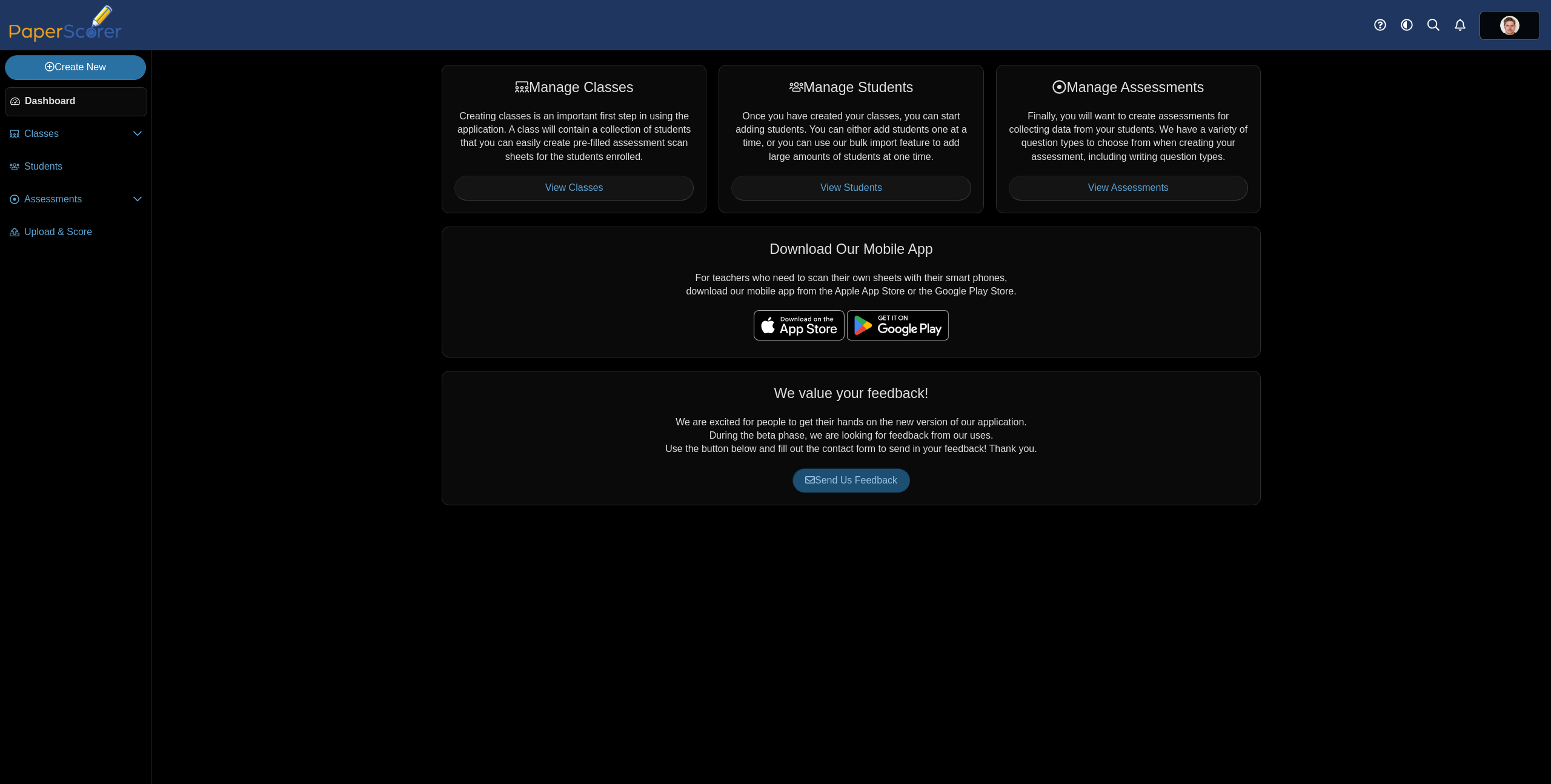
click at [871, 485] on link "Send Us Feedback" at bounding box center [850, 480] width 117 height 25
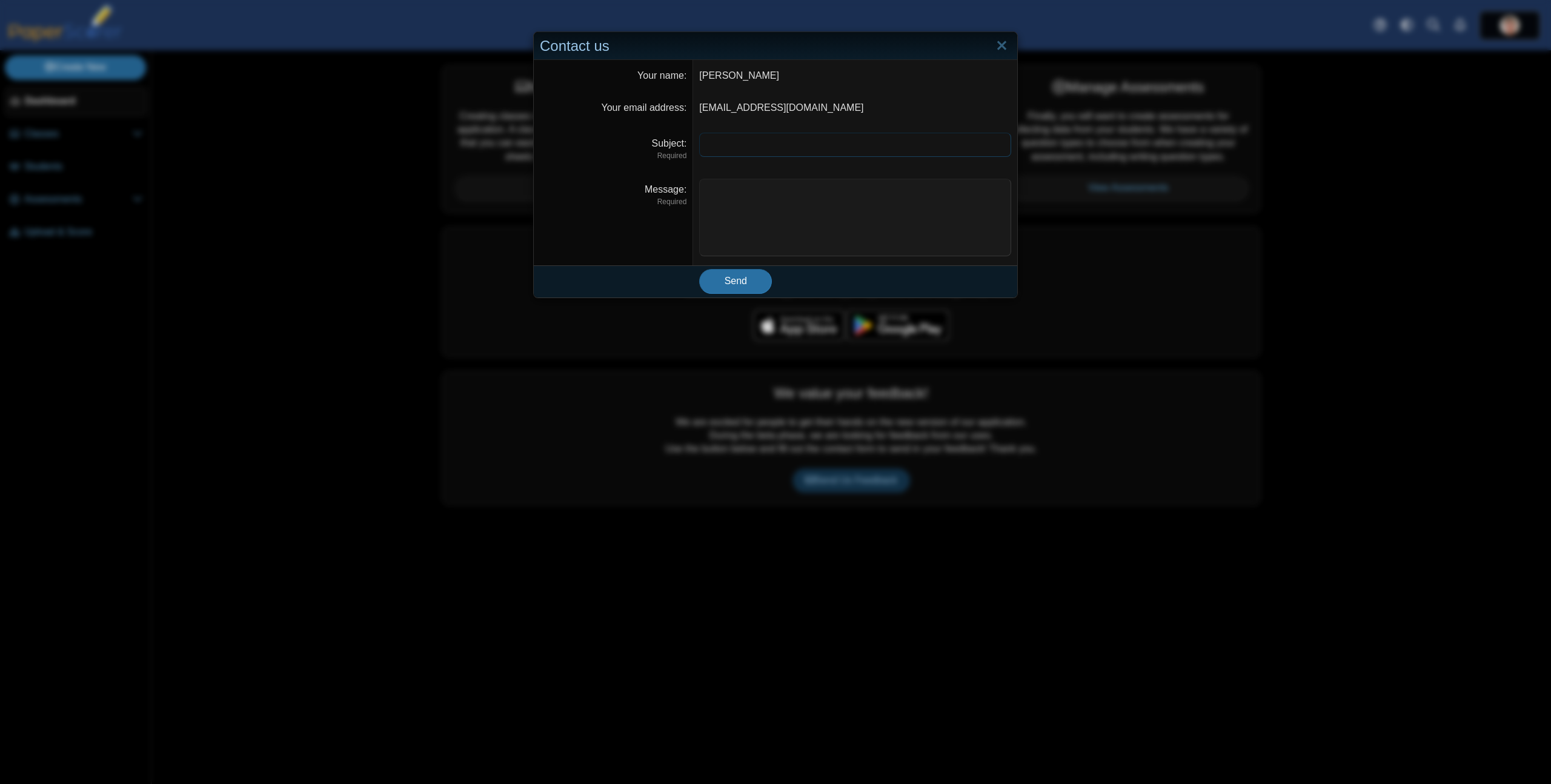
click at [796, 148] on input "Subject" at bounding box center [854, 145] width 312 height 25
type input "*"
type input "**********"
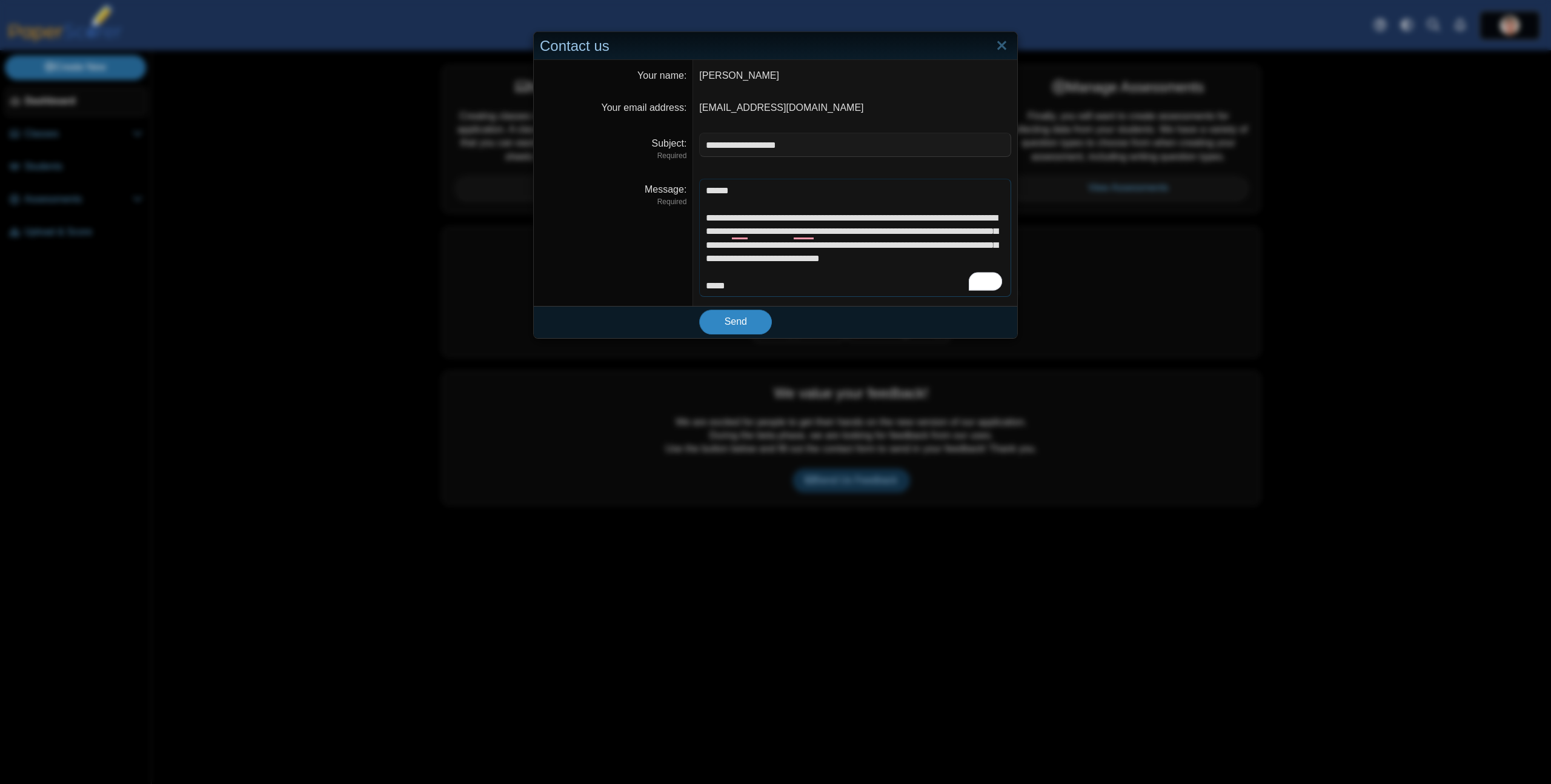
type textarea "**********"
click at [757, 321] on button "Send" at bounding box center [735, 322] width 73 height 25
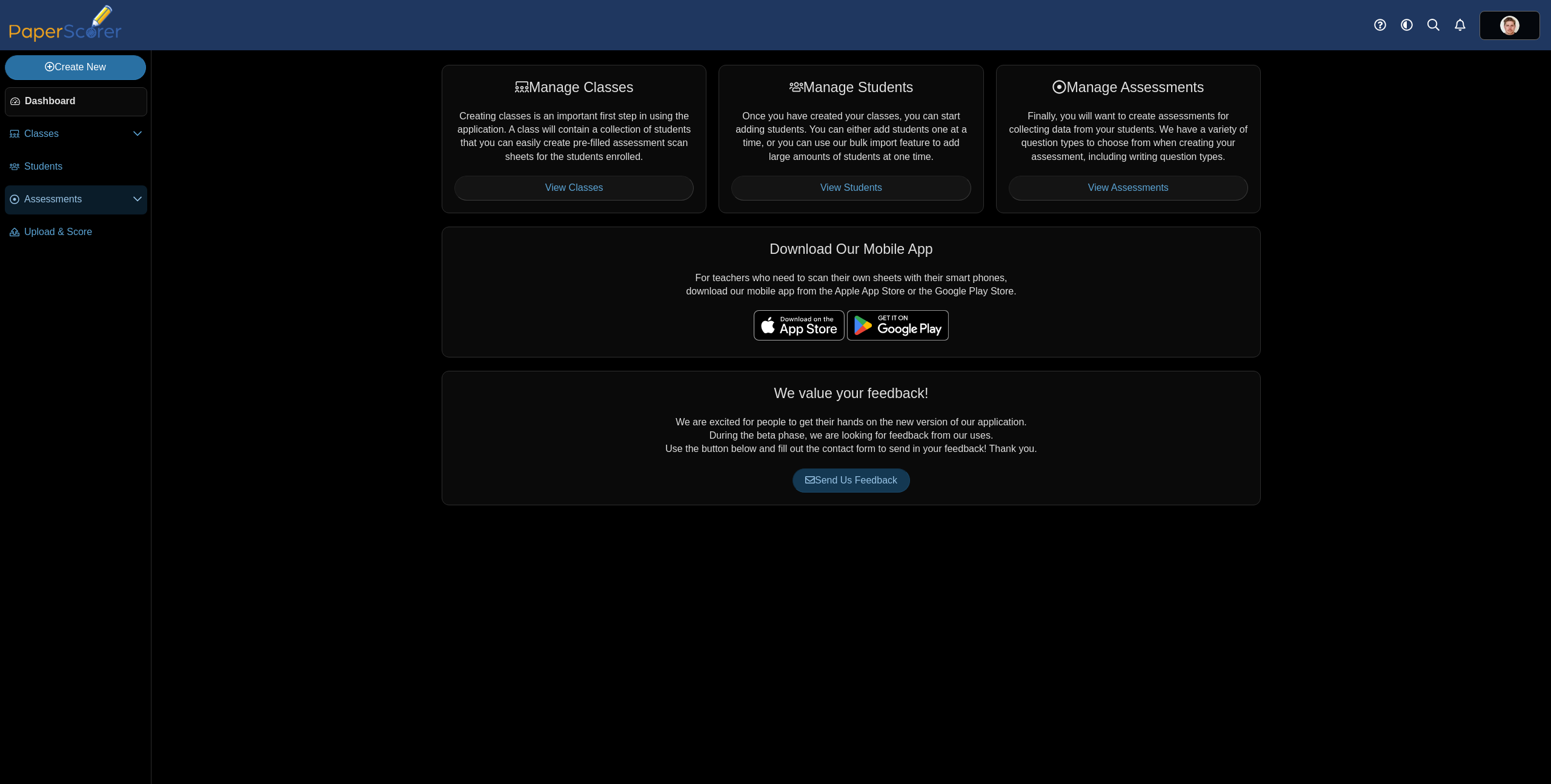
click at [59, 200] on span "Assessments" at bounding box center [79, 200] width 108 height 14
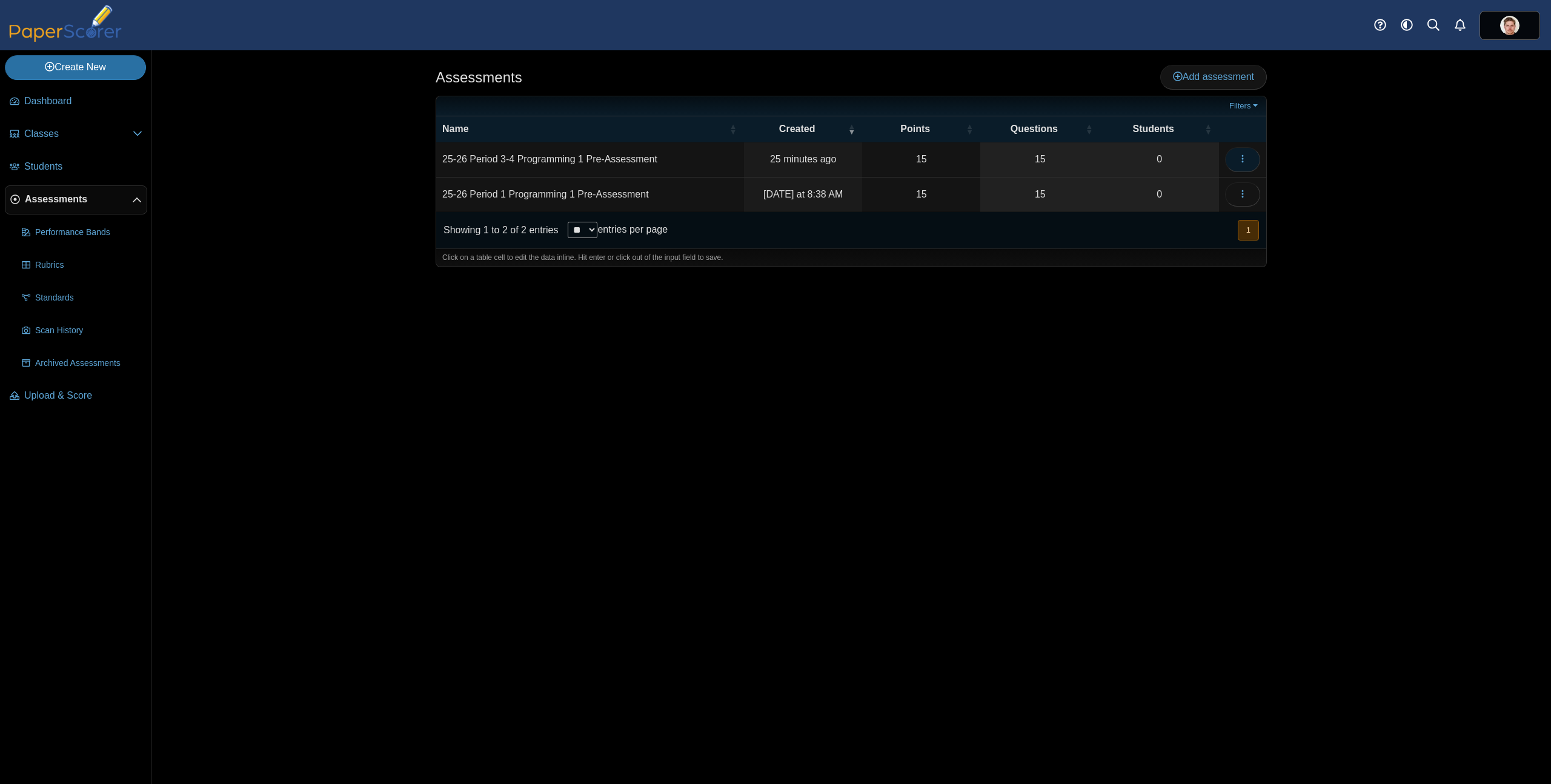
click at [1246, 162] on icon "button" at bounding box center [1243, 158] width 10 height 10
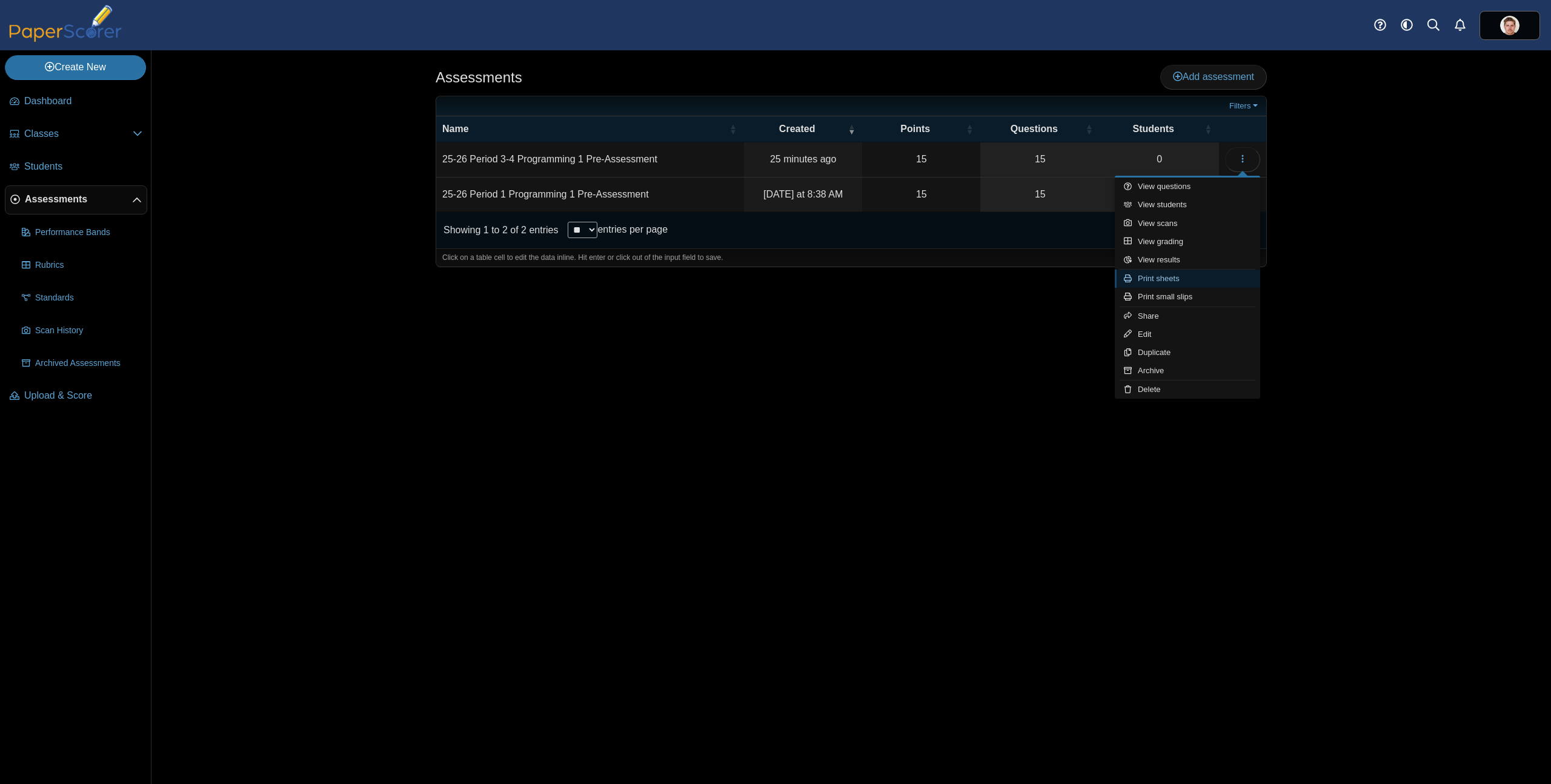
click at [1165, 281] on link "Print sheets" at bounding box center [1188, 278] width 146 height 18
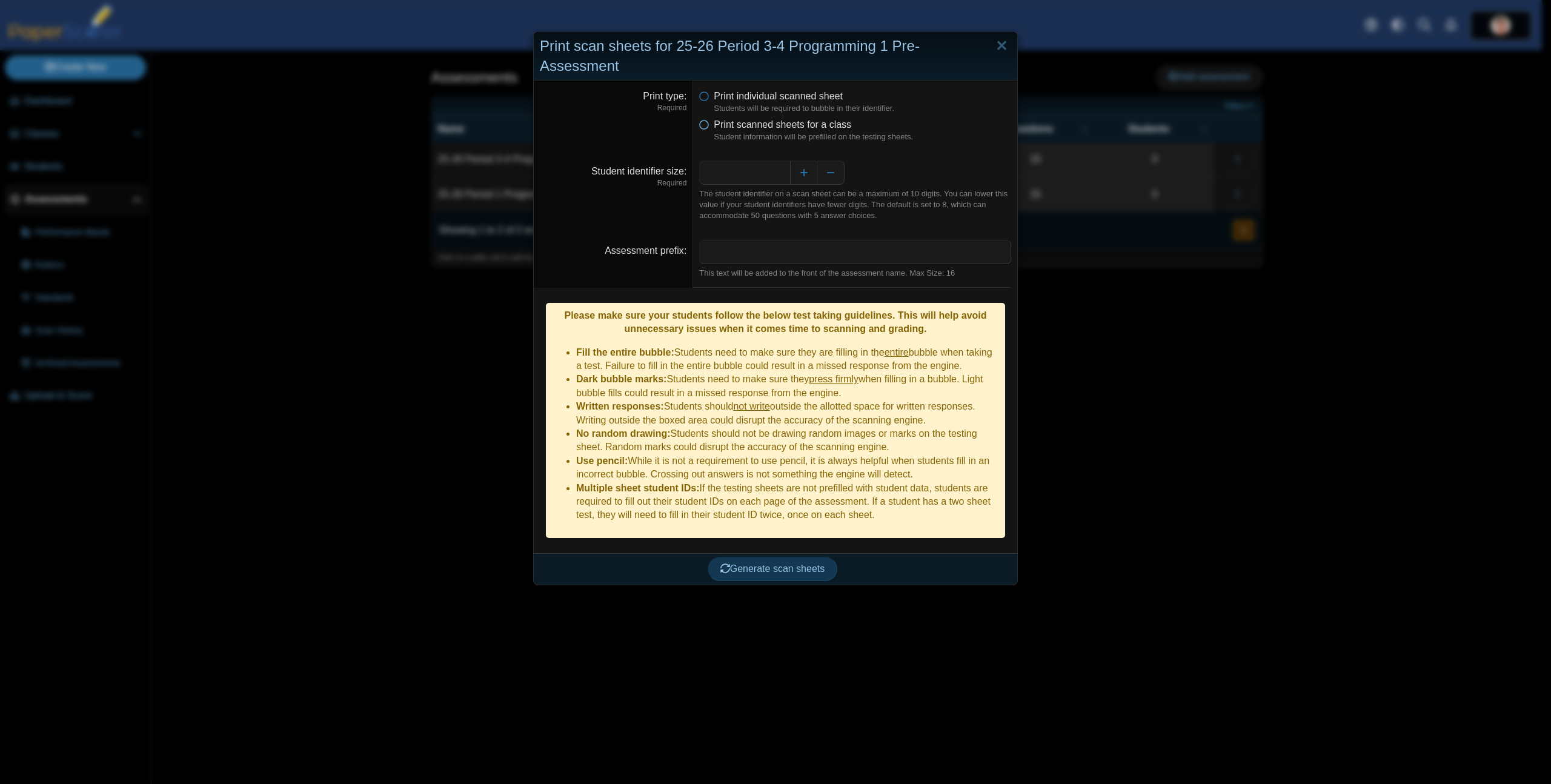
click at [701, 127] on icon at bounding box center [704, 122] width 10 height 9
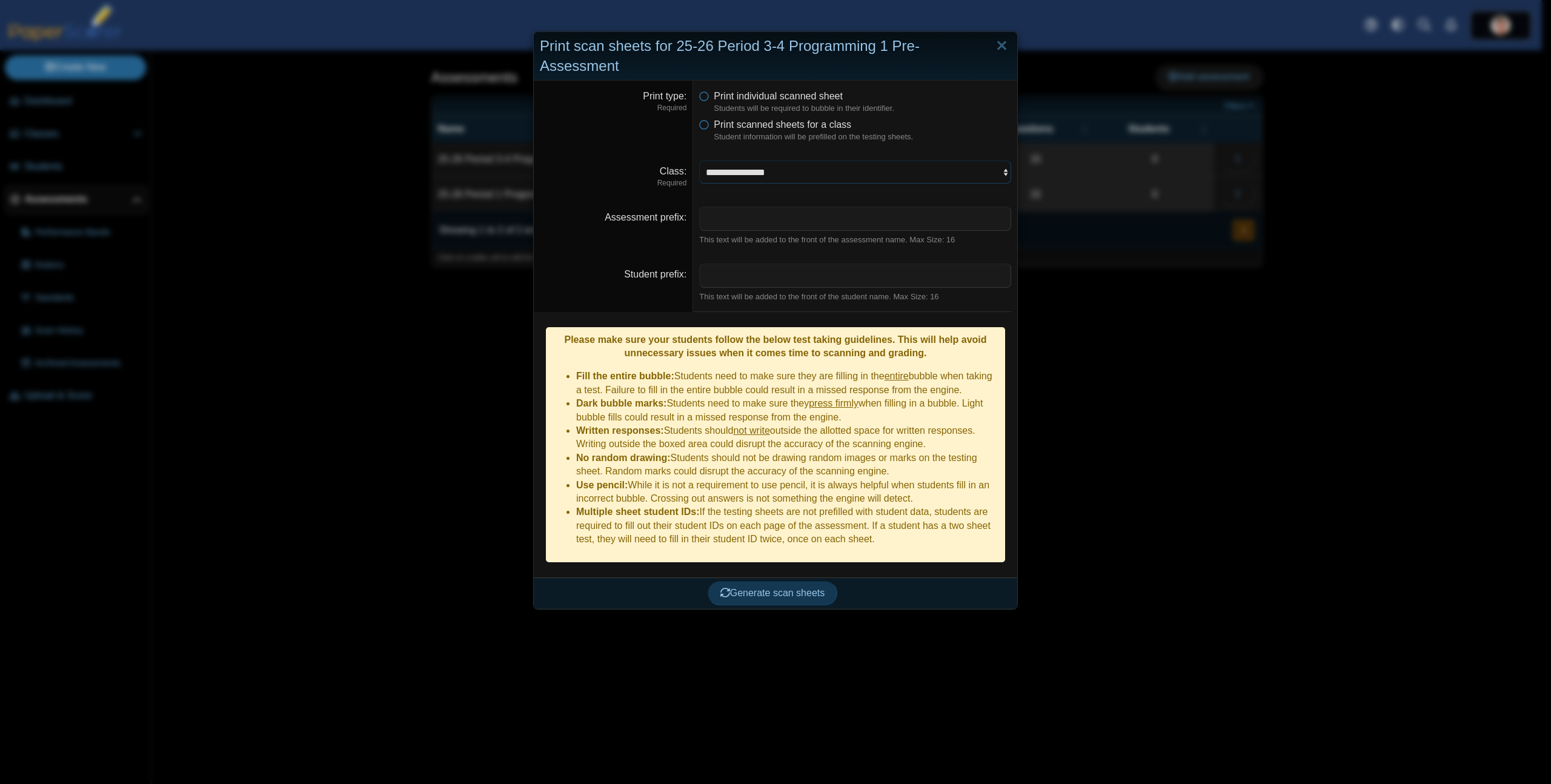
click at [780, 178] on select "**********" at bounding box center [854, 171] width 312 height 23
select select "**********"
click at [699, 160] on select "**********" at bounding box center [854, 171] width 312 height 23
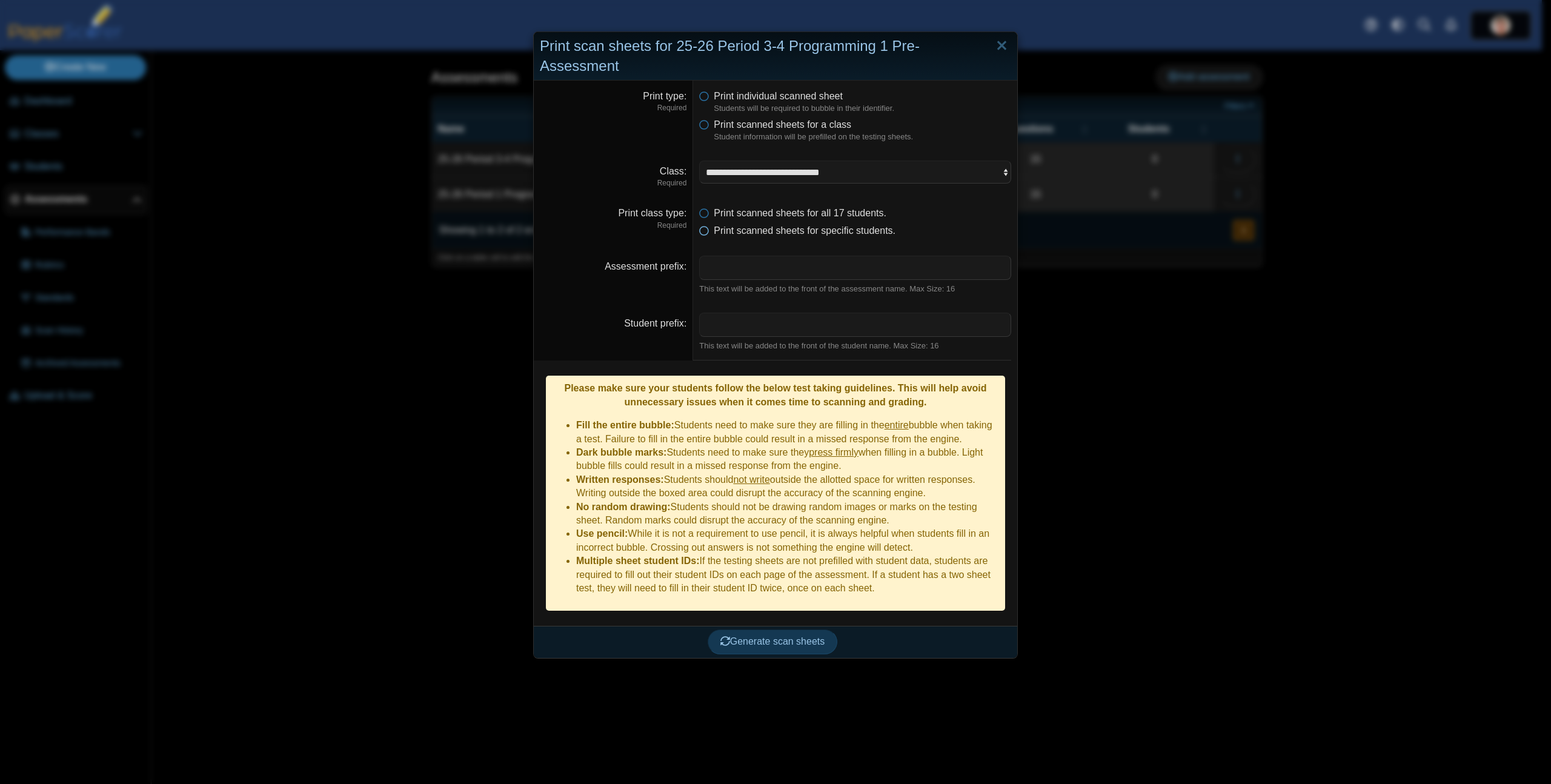
click at [703, 232] on icon at bounding box center [704, 228] width 10 height 9
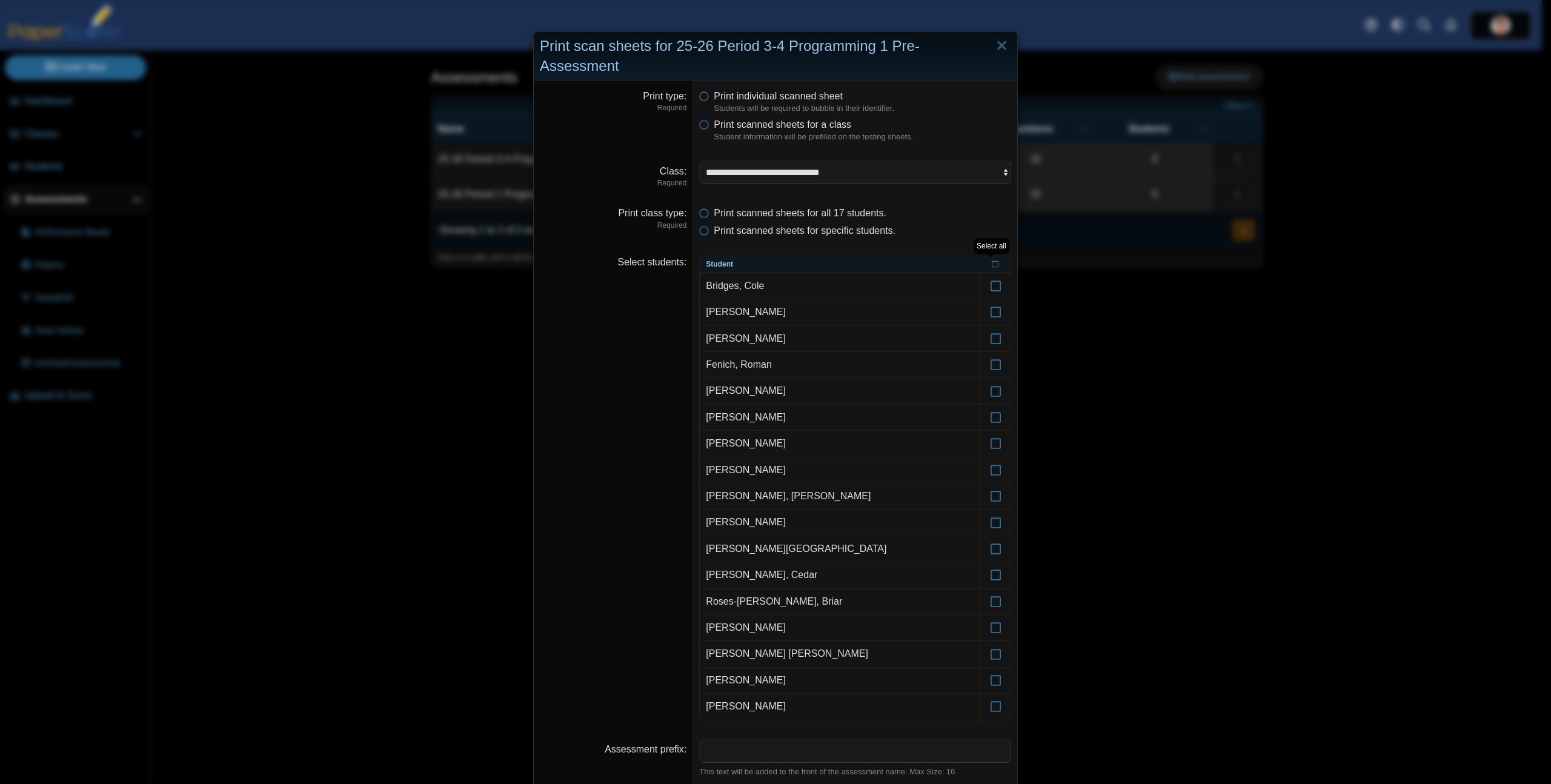
scroll to position [343, 0]
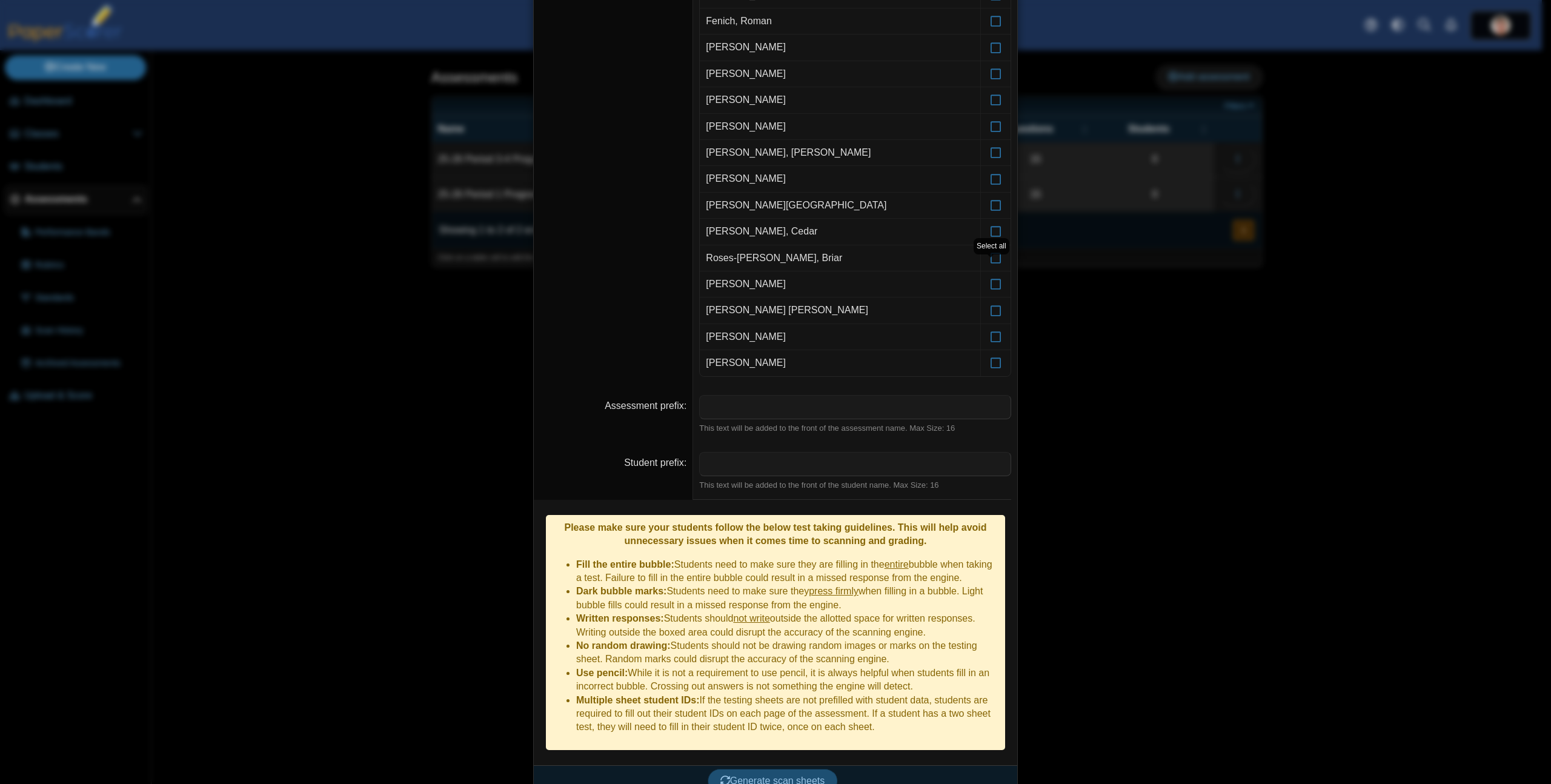
click at [778, 775] on span "Generate scan sheets" at bounding box center [773, 780] width 104 height 10
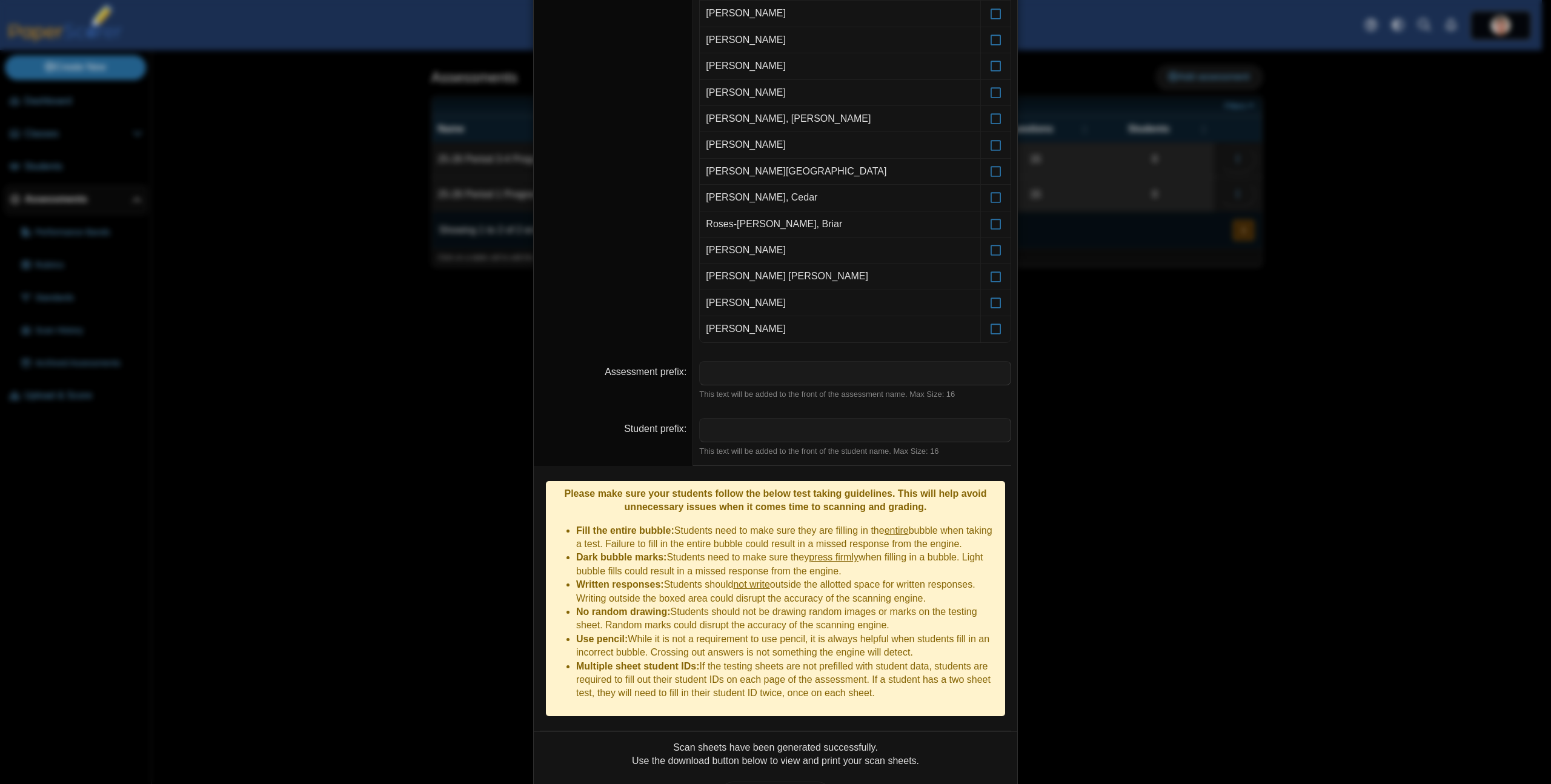
scroll to position [441, 0]
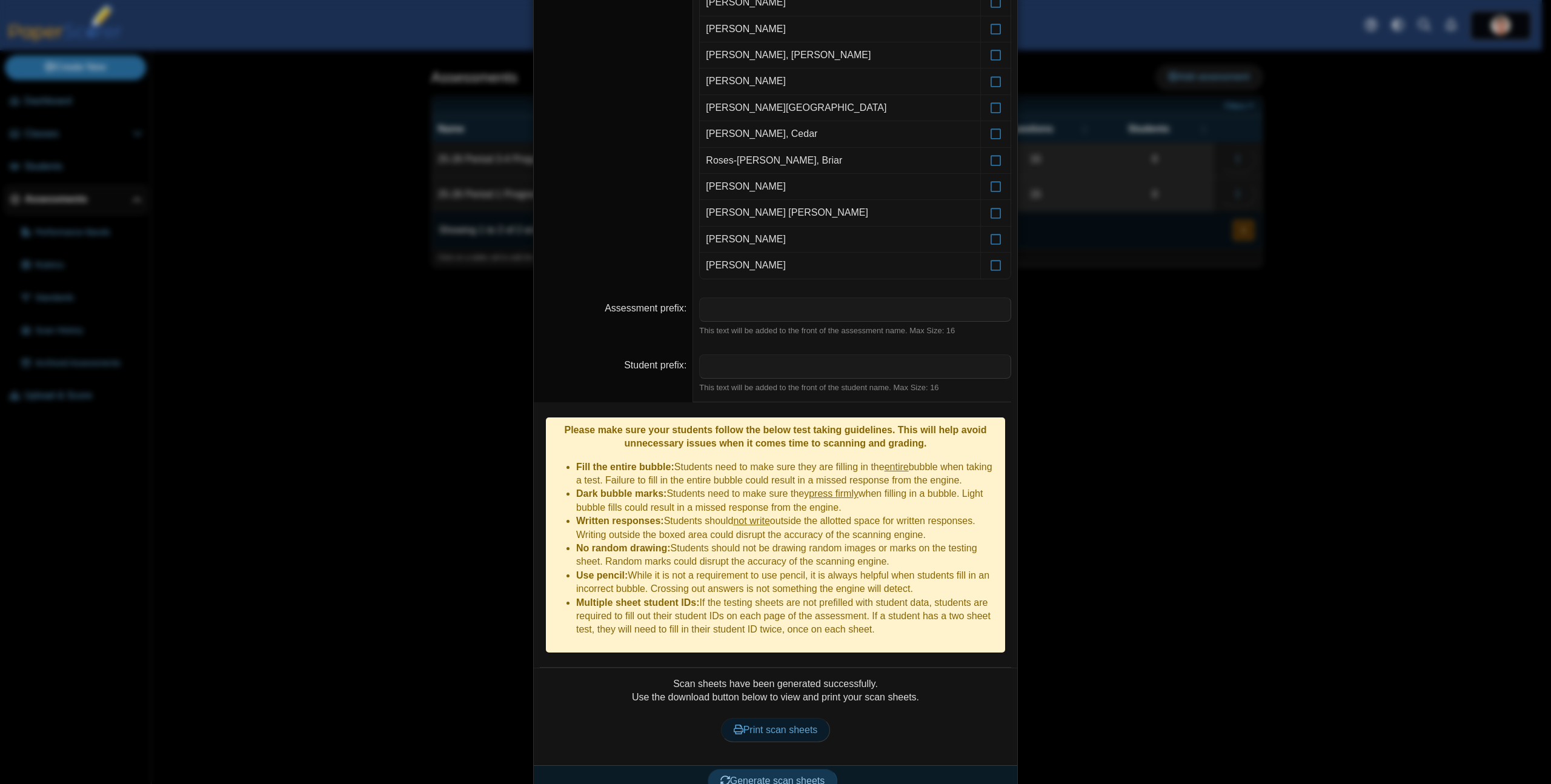
click at [784, 724] on span "Print scan sheets" at bounding box center [776, 729] width 85 height 10
